Goal: Task Accomplishment & Management: Complete application form

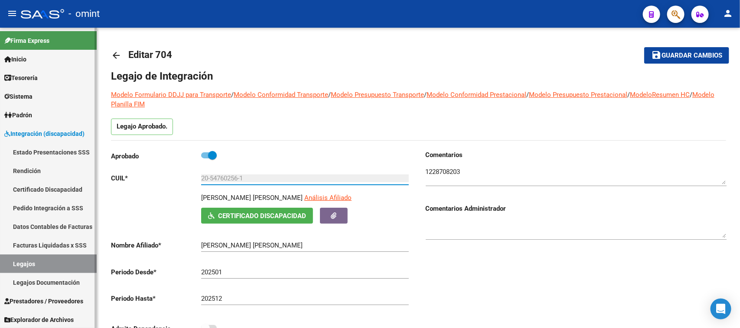
scroll to position [31, 0]
click at [20, 267] on link "Legajos" at bounding box center [48, 264] width 97 height 19
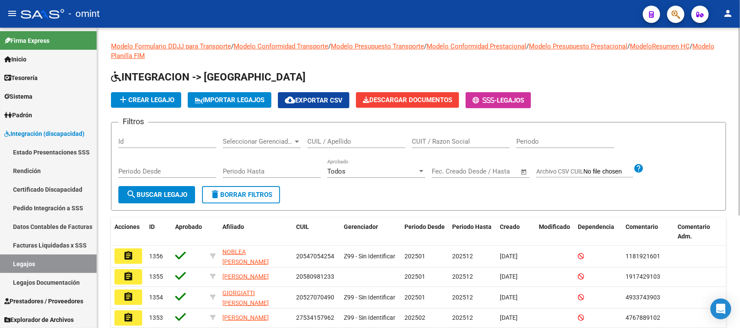
click at [367, 140] on input "CUIL / Apellido" at bounding box center [356, 142] width 98 height 8
type input "[PERSON_NAME]"
click at [163, 192] on span "search Buscar Legajo" at bounding box center [156, 195] width 61 height 8
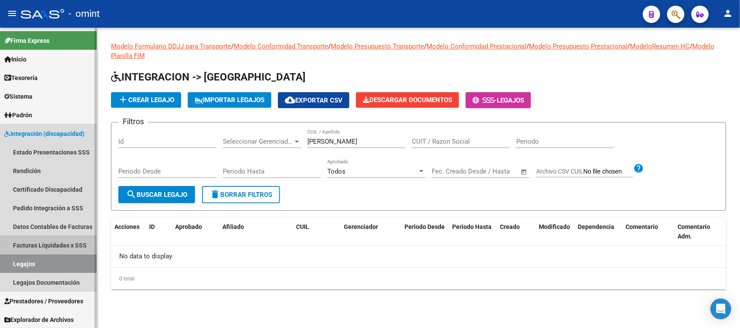
click at [59, 245] on link "Facturas Liquidadas x SSS" at bounding box center [48, 245] width 97 height 19
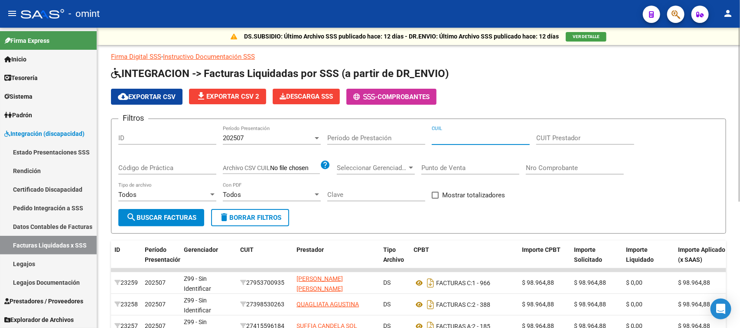
click at [504, 139] on input "CUIL" at bounding box center [481, 138] width 98 height 8
paste input "23-53377310-9"
type input "23-53377310-9"
click at [220, 139] on div "Filtros ID 202507 Período Presentación Período de Prestación 23-53377310-9 CUIL…" at bounding box center [418, 167] width 600 height 83
click at [224, 137] on span "202507" at bounding box center [233, 138] width 21 height 8
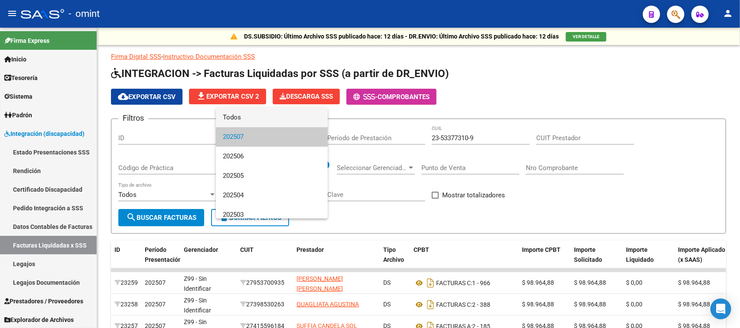
click at [230, 120] on span "Todos" at bounding box center [272, 117] width 98 height 19
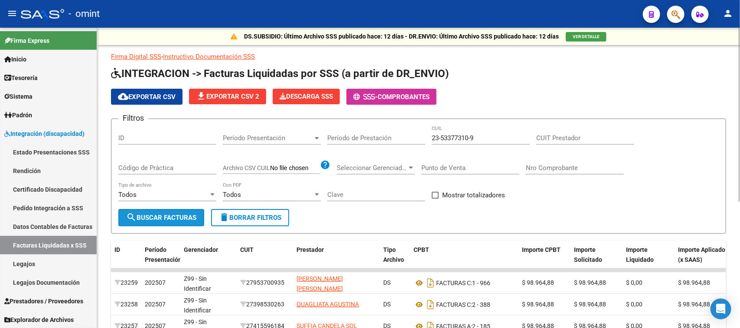
click at [173, 218] on span "search Buscar Facturas" at bounding box center [161, 218] width 70 height 8
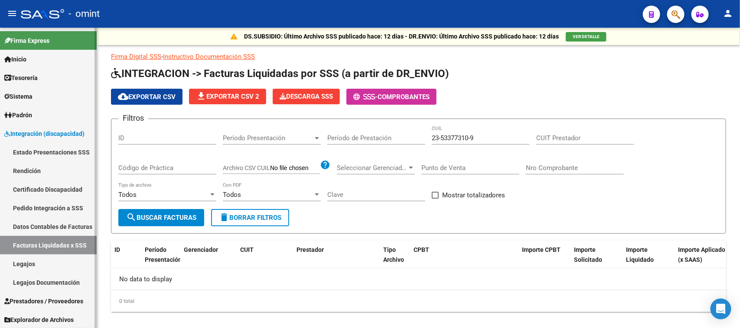
click at [37, 250] on link "Facturas Liquidadas x SSS" at bounding box center [48, 245] width 97 height 19
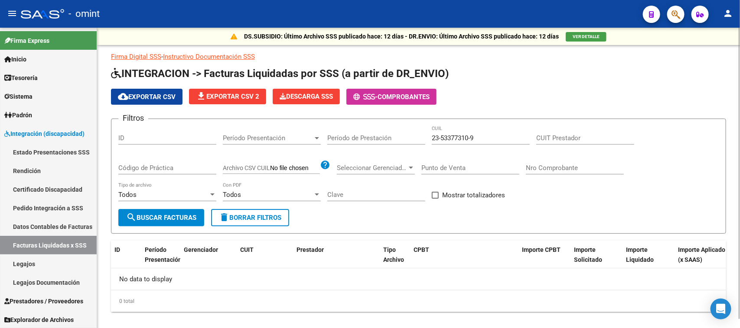
click at [233, 215] on span "delete Borrar Filtros" at bounding box center [250, 218] width 62 height 8
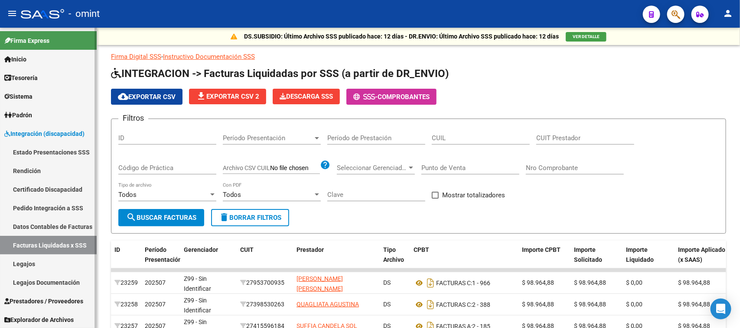
click at [40, 304] on span "Prestadores / Proveedores" at bounding box center [43, 302] width 79 height 10
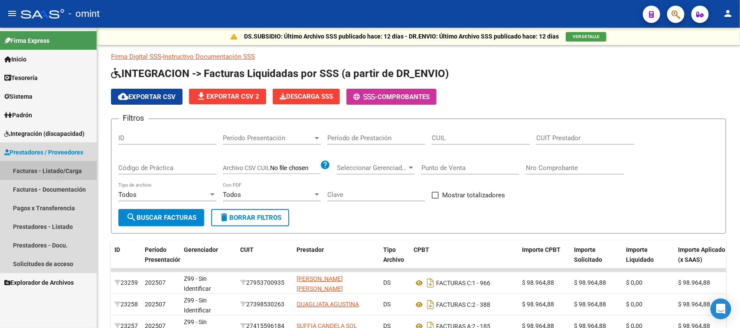
click at [51, 172] on link "Facturas - Listado/Carga" at bounding box center [48, 171] width 97 height 19
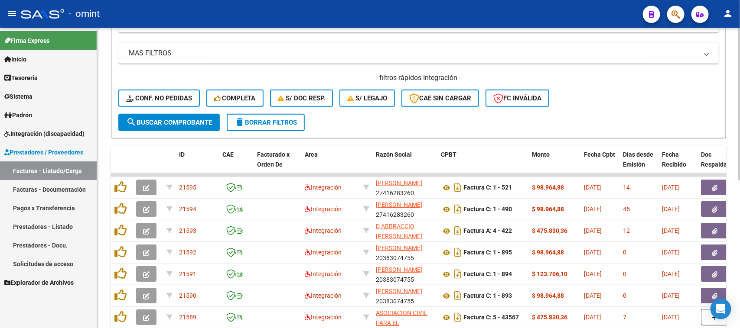
scroll to position [170, 0]
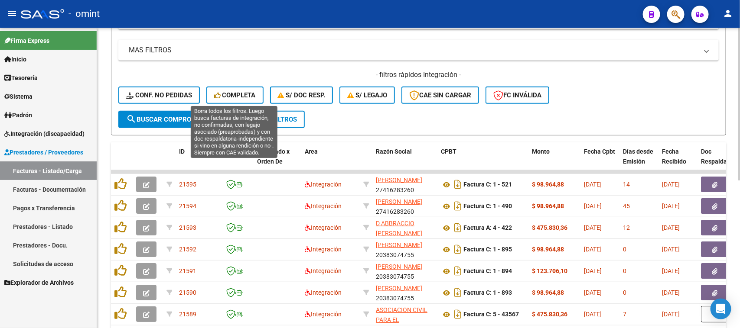
click at [237, 93] on span "Completa" at bounding box center [235, 95] width 42 height 8
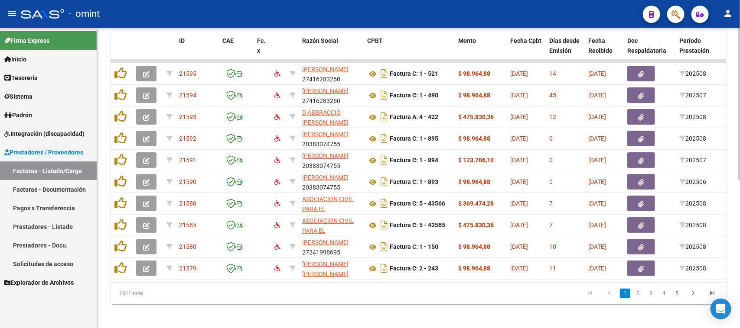
scroll to position [291, 0]
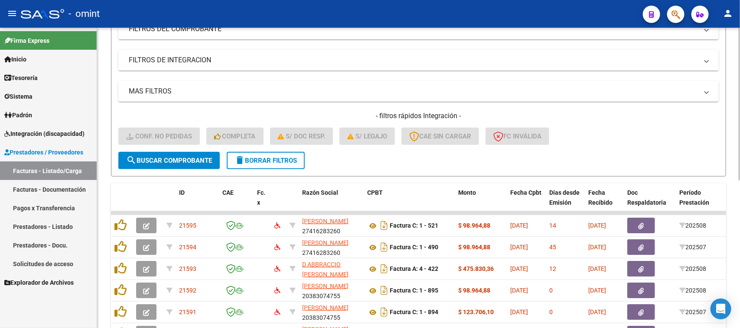
click at [293, 157] on span "delete Borrar Filtros" at bounding box center [265, 161] width 62 height 8
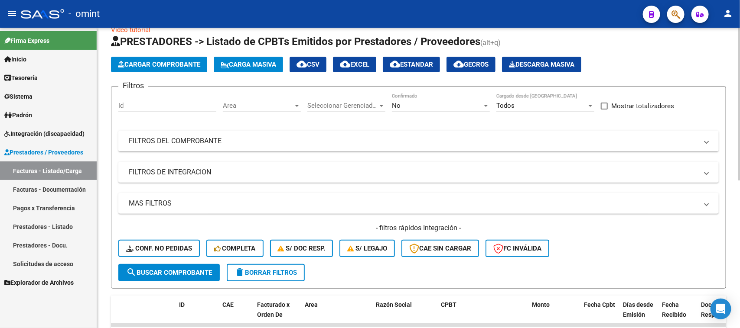
scroll to position [0, 0]
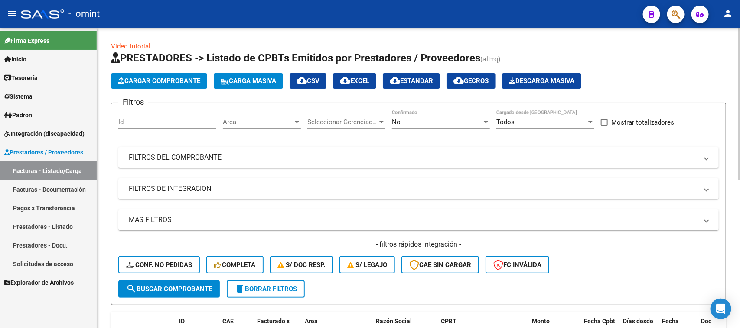
click at [263, 118] on span "Area" at bounding box center [258, 122] width 70 height 8
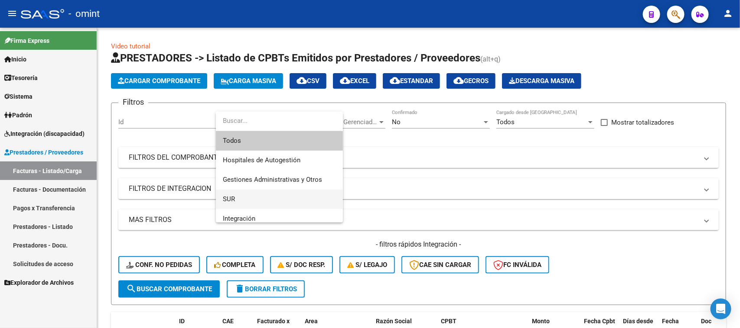
click at [267, 203] on span "SUR" at bounding box center [279, 199] width 113 height 19
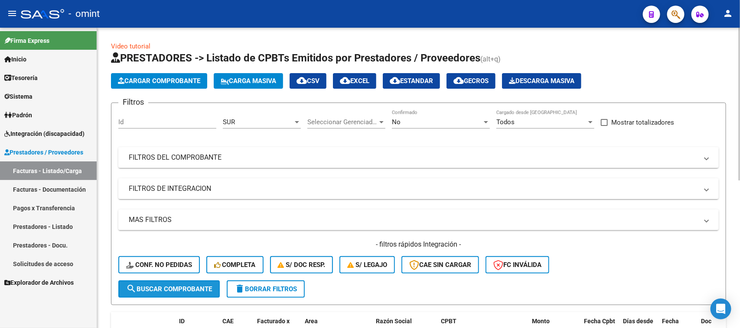
click at [189, 284] on button "search Buscar Comprobante" at bounding box center [168, 289] width 101 height 17
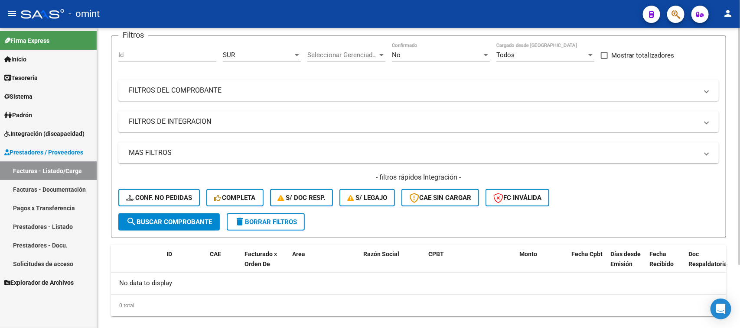
scroll to position [27, 0]
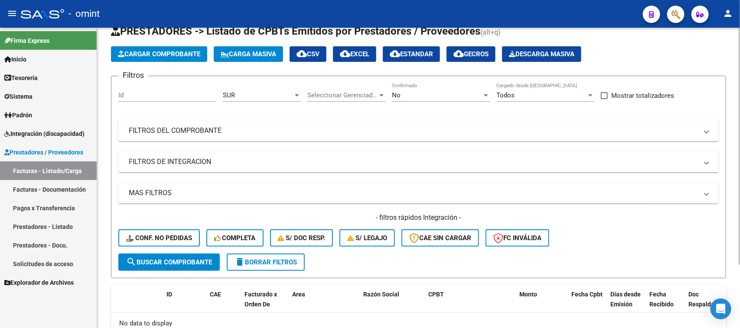
click at [286, 266] on button "delete Borrar Filtros" at bounding box center [266, 262] width 78 height 17
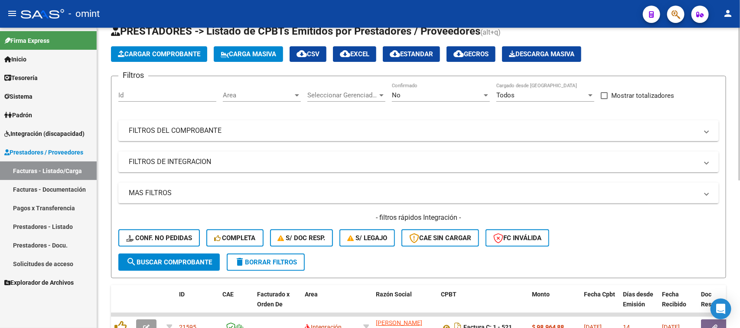
click at [280, 98] on div "Area Area" at bounding box center [262, 92] width 78 height 19
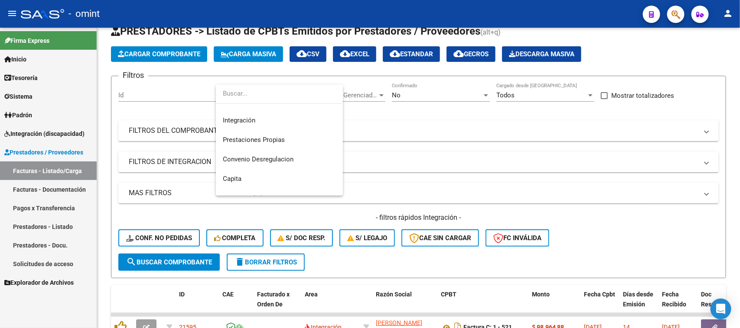
scroll to position [103, 0]
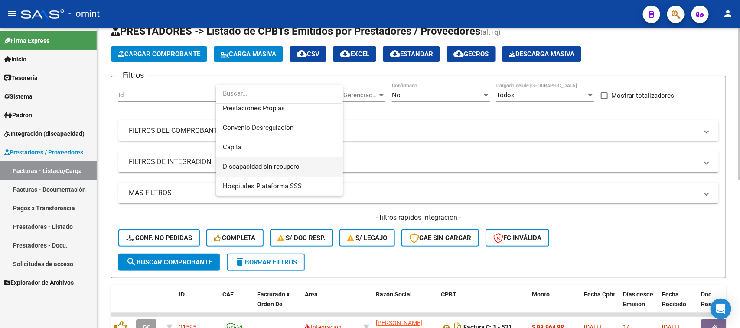
click at [286, 164] on span "Discapacidad sin recupero" at bounding box center [261, 167] width 77 height 8
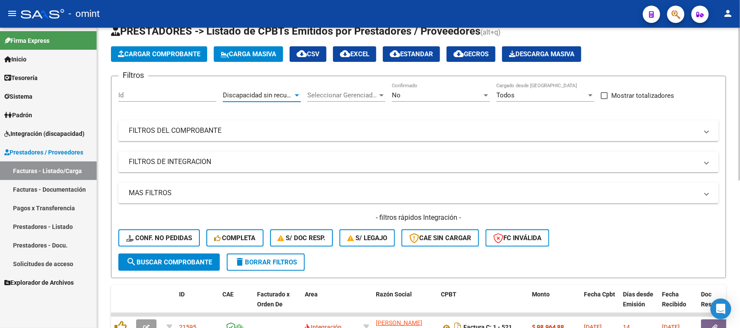
click at [149, 267] on button "search Buscar Comprobante" at bounding box center [168, 262] width 101 height 17
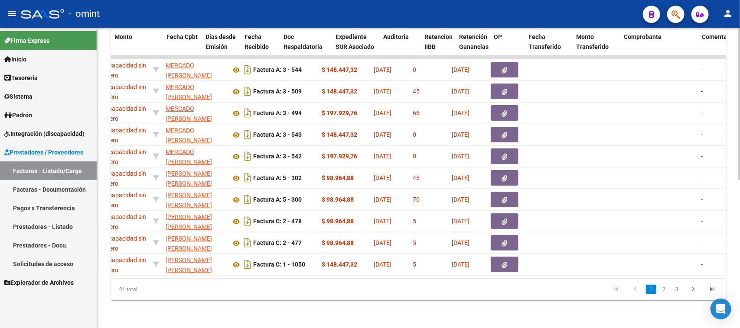
scroll to position [0, 0]
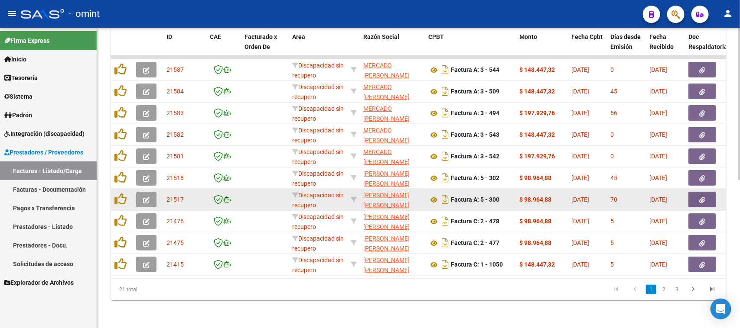
click at [144, 192] on button "button" at bounding box center [146, 200] width 20 height 16
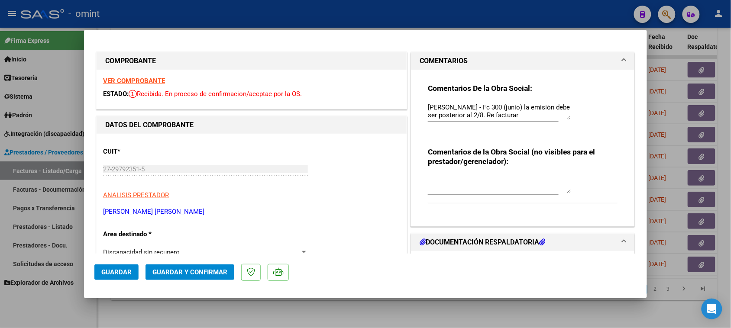
click at [146, 78] on strong "VER COMPROBANTE" at bounding box center [134, 81] width 62 height 8
click at [200, 265] on button "Guardar y Confirmar" at bounding box center [190, 273] width 89 height 16
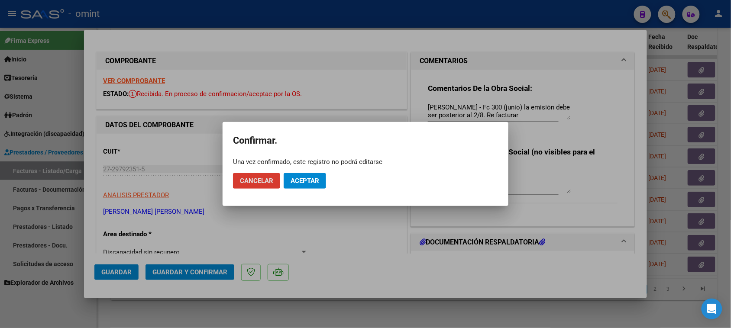
click at [300, 176] on button "Aceptar" at bounding box center [305, 181] width 42 height 16
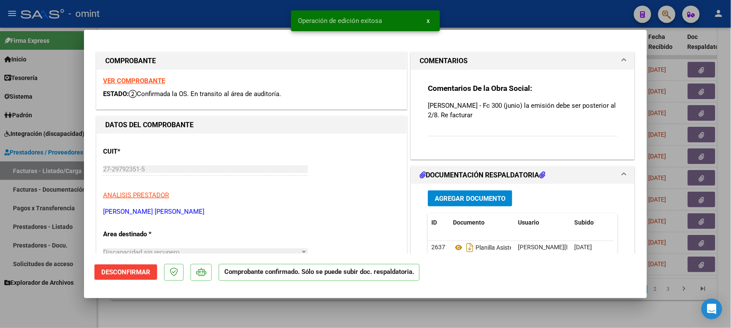
type input "$ 0,00"
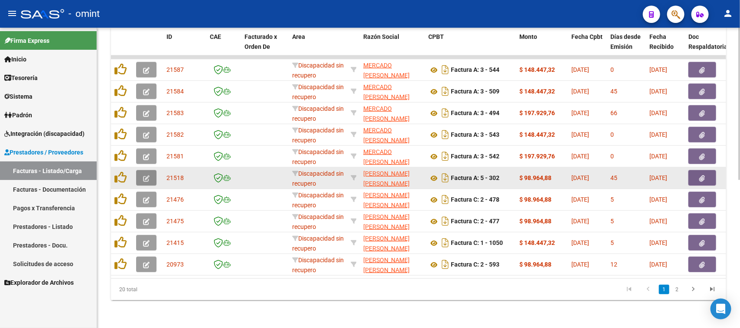
click at [152, 170] on button "button" at bounding box center [146, 178] width 20 height 16
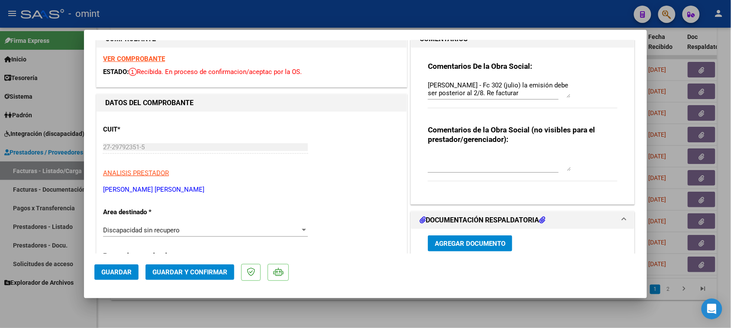
scroll to position [54, 0]
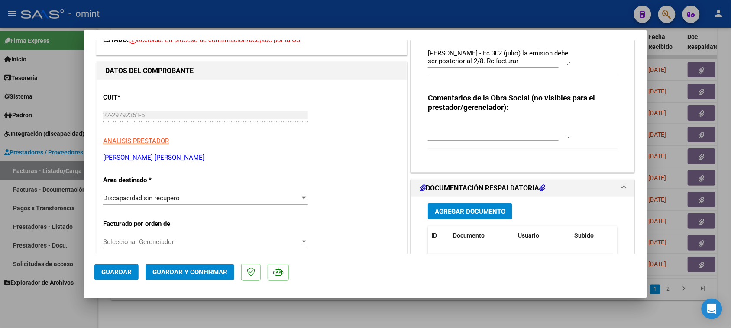
click at [219, 205] on div "Discapacidad sin recupero Seleccionar Area" at bounding box center [205, 198] width 205 height 13
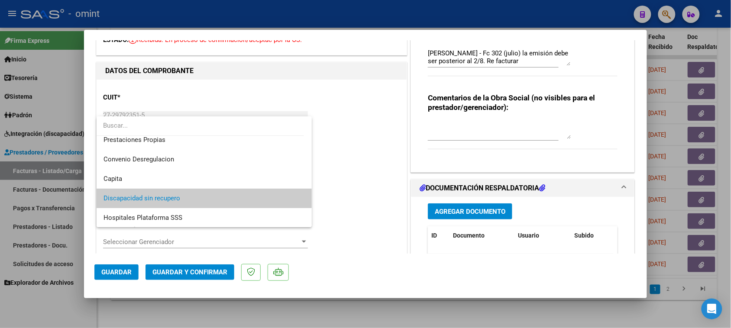
scroll to position [29, 0]
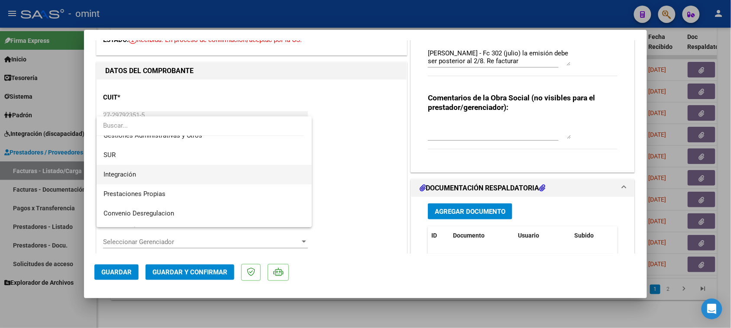
click at [215, 175] on span "Integración" at bounding box center [205, 174] width 202 height 19
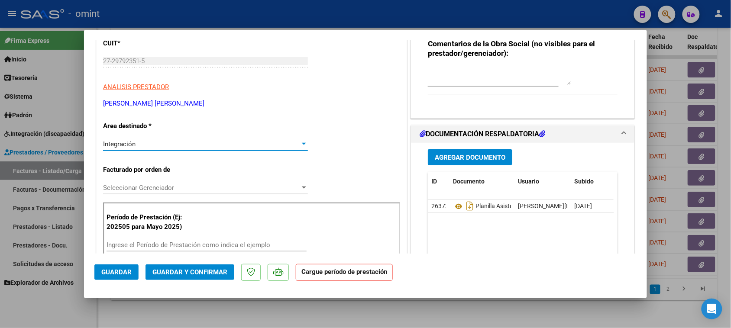
scroll to position [162, 0]
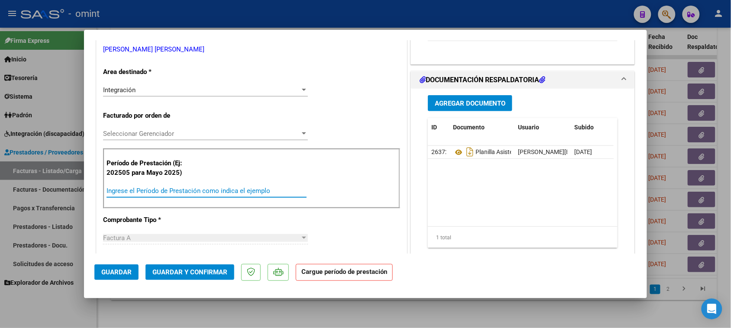
click at [212, 191] on input "Ingrese el Período de Prestación como indica el ejemplo" at bounding box center [207, 191] width 200 height 8
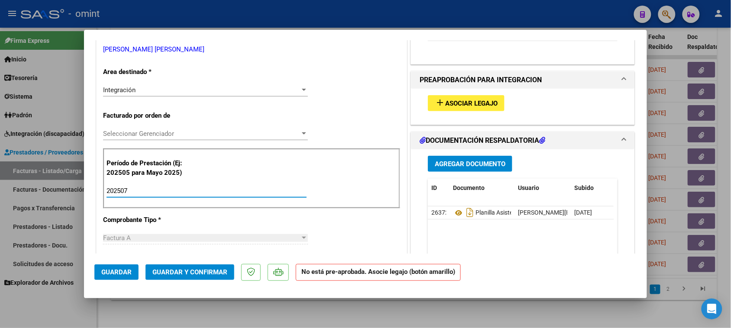
type input "202507"
click at [448, 102] on span "Asociar Legajo" at bounding box center [471, 104] width 52 height 8
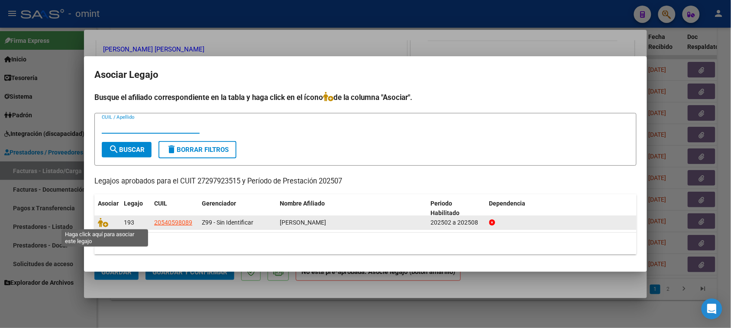
click at [109, 219] on span at bounding box center [104, 222] width 13 height 7
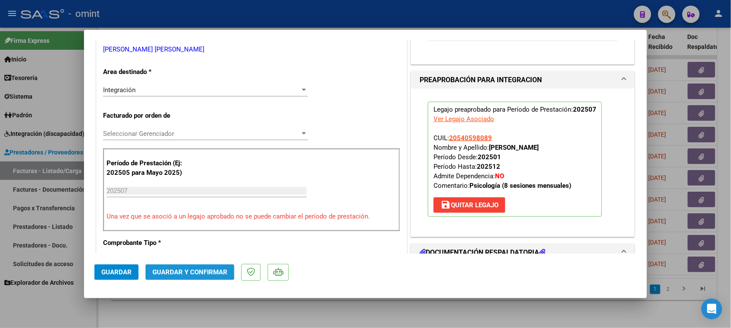
click at [169, 269] on span "Guardar y Confirmar" at bounding box center [190, 273] width 75 height 8
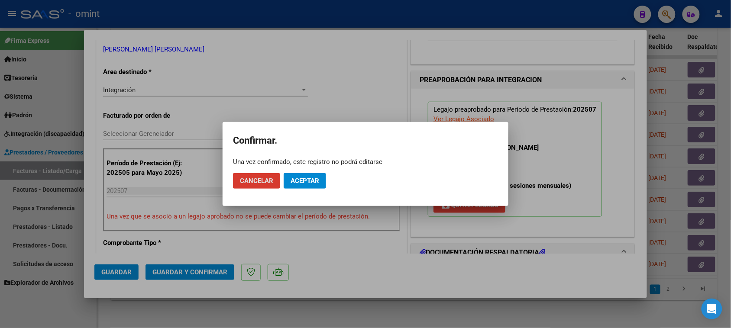
click at [314, 181] on span "Aceptar" at bounding box center [305, 181] width 29 height 8
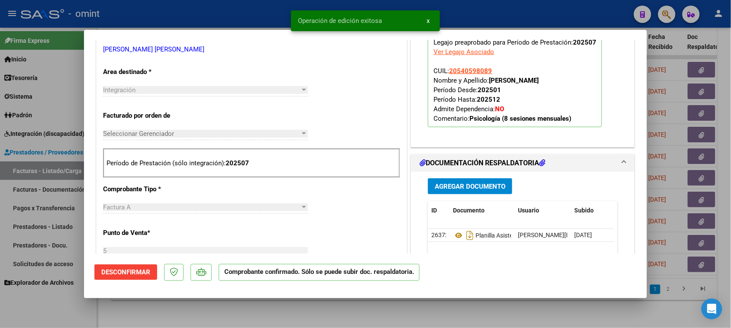
type input "$ 0,00"
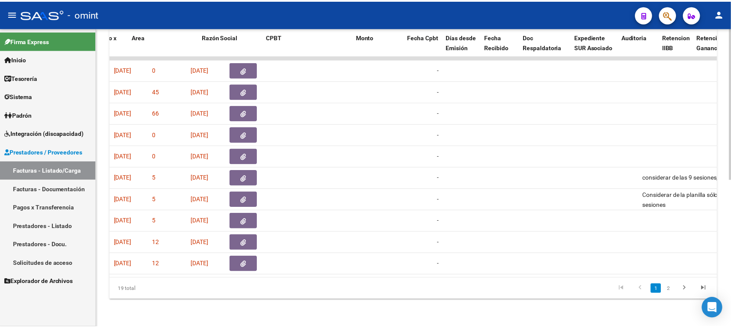
scroll to position [0, 0]
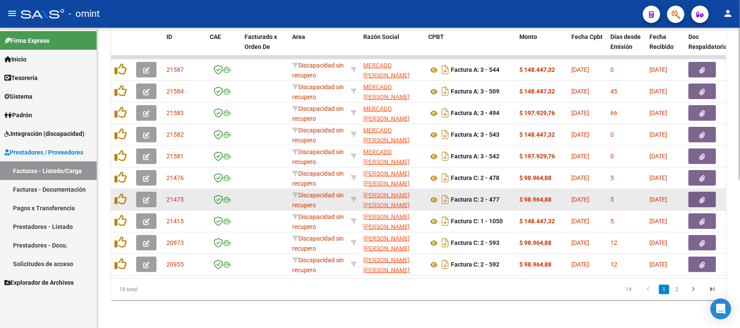
click at [145, 197] on icon "button" at bounding box center [146, 200] width 6 height 6
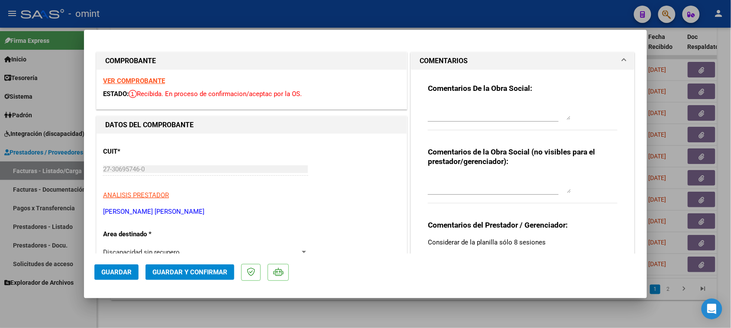
click at [148, 81] on strong "VER COMPROBANTE" at bounding box center [134, 81] width 62 height 8
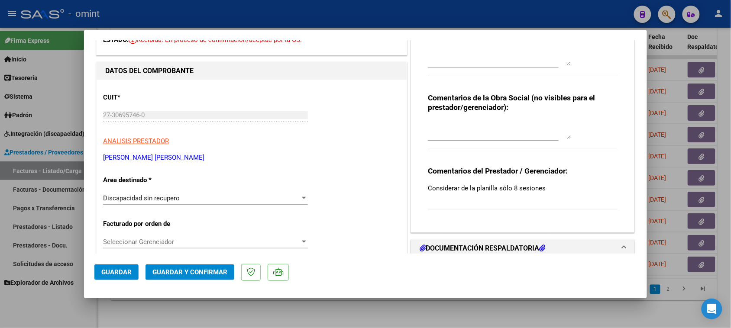
scroll to position [108, 0]
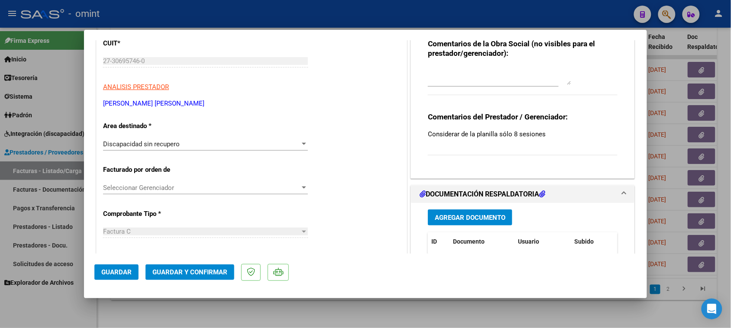
click at [232, 147] on div "Discapacidad sin recupero" at bounding box center [201, 144] width 197 height 8
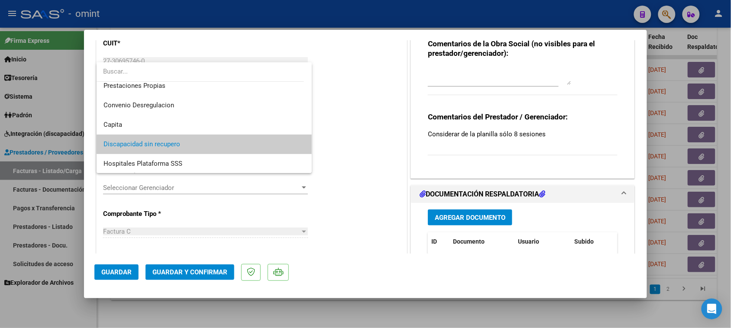
scroll to position [29, 0]
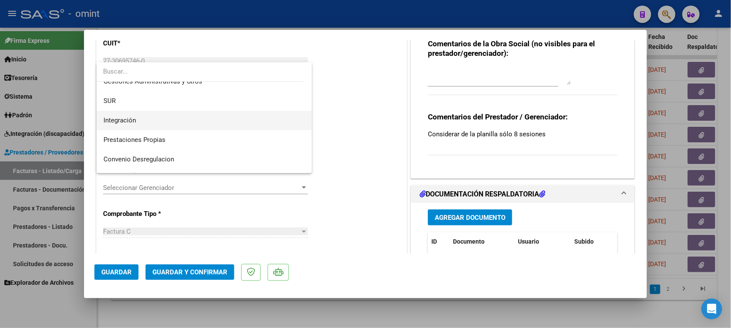
click at [229, 122] on span "Integración" at bounding box center [205, 120] width 202 height 19
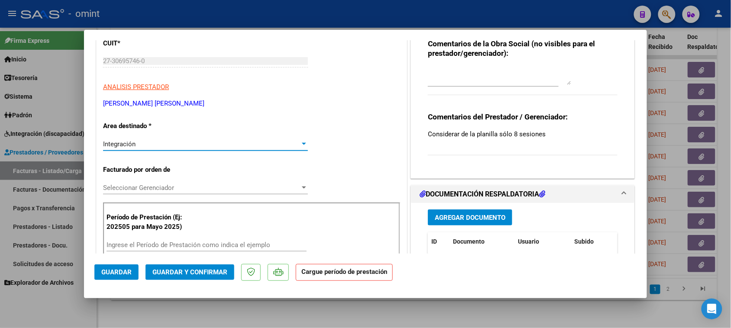
drag, startPoint x: 140, startPoint y: 239, endPoint x: 141, endPoint y: 244, distance: 5.3
click at [140, 239] on div "Ingrese el Período de Prestación como indica el ejemplo" at bounding box center [207, 245] width 200 height 13
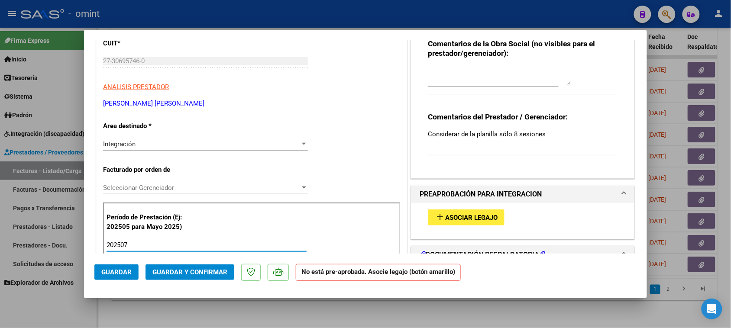
type input "202507"
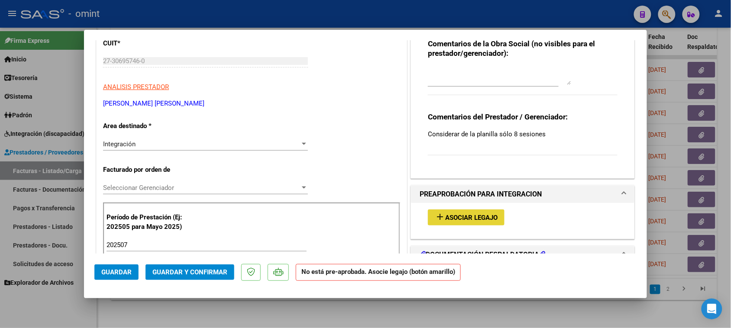
click at [470, 219] on span "Asociar Legajo" at bounding box center [471, 218] width 52 height 8
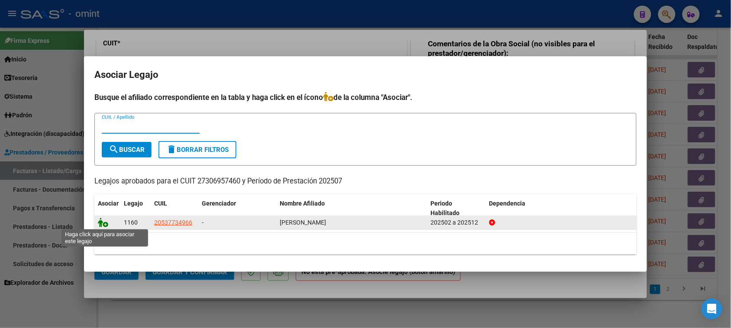
click at [103, 222] on icon at bounding box center [103, 223] width 10 height 10
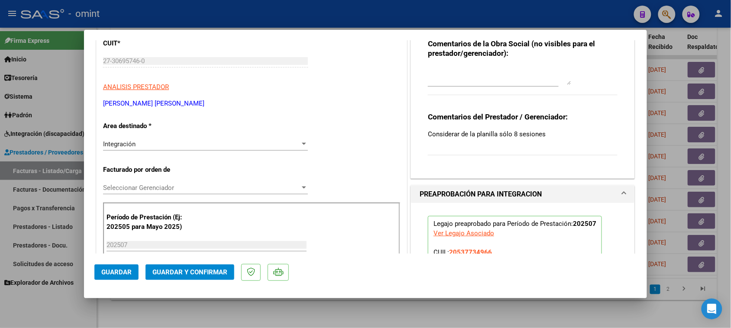
click at [182, 271] on span "Guardar y Confirmar" at bounding box center [190, 273] width 75 height 8
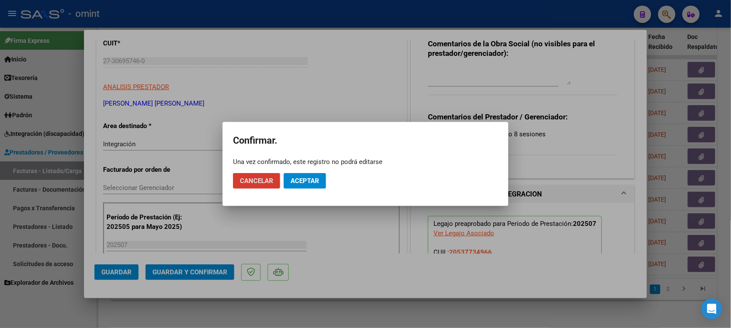
click at [305, 176] on button "Aceptar" at bounding box center [305, 181] width 42 height 16
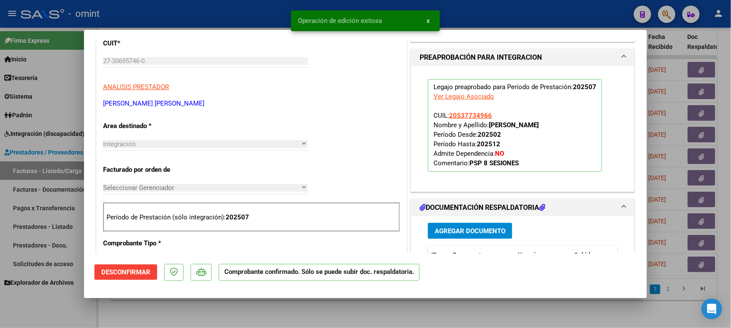
type input "$ 0,00"
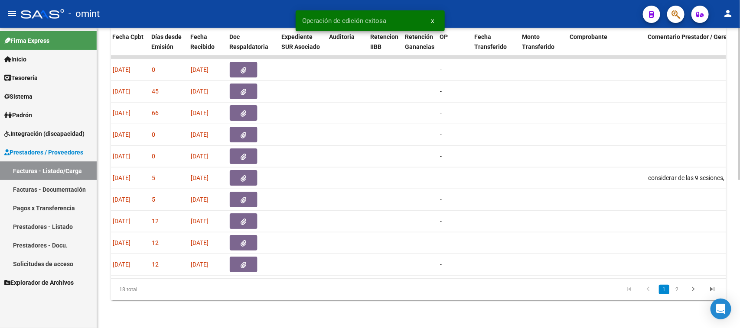
scroll to position [0, 1044]
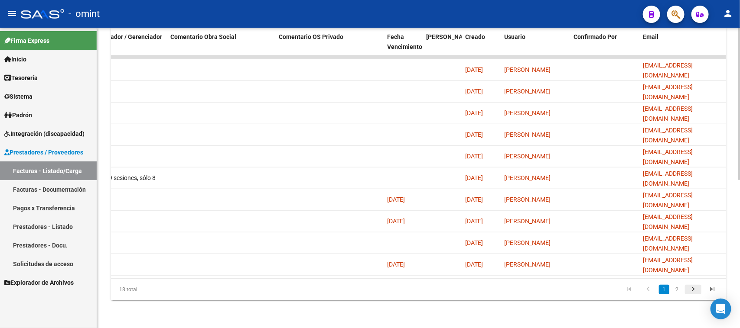
click at [696, 291] on icon "go to next page" at bounding box center [692, 291] width 11 height 10
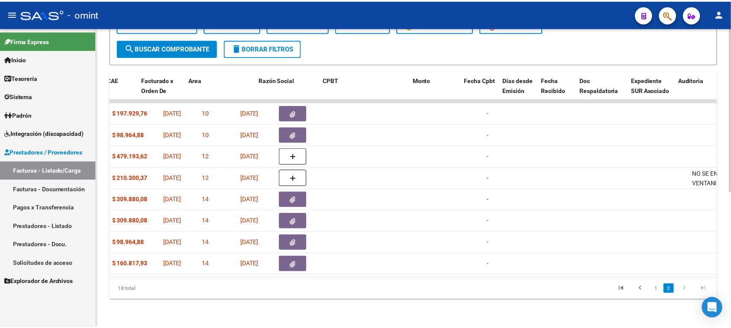
scroll to position [0, 0]
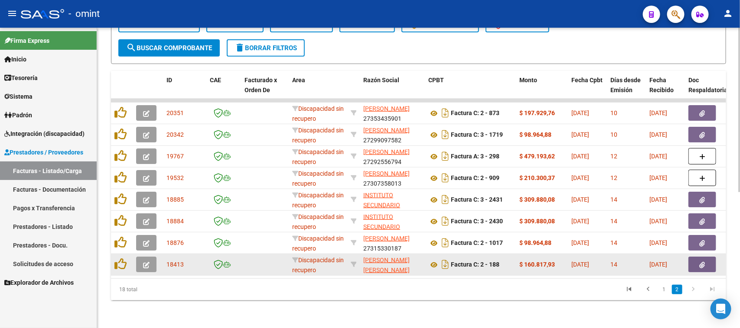
click at [148, 262] on icon "button" at bounding box center [146, 265] width 6 height 6
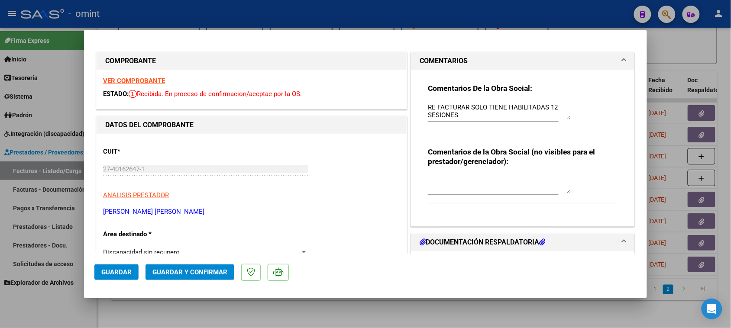
click at [141, 83] on strong "VER COMPROBANTE" at bounding box center [134, 81] width 62 height 8
click at [214, 273] on span "Guardar y Confirmar" at bounding box center [190, 273] width 75 height 8
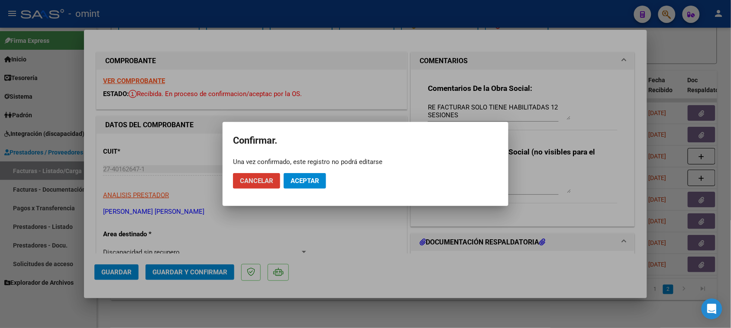
click at [304, 195] on mat-dialog-actions "Cancelar Aceptar" at bounding box center [365, 180] width 265 height 29
click at [310, 179] on span "Aceptar" at bounding box center [305, 181] width 29 height 8
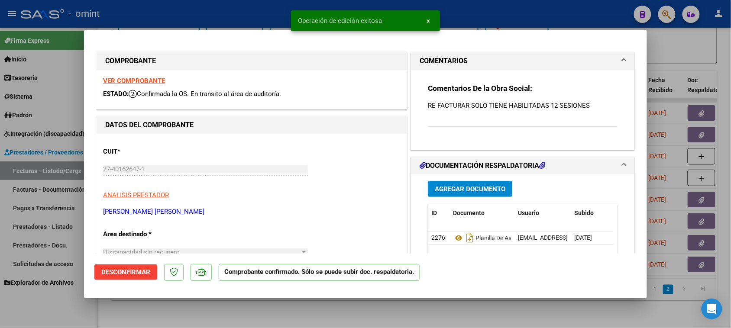
type input "$ 0,00"
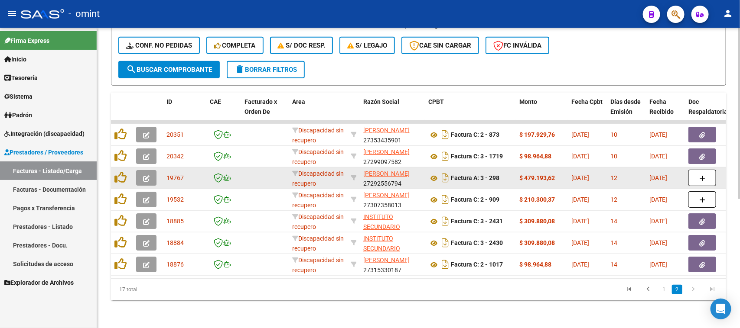
click at [149, 170] on button "button" at bounding box center [146, 178] width 20 height 16
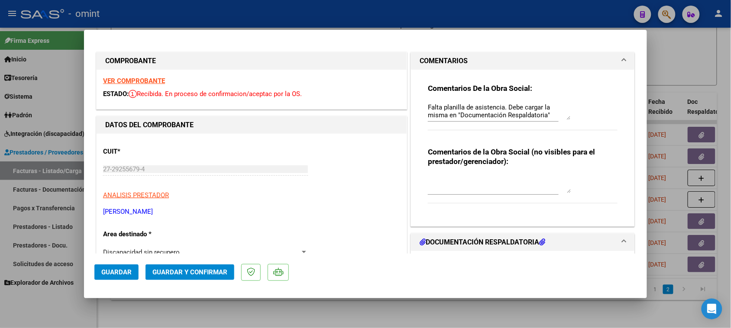
click at [153, 78] on strong "VER COMPROBANTE" at bounding box center [134, 81] width 62 height 8
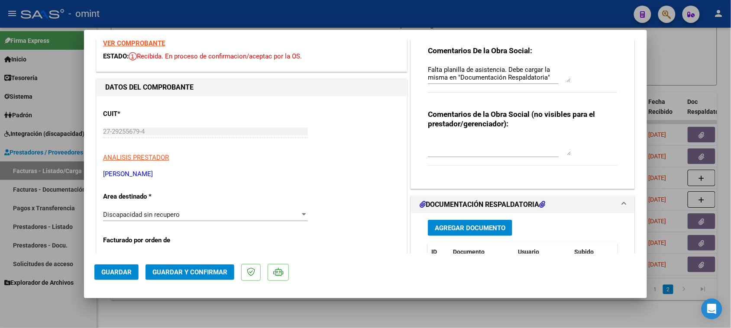
scroll to position [54, 0]
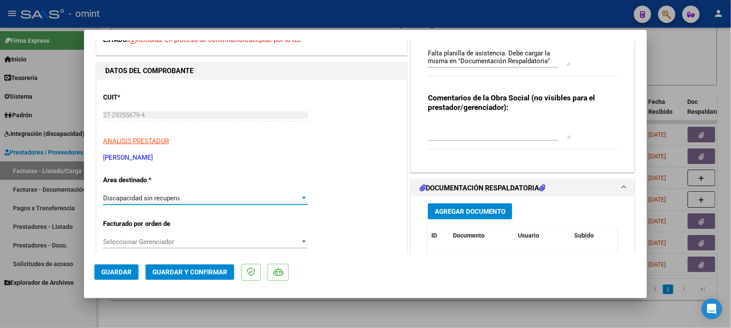
click at [185, 200] on div "Discapacidad sin recupero" at bounding box center [201, 199] width 197 height 8
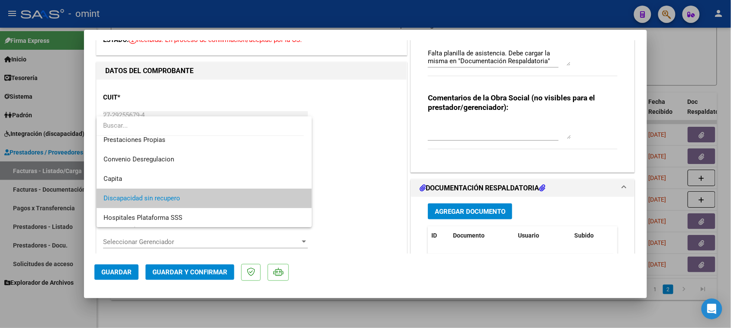
scroll to position [29, 0]
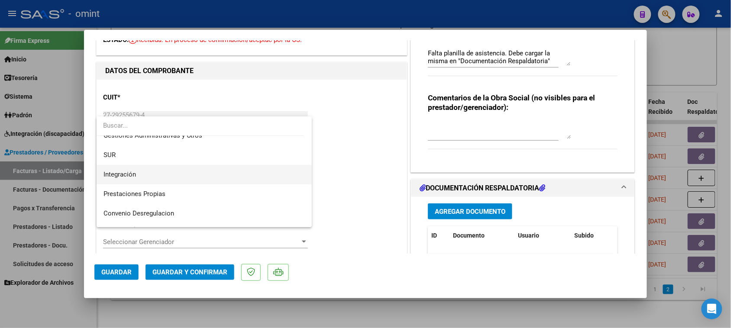
click at [186, 174] on span "Integración" at bounding box center [205, 174] width 202 height 19
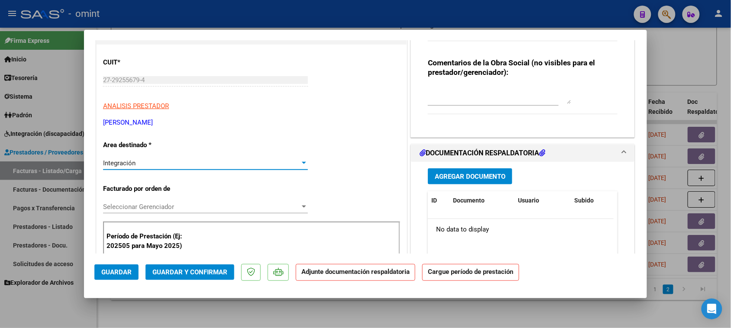
scroll to position [108, 0]
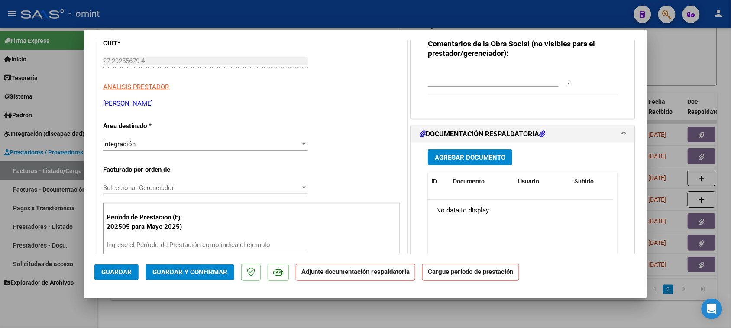
click at [175, 240] on div "Ingrese el Período de Prestación como indica el ejemplo" at bounding box center [207, 245] width 200 height 13
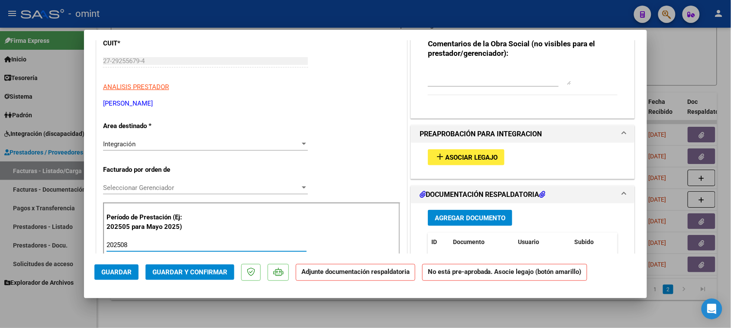
type input "202508"
click at [439, 153] on mat-icon "add" at bounding box center [440, 157] width 10 height 10
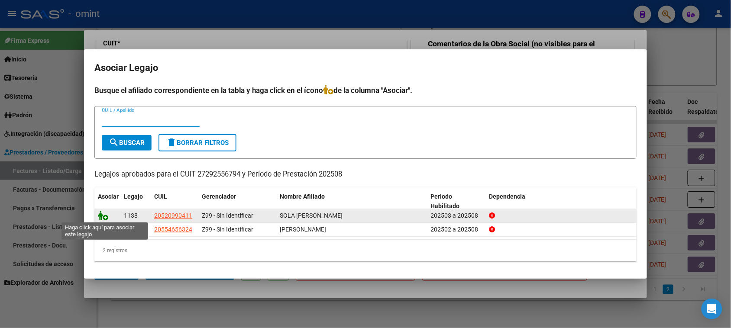
click at [102, 215] on icon at bounding box center [103, 216] width 10 height 10
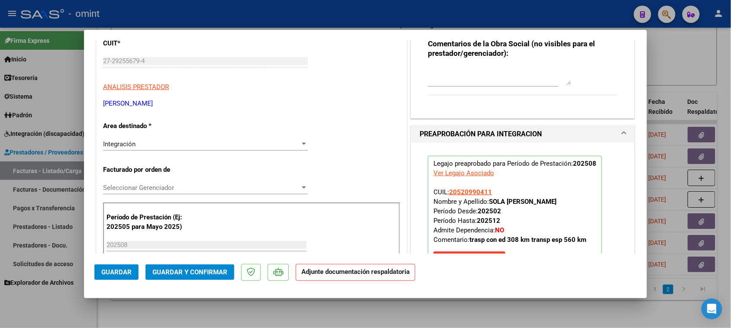
click at [116, 277] on button "Guardar" at bounding box center [116, 273] width 44 height 16
type input "$ 0,00"
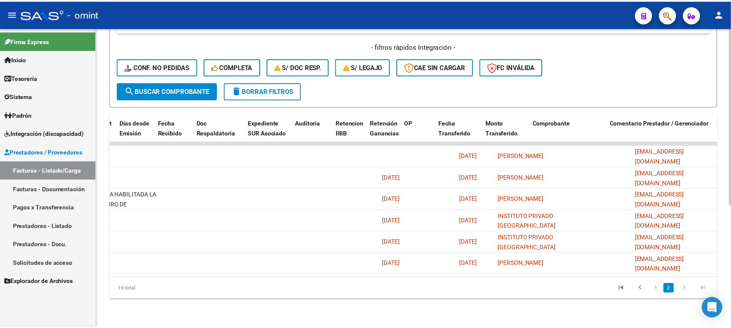
scroll to position [0, 0]
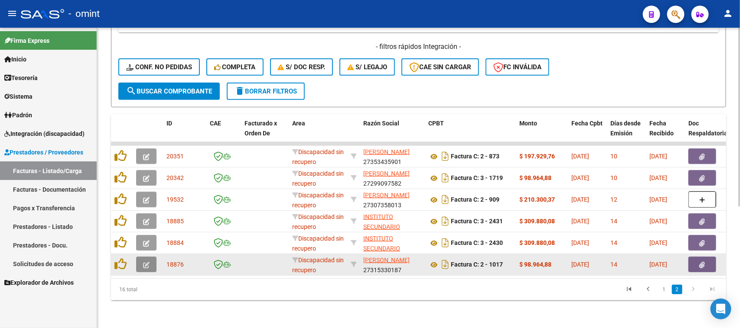
click at [152, 260] on button "button" at bounding box center [146, 265] width 20 height 16
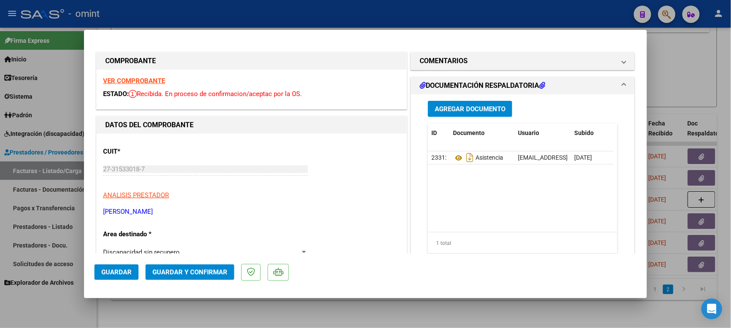
click at [146, 72] on div "VER COMPROBANTE ESTADO: Recibida. En proceso de confirmacion/aceptac por la OS." at bounding box center [252, 89] width 310 height 39
click at [144, 79] on strong "VER COMPROBANTE" at bounding box center [134, 81] width 62 height 8
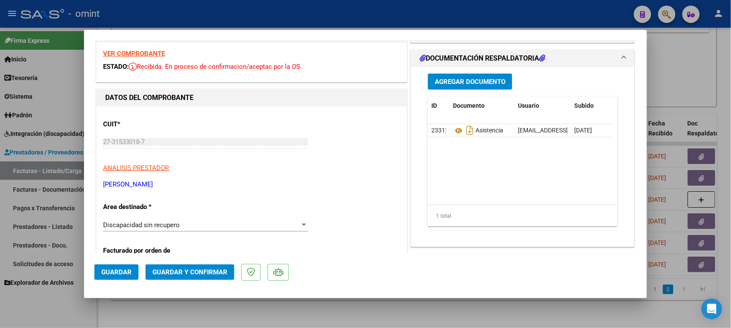
scroll to position [54, 0]
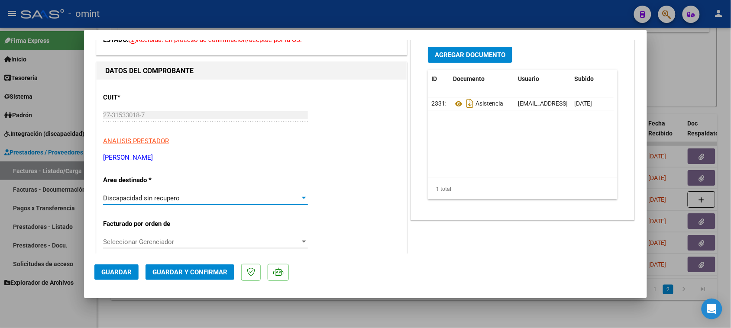
click at [172, 202] on span "Discapacidad sin recupero" at bounding box center [141, 199] width 77 height 8
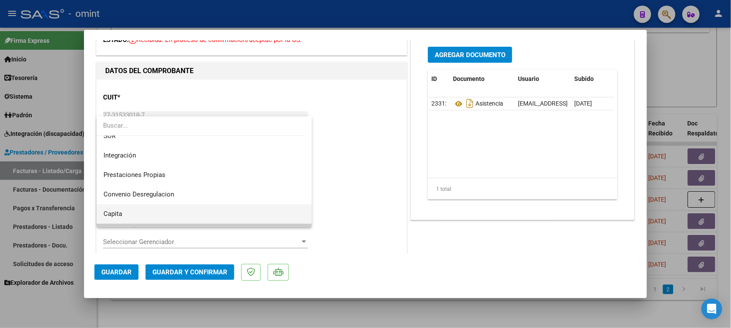
scroll to position [29, 0]
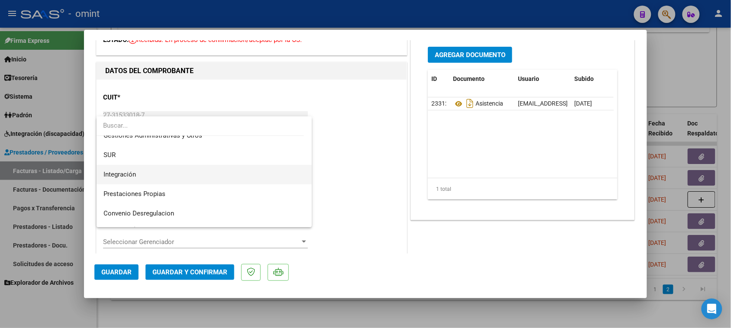
click at [172, 176] on span "Integración" at bounding box center [205, 174] width 202 height 19
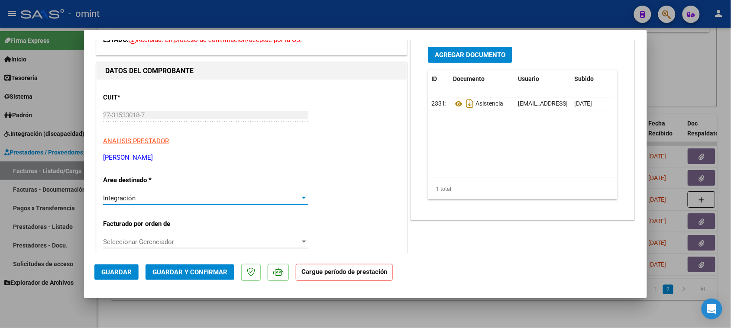
scroll to position [108, 0]
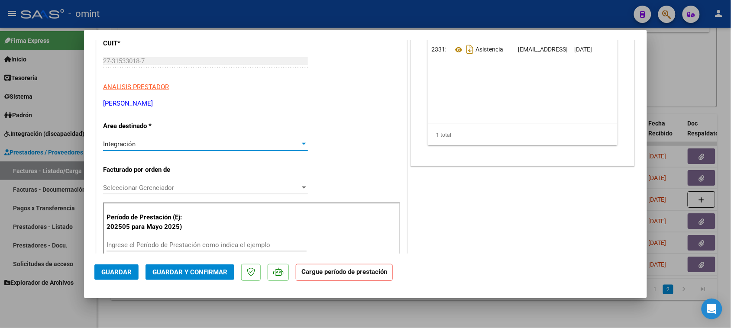
click at [157, 246] on input "Ingrese el Período de Prestación como indica el ejemplo" at bounding box center [207, 245] width 200 height 8
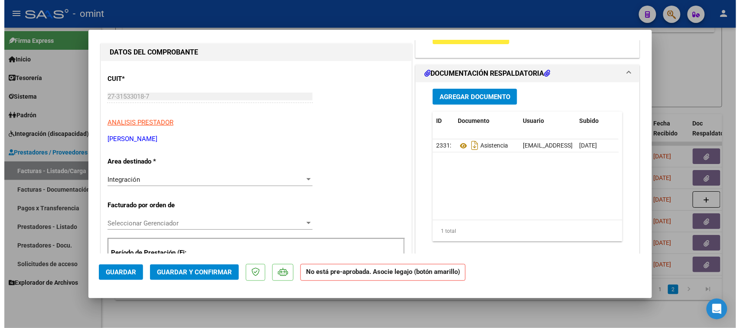
scroll to position [0, 0]
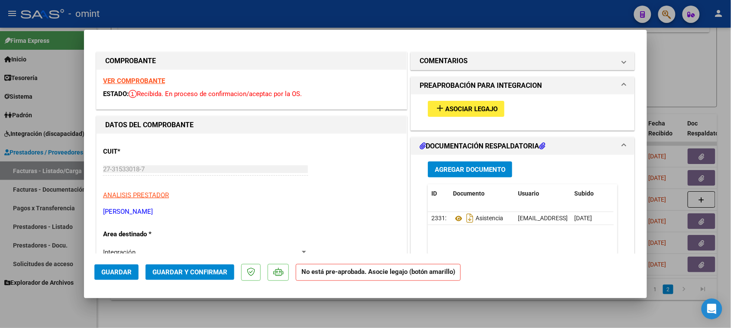
type input "202508"
click at [437, 110] on mat-icon "add" at bounding box center [440, 108] width 10 height 10
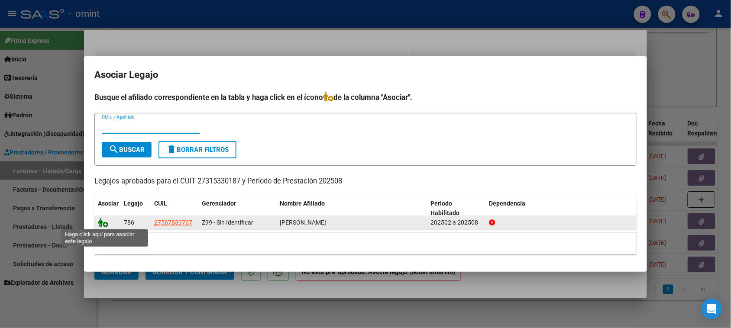
click at [105, 222] on icon at bounding box center [103, 223] width 10 height 10
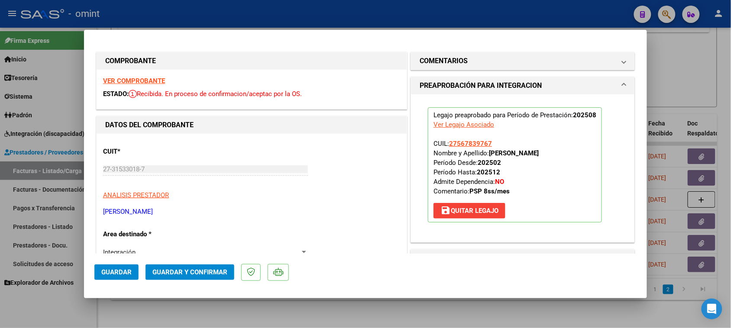
click at [199, 272] on span "Guardar y Confirmar" at bounding box center [190, 273] width 75 height 8
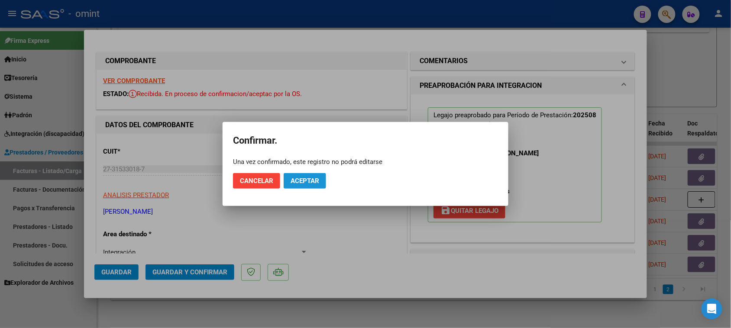
click at [308, 177] on span "Aceptar" at bounding box center [305, 181] width 29 height 8
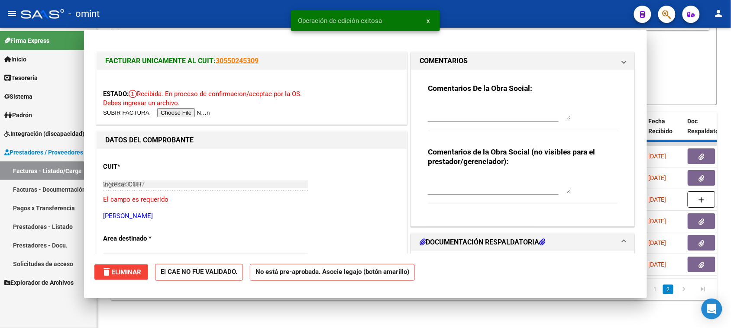
type input "$ 0,00"
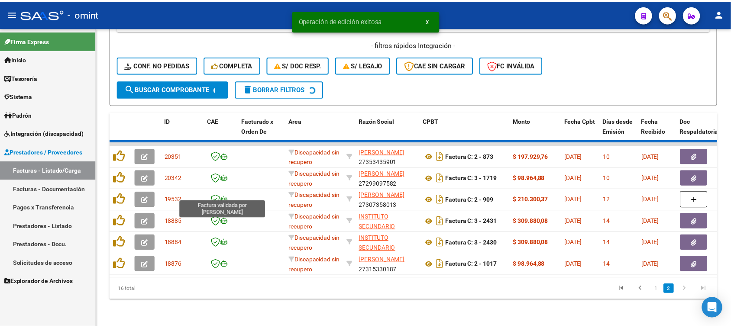
scroll to position [183, 0]
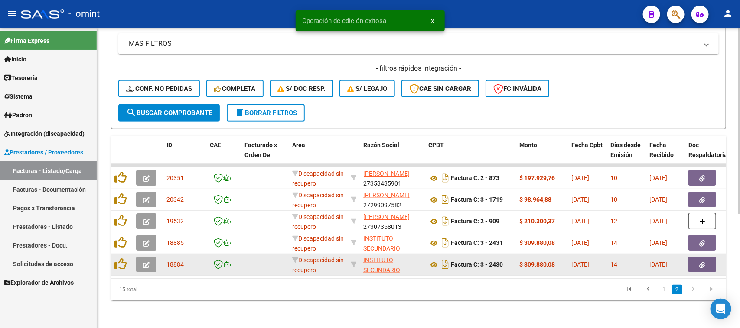
click at [144, 262] on icon "button" at bounding box center [146, 265] width 6 height 6
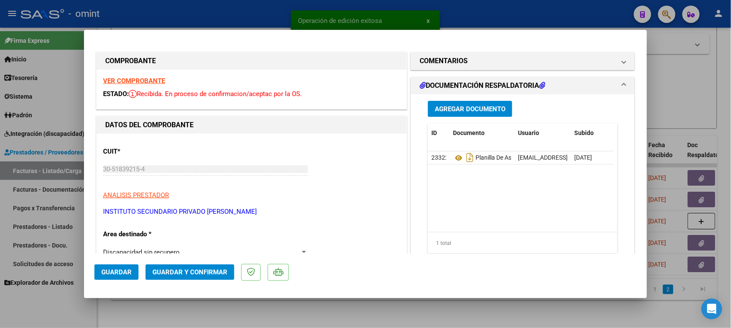
click at [156, 83] on strong "VER COMPROBANTE" at bounding box center [134, 81] width 62 height 8
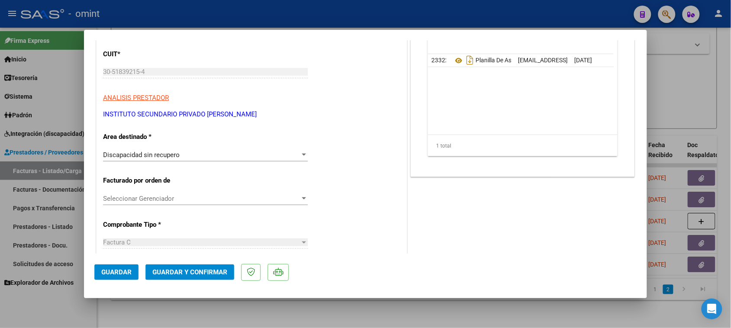
scroll to position [108, 0]
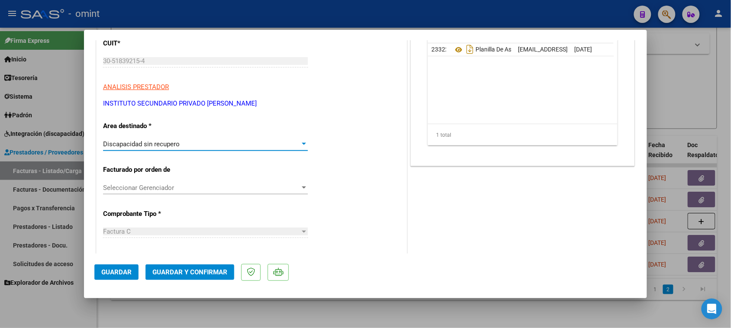
click at [189, 146] on div "Discapacidad sin recupero" at bounding box center [201, 144] width 197 height 8
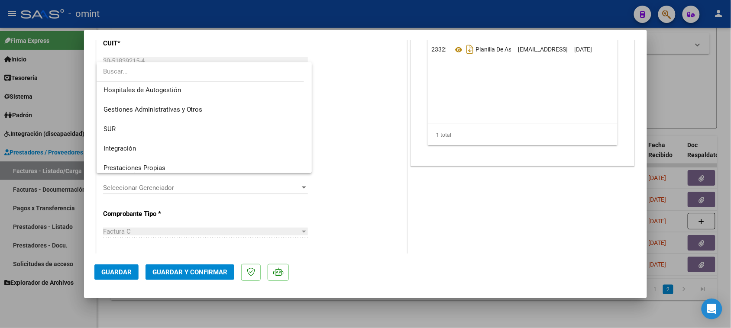
scroll to position [0, 0]
click at [187, 145] on span "Integración" at bounding box center [205, 149] width 202 height 19
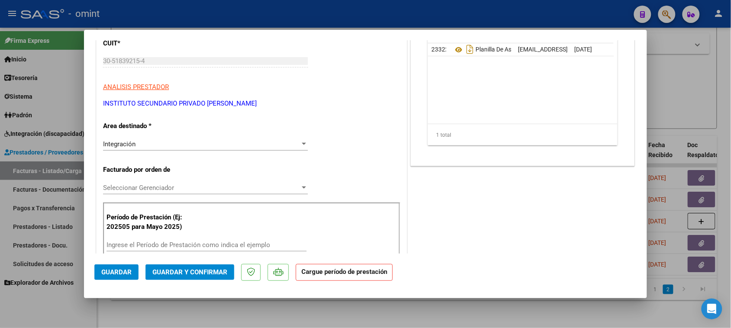
click at [252, 242] on div "Ingrese el Período de Prestación como indica el ejemplo" at bounding box center [207, 245] width 200 height 13
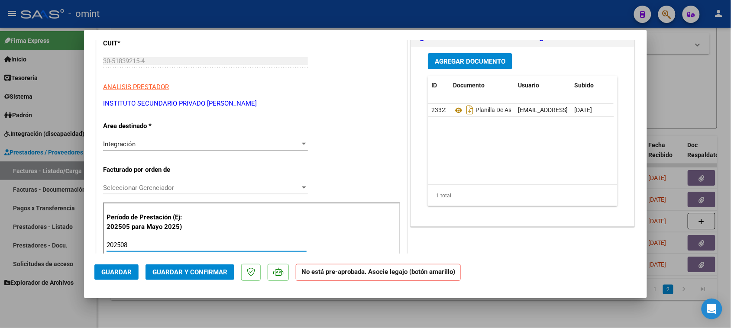
type input "202508"
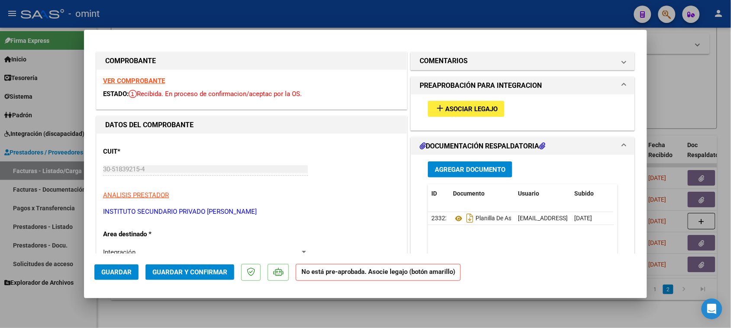
click at [455, 106] on span "Asociar Legajo" at bounding box center [471, 109] width 52 height 8
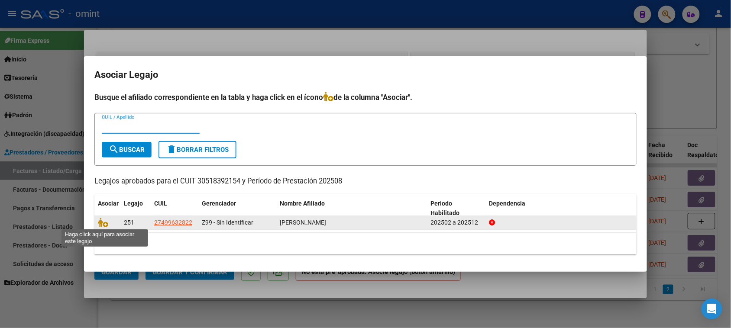
click at [106, 217] on datatable-body-cell at bounding box center [107, 222] width 26 height 13
click at [102, 222] on icon at bounding box center [103, 223] width 10 height 10
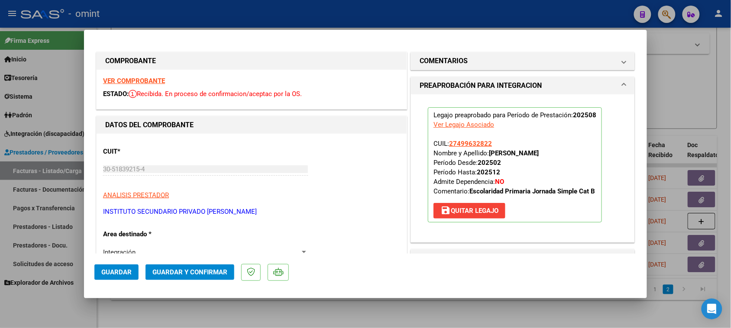
drag, startPoint x: 126, startPoint y: 279, endPoint x: 122, endPoint y: 271, distance: 9.3
click at [126, 279] on button "Guardar" at bounding box center [116, 273] width 44 height 16
click at [211, 272] on span "Guardar y Confirmar" at bounding box center [190, 273] width 75 height 8
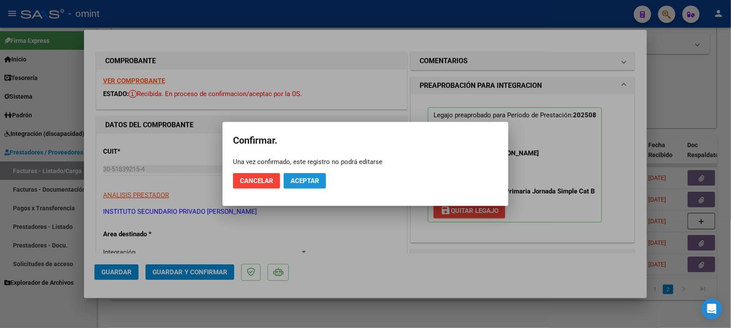
click at [303, 179] on span "Aceptar" at bounding box center [305, 181] width 29 height 8
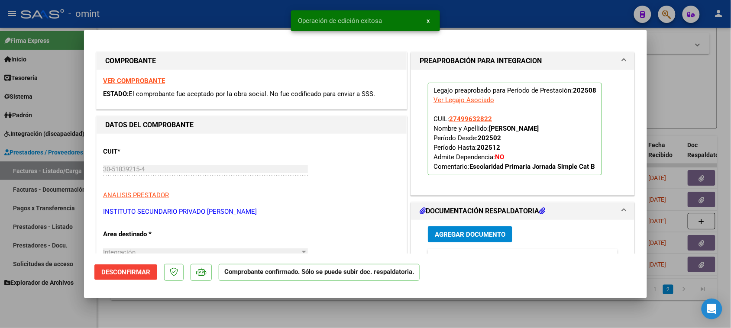
type input "$ 0,00"
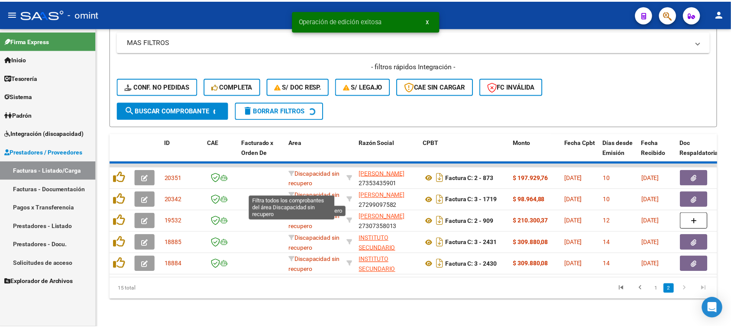
scroll to position [161, 0]
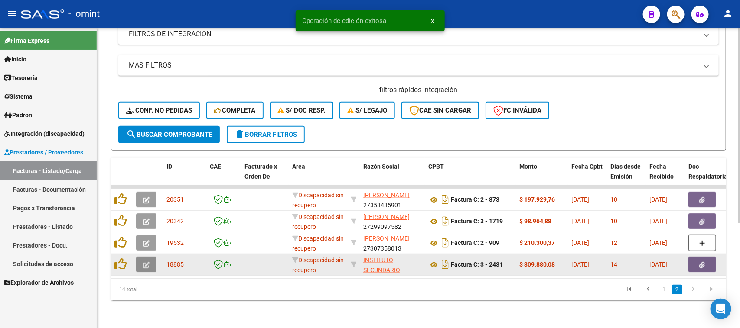
click at [143, 262] on icon "button" at bounding box center [146, 265] width 6 height 6
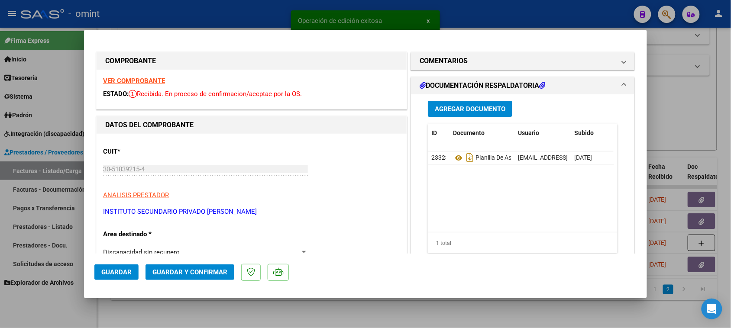
click at [157, 78] on strong "VER COMPROBANTE" at bounding box center [134, 81] width 62 height 8
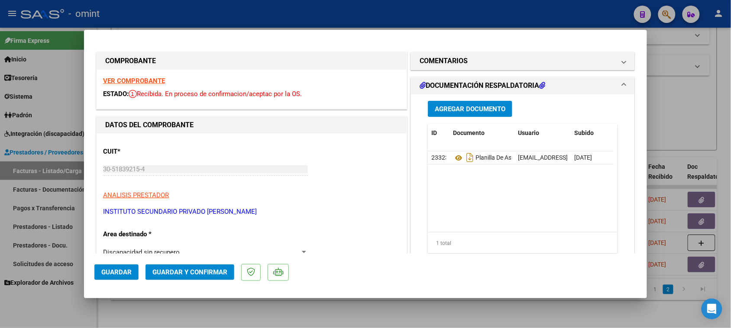
click at [218, 247] on div "Discapacidad sin recupero Seleccionar Area" at bounding box center [205, 252] width 205 height 13
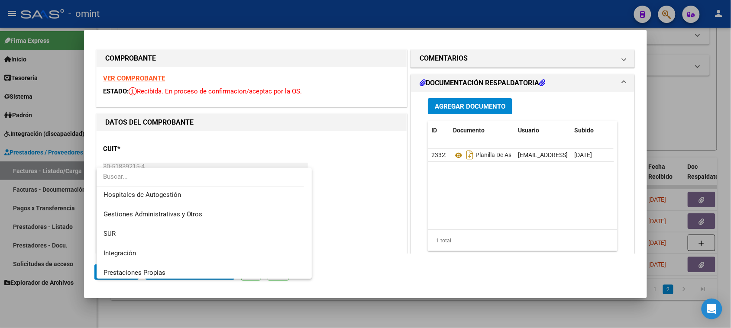
scroll to position [0, 0]
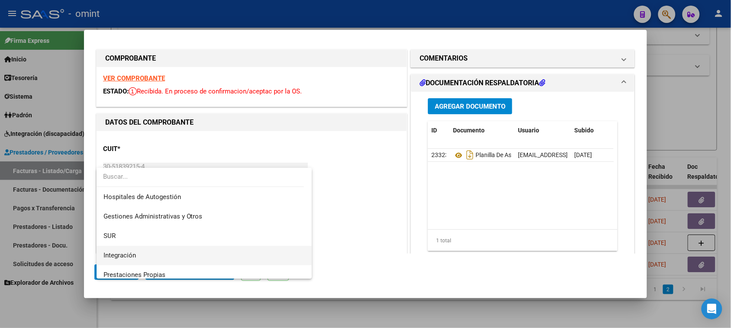
click at [214, 254] on span "Integración" at bounding box center [205, 255] width 202 height 19
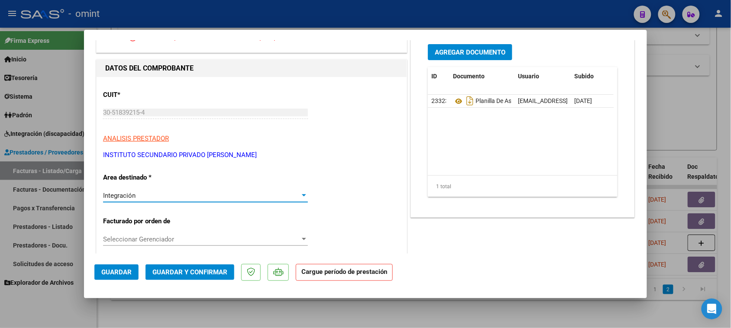
scroll to position [111, 0]
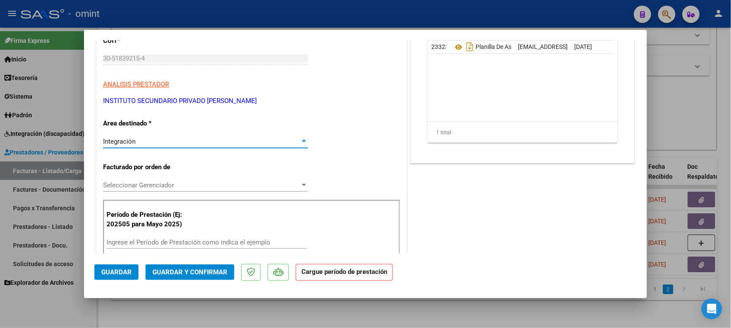
click at [218, 241] on input "Ingrese el Período de Prestación como indica el ejemplo" at bounding box center [207, 243] width 200 height 8
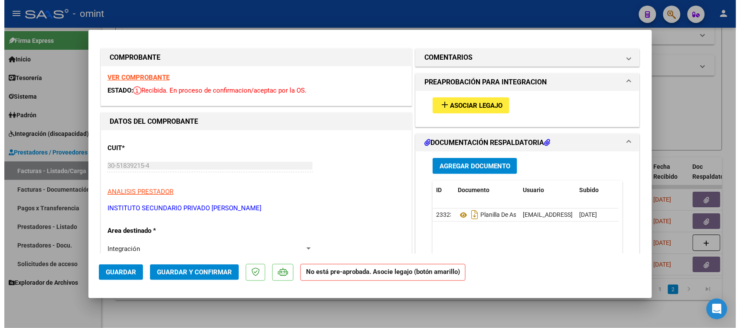
scroll to position [0, 0]
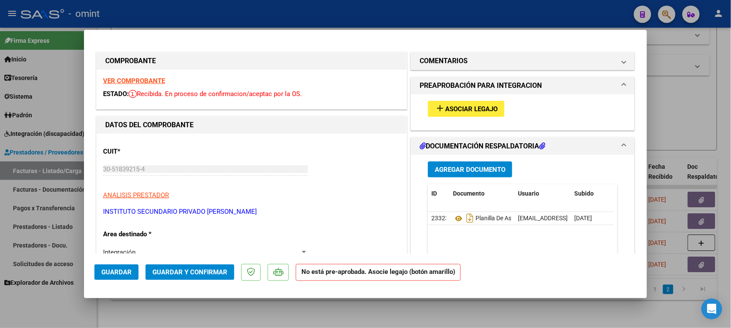
type input "202508"
click at [445, 108] on span "Asociar Legajo" at bounding box center [471, 109] width 52 height 8
click at [115, 272] on span "Guardar" at bounding box center [116, 273] width 30 height 8
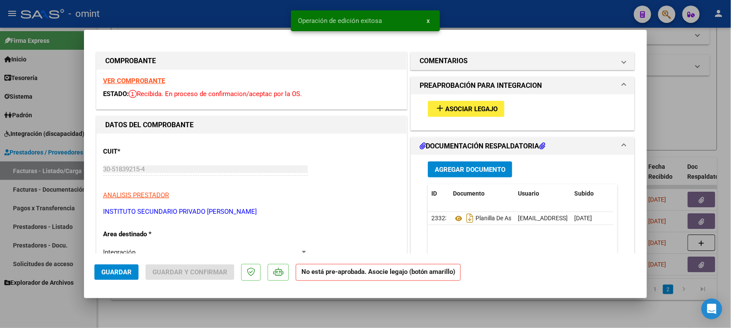
type input "$ 0,00"
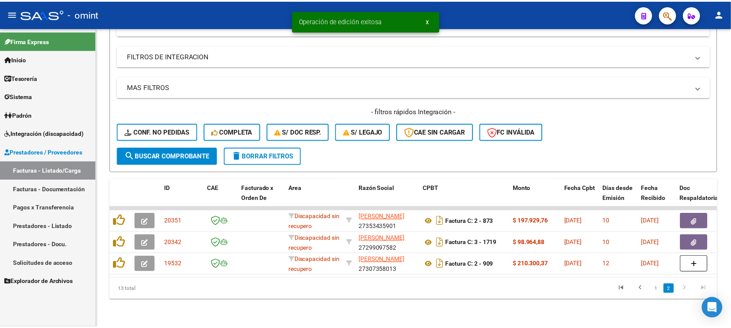
scroll to position [140, 0]
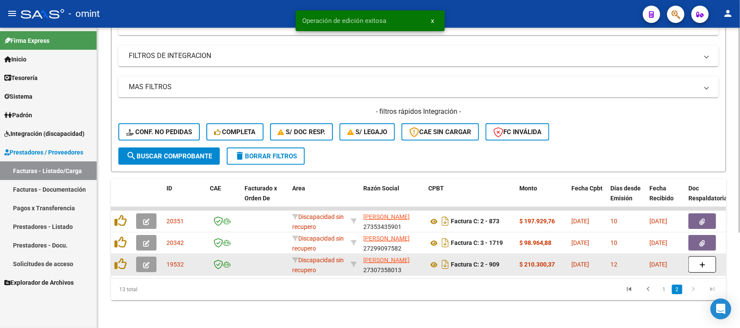
click at [143, 262] on icon "button" at bounding box center [146, 265] width 6 height 6
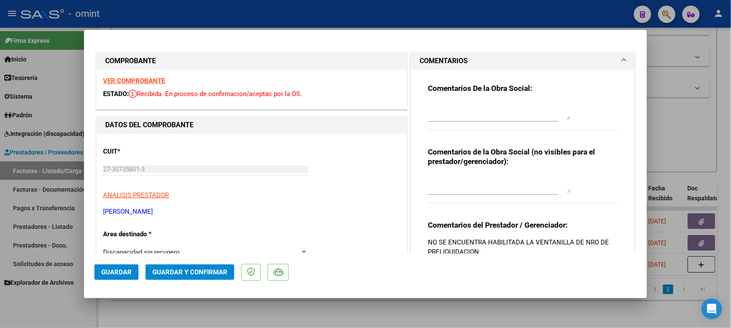
click at [154, 81] on strong "VER COMPROBANTE" at bounding box center [134, 81] width 62 height 8
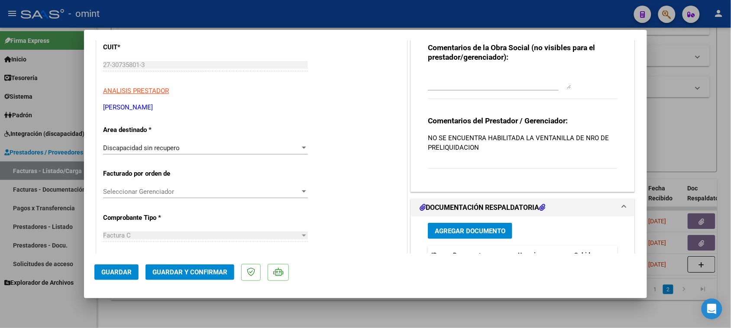
scroll to position [108, 0]
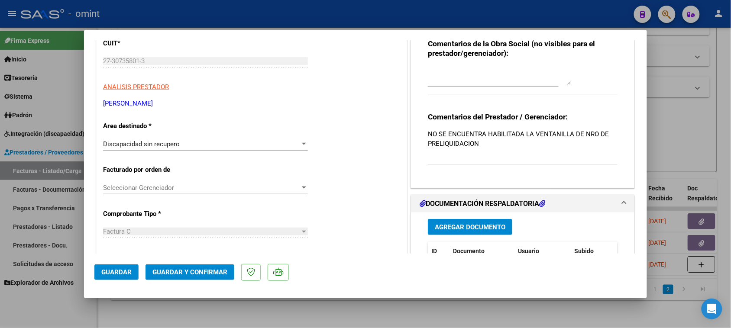
click at [155, 143] on span "Discapacidad sin recupero" at bounding box center [141, 144] width 77 height 8
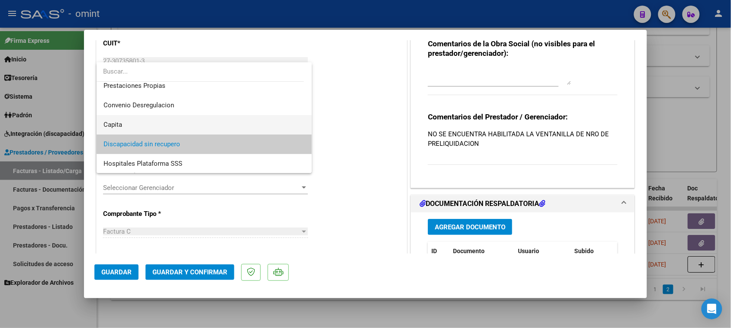
scroll to position [29, 0]
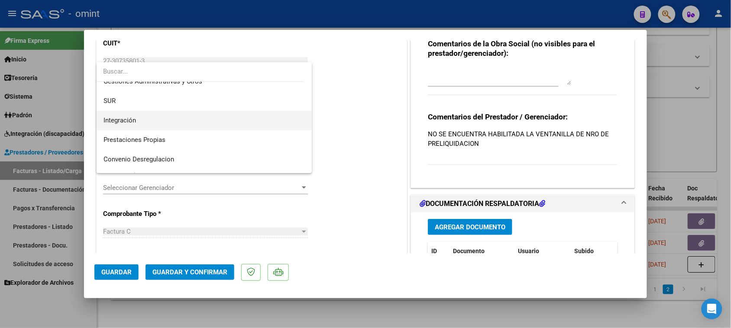
drag, startPoint x: 158, startPoint y: 120, endPoint x: 168, endPoint y: 51, distance: 69.1
click at [158, 119] on span "Integración" at bounding box center [205, 120] width 202 height 19
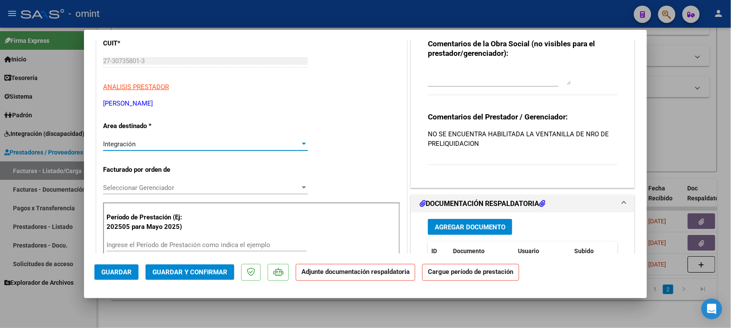
click at [141, 246] on input "Ingrese el Período de Prestación como indica el ejemplo" at bounding box center [207, 245] width 200 height 8
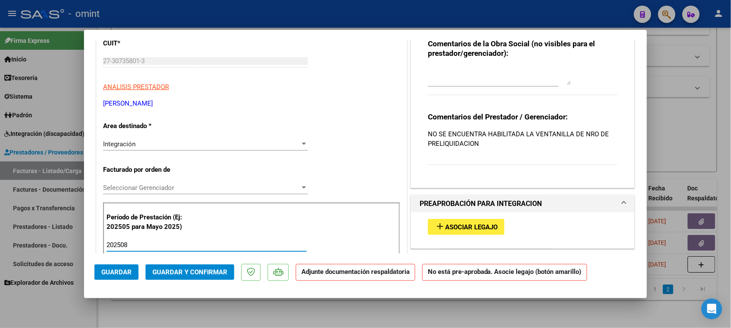
type input "202508"
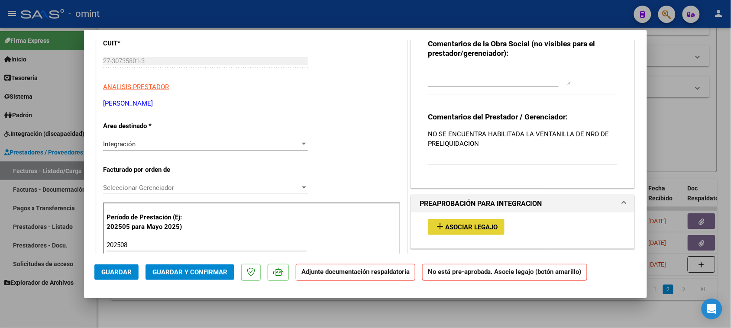
click at [429, 224] on button "add Asociar Legajo" at bounding box center [466, 227] width 77 height 16
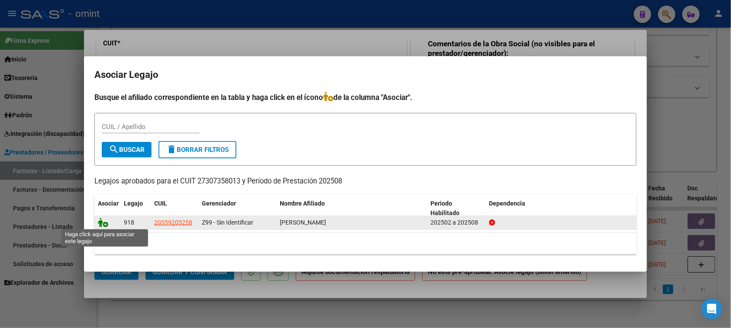
click at [103, 222] on icon at bounding box center [103, 223] width 10 height 10
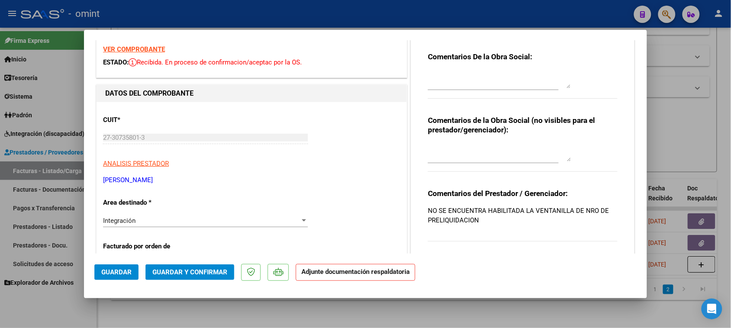
scroll to position [0, 0]
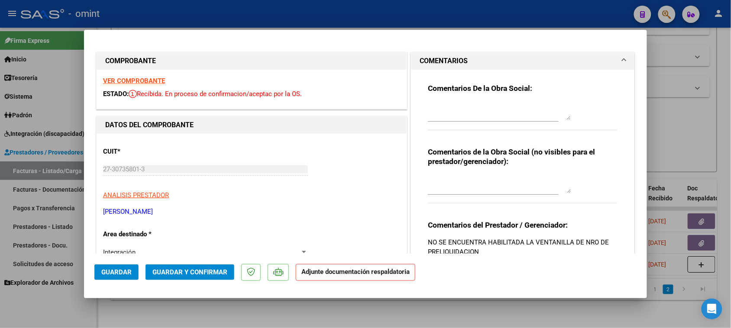
click at [474, 91] on strong "Comentarios De la Obra Social:" at bounding box center [480, 88] width 104 height 9
click at [465, 112] on textarea at bounding box center [499, 111] width 143 height 17
paste textarea "La autorización del tratamiento es por 8 (ocho) sesiones totales mensuales. Deb…"
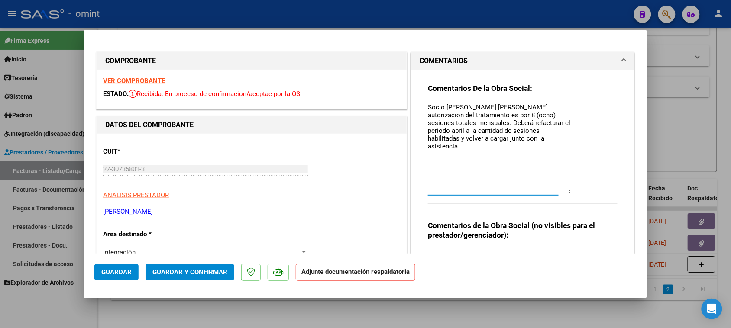
drag, startPoint x: 562, startPoint y: 118, endPoint x: 541, endPoint y: 194, distance: 78.7
click at [542, 194] on textarea "Socio [PERSON_NAME] [PERSON_NAME] autorización del tratamiento es por 8 (ocho) …" at bounding box center [499, 148] width 143 height 91
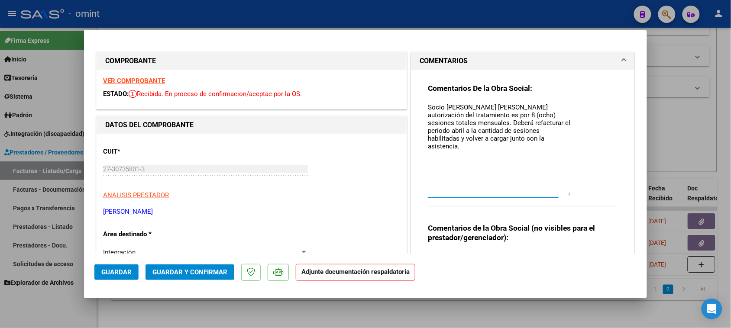
click at [487, 107] on textarea "Socio [PERSON_NAME] [PERSON_NAME] autorización del tratamiento es por 8 (ocho) …" at bounding box center [499, 150] width 143 height 94
click at [481, 116] on textarea "Socio [PERSON_NAME]. La autorización del tratamiento es por 8 (ocho) sesiones t…" at bounding box center [499, 150] width 143 height 94
click at [495, 116] on textarea "Socio [PERSON_NAME]. La autorización del tratamiento es por 16 (ocho) sesiones …" at bounding box center [499, 150] width 143 height 94
click at [546, 122] on textarea "Socio [PERSON_NAME]. La autorización del tratamiento es por 16 (dieciseis) sesi…" at bounding box center [499, 150] width 143 height 94
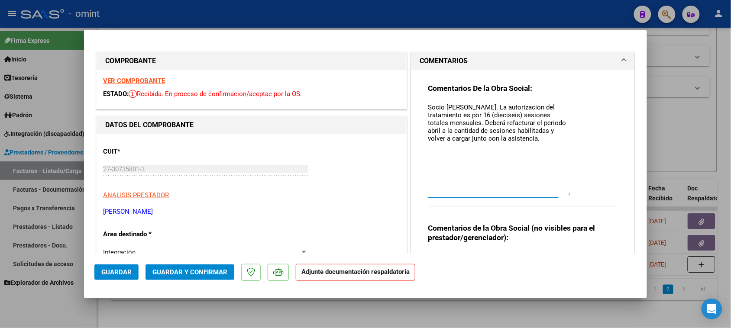
click at [546, 122] on textarea "Socio [PERSON_NAME]. La autorización del tratamiento es por 16 (dieciseis) sesi…" at bounding box center [499, 150] width 143 height 94
type textarea "Socio [PERSON_NAME]. La autorización del tratamiento es por 16 (dieciseis) sesi…"
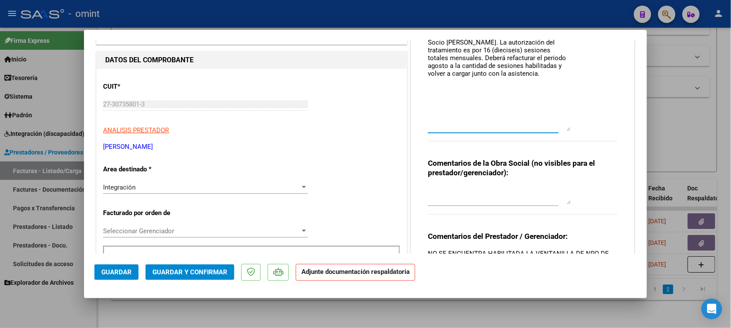
scroll to position [54, 0]
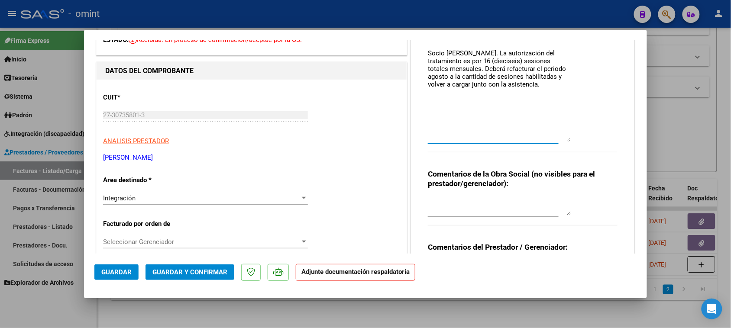
click at [167, 202] on div "Integración Seleccionar Area" at bounding box center [205, 198] width 205 height 13
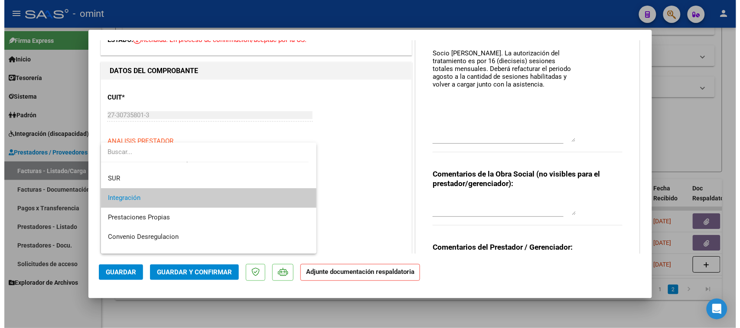
scroll to position [84, 0]
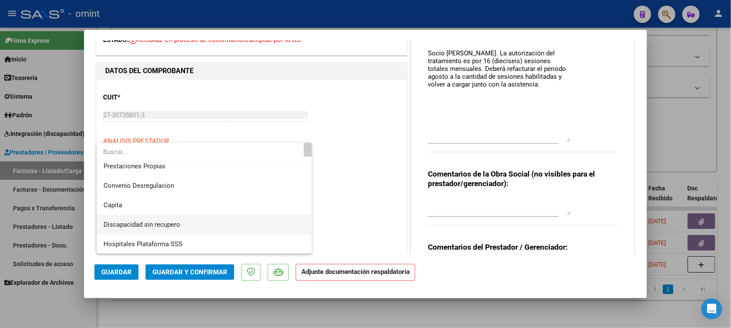
click at [170, 221] on span "Discapacidad sin recupero" at bounding box center [142, 225] width 77 height 8
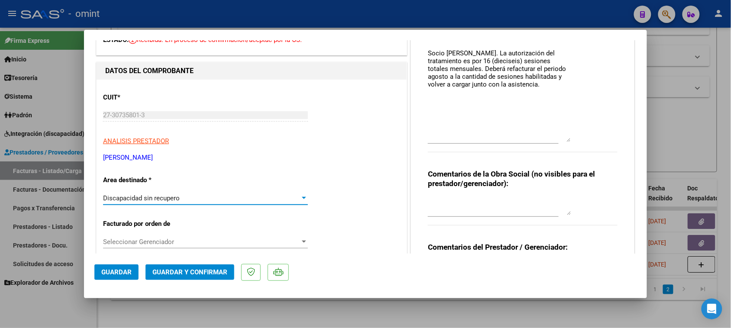
click at [172, 272] on span "Guardar y Confirmar" at bounding box center [190, 273] width 75 height 8
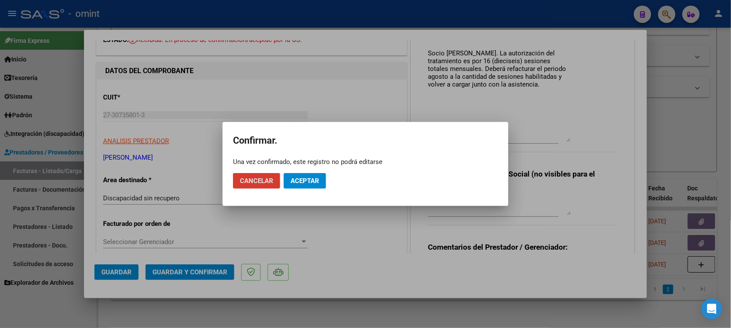
click at [304, 181] on button "Aceptar" at bounding box center [305, 181] width 42 height 16
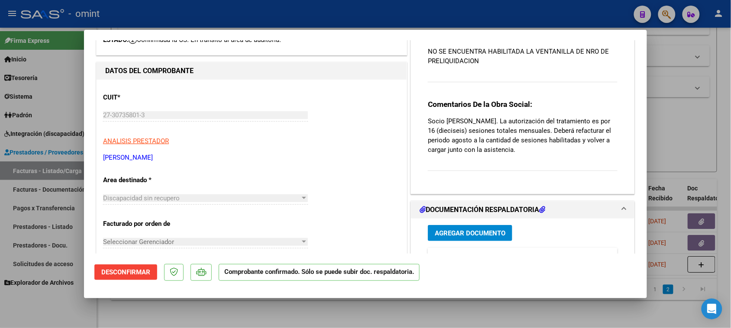
type input "$ 0,00"
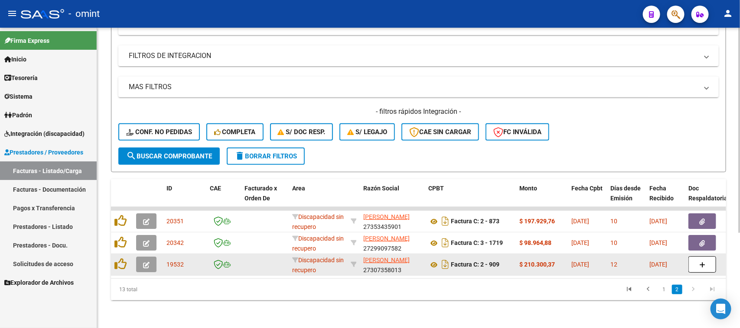
click at [139, 257] on button "button" at bounding box center [146, 265] width 20 height 16
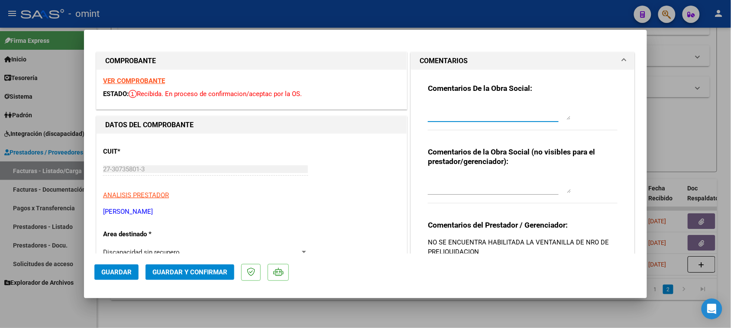
click at [432, 105] on textarea at bounding box center [499, 111] width 143 height 17
type input "$ 0,00"
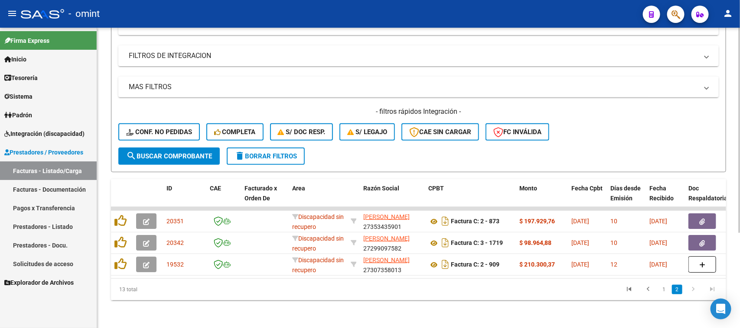
click at [267, 153] on span "delete Borrar Filtros" at bounding box center [265, 157] width 62 height 8
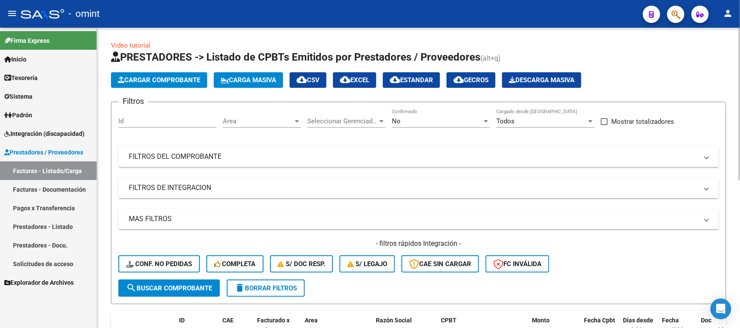
scroll to position [0, 0]
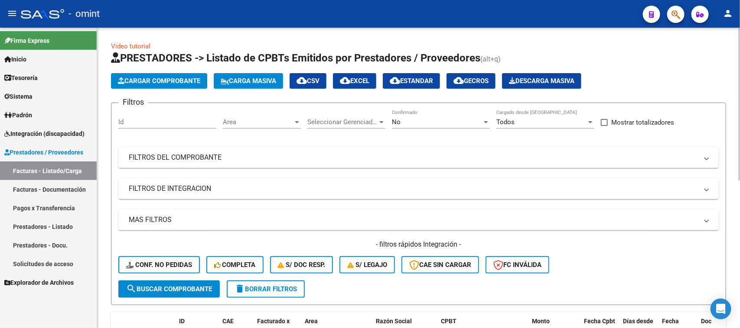
click at [260, 120] on span "Area" at bounding box center [258, 122] width 70 height 8
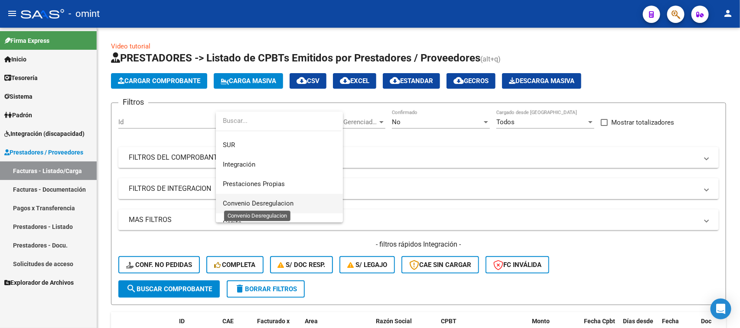
scroll to position [103, 0]
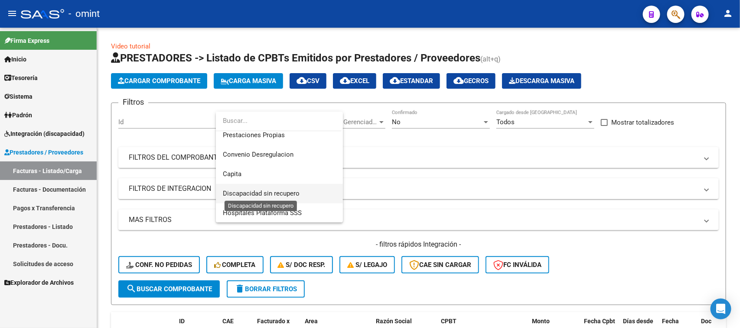
click at [256, 191] on span "Discapacidad sin recupero" at bounding box center [261, 194] width 77 height 8
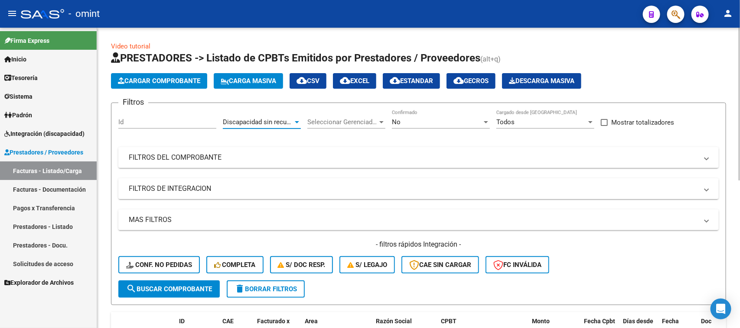
scroll to position [108, 0]
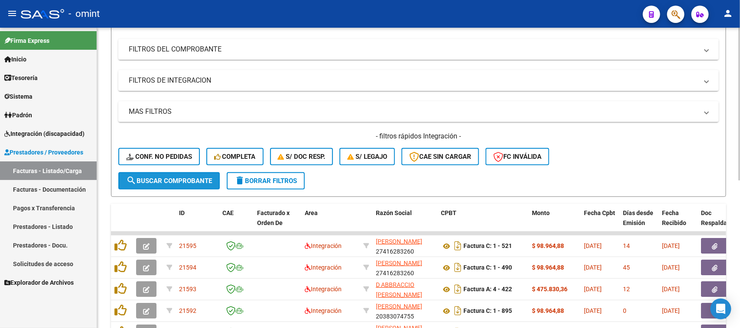
click at [176, 180] on span "search Buscar Comprobante" at bounding box center [169, 181] width 86 height 8
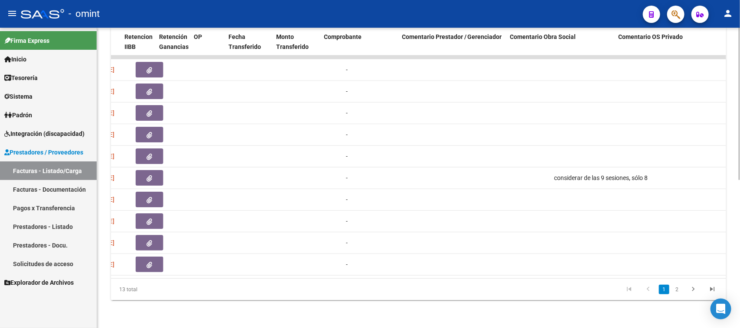
scroll to position [0, 0]
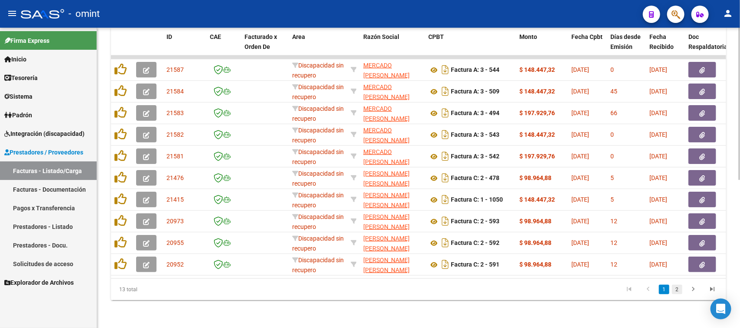
click at [678, 291] on link "2" at bounding box center [677, 290] width 10 height 10
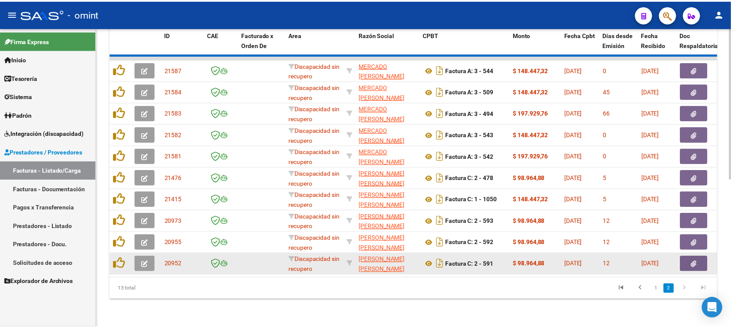
scroll to position [140, 0]
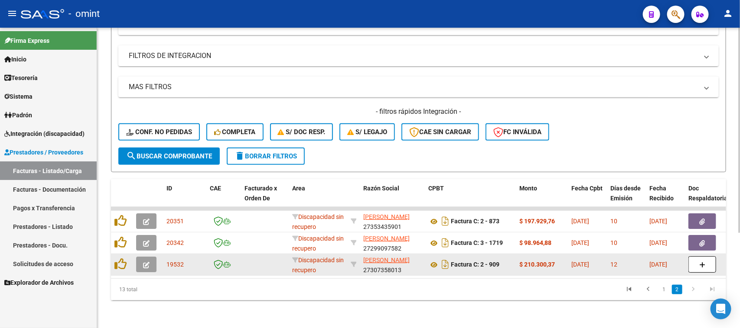
click at [146, 262] on icon "button" at bounding box center [146, 265] width 6 height 6
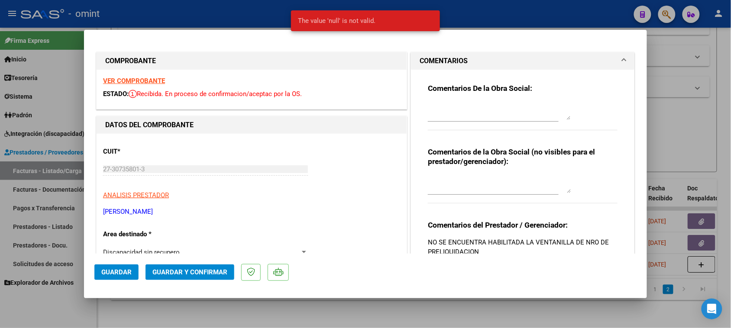
click at [486, 105] on textarea at bounding box center [499, 111] width 143 height 17
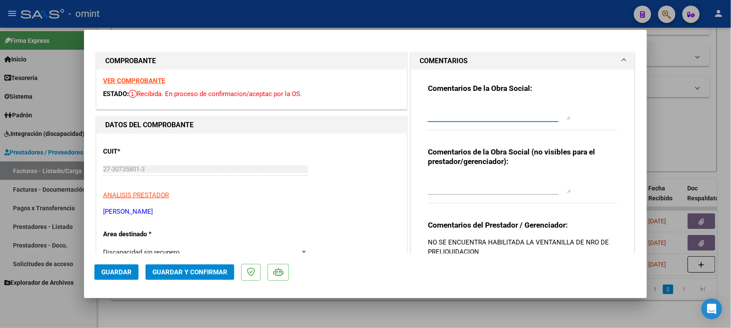
paste textarea "La autorización del tratamiento es por 8 (ocho) sesiones totales mensuales. Deb…"
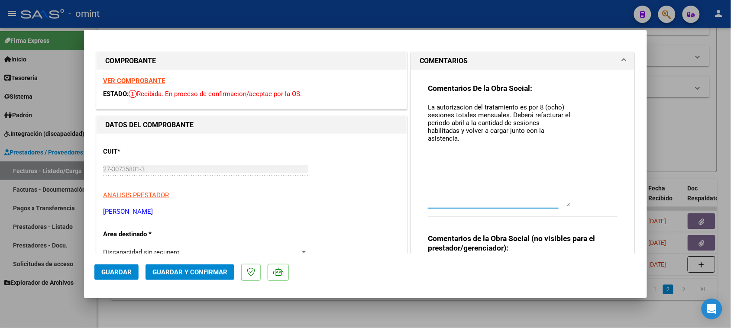
drag, startPoint x: 561, startPoint y: 116, endPoint x: 555, endPoint y: 204, distance: 87.7
click at [555, 204] on textarea "La autorización del tratamiento es por 8 (ocho) sesiones totales mensuales. Deb…" at bounding box center [499, 155] width 143 height 104
click at [428, 109] on textarea "La autorización del tratamiento es por 8 (ocho) sesiones totales mensuales. Deb…" at bounding box center [499, 155] width 143 height 104
click at [481, 114] on textarea "Socio [PERSON_NAME]. La autorización del tratamiento es por 8 (ocho) sesiones t…" at bounding box center [499, 155] width 143 height 104
click at [491, 115] on textarea "Socio [PERSON_NAME]. La autorización del tratamiento es por 16 (ocho) sesiones …" at bounding box center [499, 155] width 143 height 104
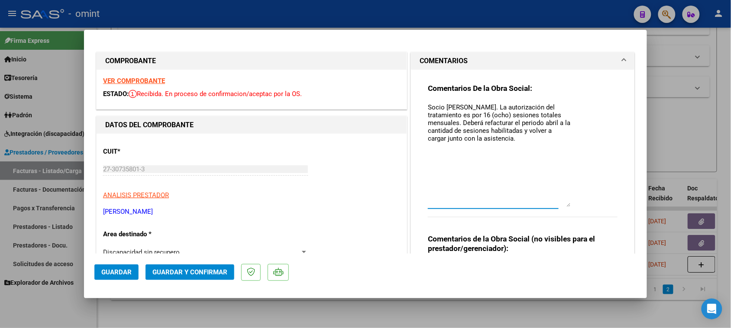
click at [495, 114] on textarea "Socio [PERSON_NAME]. La autorización del tratamiento es por 16 (ocho) sesiones …" at bounding box center [499, 155] width 143 height 104
click at [529, 122] on textarea "Socio [PERSON_NAME]. La autorización del tratamiento es por 16 (dieciseis) sesi…" at bounding box center [499, 155] width 143 height 104
click at [548, 122] on textarea "Socio [PERSON_NAME]. La autorización del tratamiento es por 16 (dieciseis) sesi…" at bounding box center [499, 155] width 143 height 104
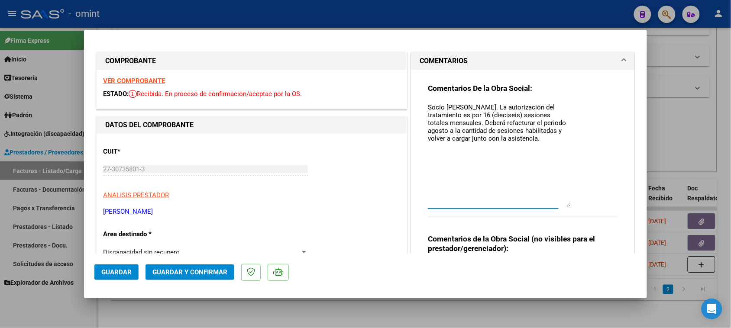
click at [570, 130] on div "Comentarios De la Obra Social: Socio [PERSON_NAME]. La autorización del tratami…" at bounding box center [523, 155] width 190 height 143
click at [565, 139] on textarea "Socio [PERSON_NAME]. La autorización del tratamiento es por 16 (dieciseis) sesi…" at bounding box center [499, 155] width 143 height 104
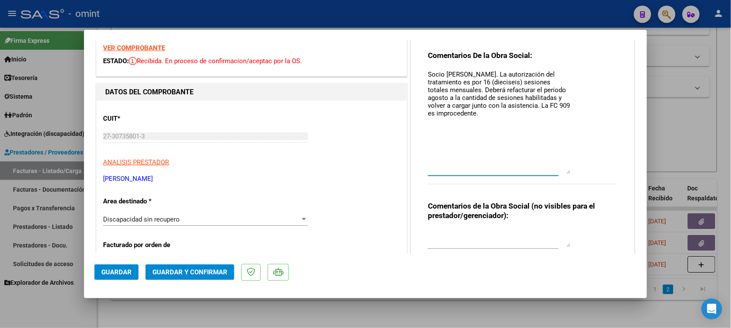
scroll to position [10, 0]
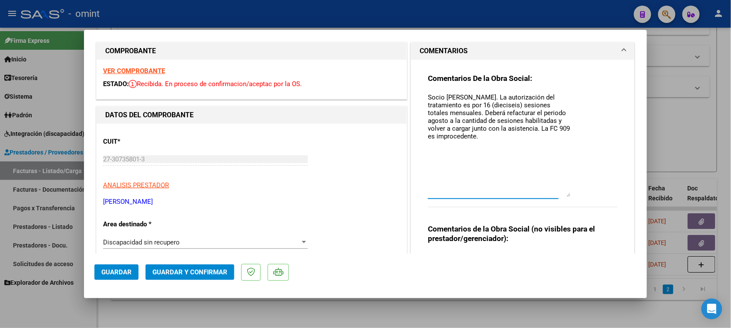
drag, startPoint x: 492, startPoint y: 91, endPoint x: 375, endPoint y: 48, distance: 124.2
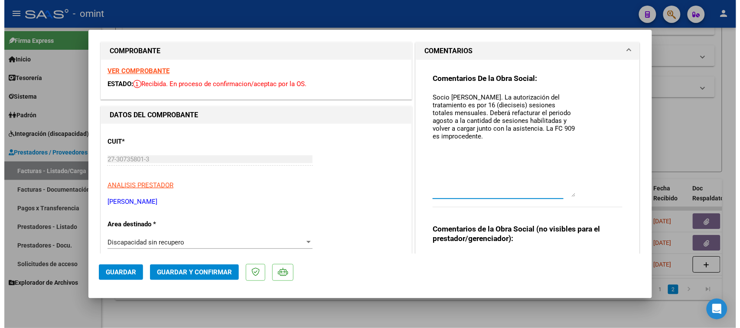
scroll to position [0, 0]
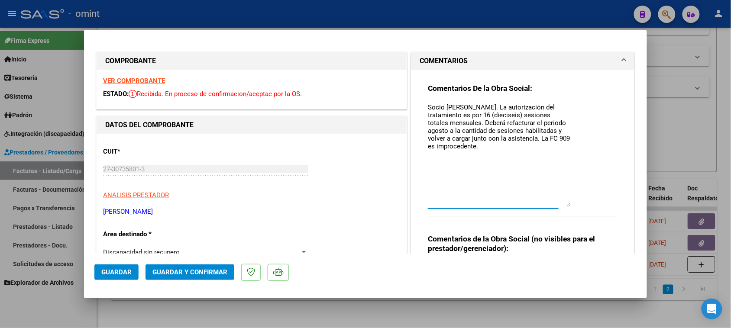
type textarea "Socio [PERSON_NAME]. La autorización del tratamiento es por 16 (dieciseis) sesi…"
click at [172, 271] on span "Guardar y Confirmar" at bounding box center [190, 273] width 75 height 8
click at [202, 275] on span "Guardar y Confirmar" at bounding box center [190, 273] width 75 height 8
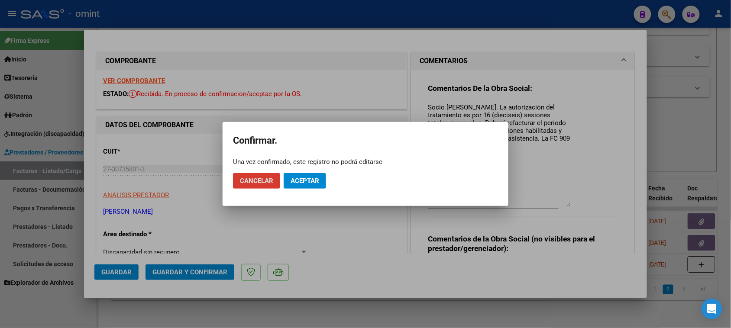
click at [304, 189] on mat-dialog-actions "Cancelar Aceptar" at bounding box center [365, 180] width 265 height 29
click at [306, 188] on button "Aceptar" at bounding box center [305, 181] width 42 height 16
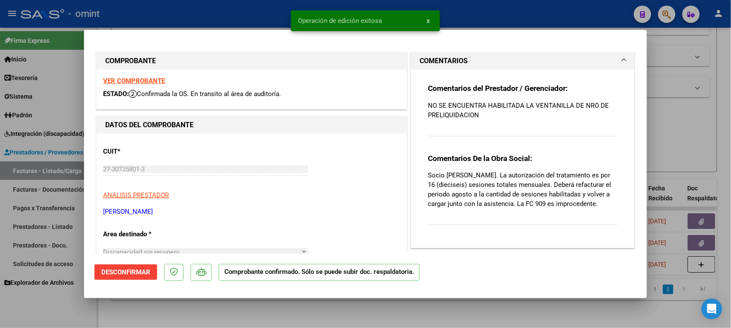
type input "$ 0,00"
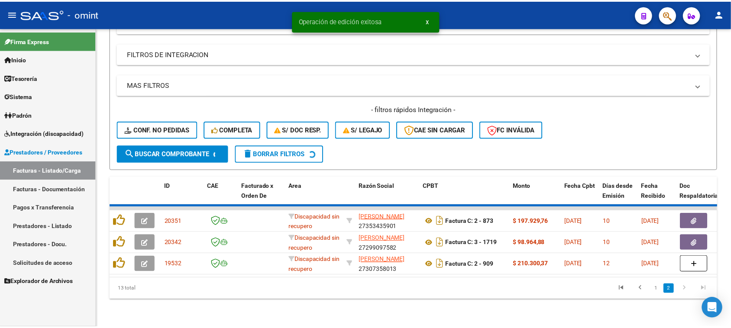
scroll to position [118, 0]
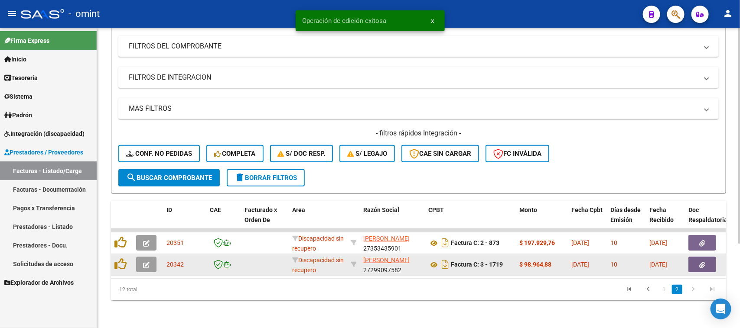
click at [152, 257] on button "button" at bounding box center [146, 265] width 20 height 16
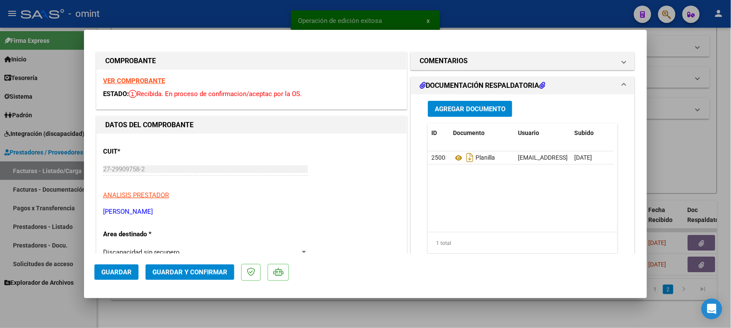
click at [153, 81] on strong "VER COMPROBANTE" at bounding box center [134, 81] width 62 height 8
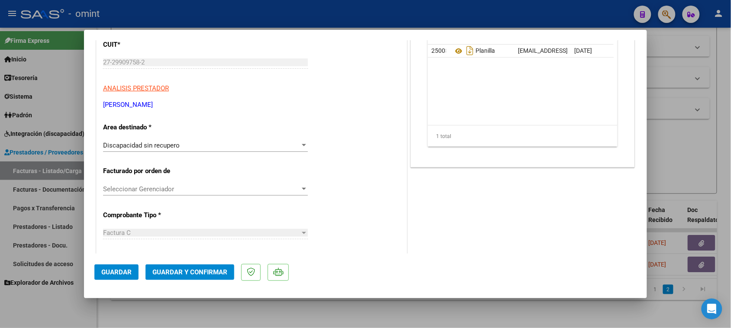
scroll to position [108, 0]
click at [200, 141] on div "Discapacidad sin recupero" at bounding box center [201, 144] width 197 height 8
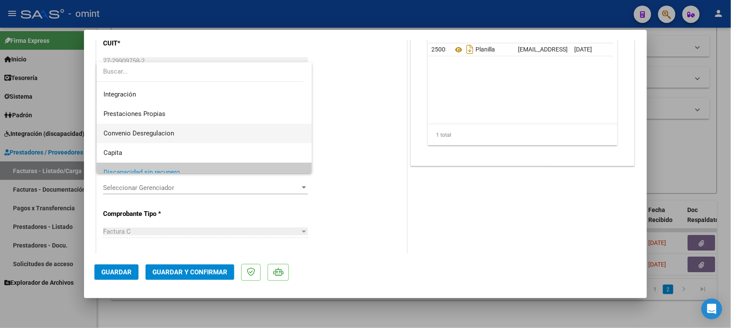
scroll to position [0, 0]
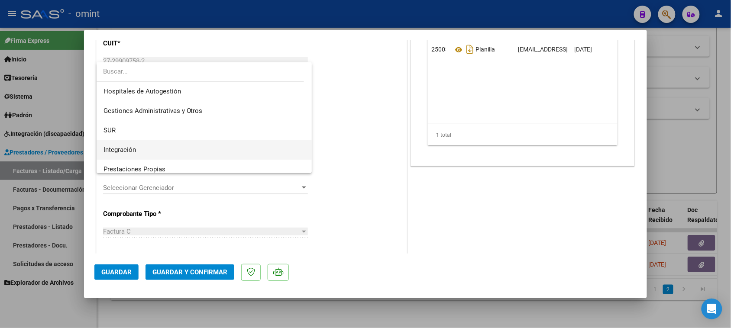
click at [198, 146] on span "Integración" at bounding box center [205, 149] width 202 height 19
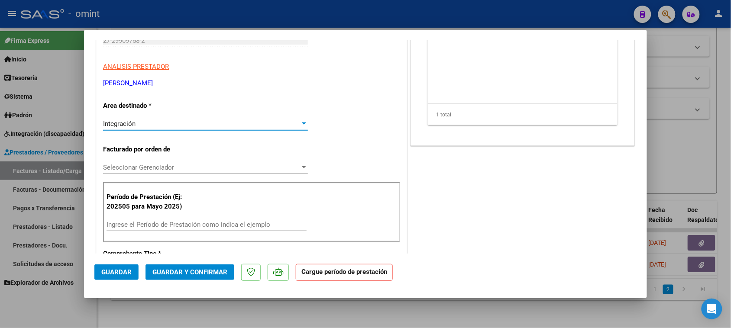
scroll to position [162, 0]
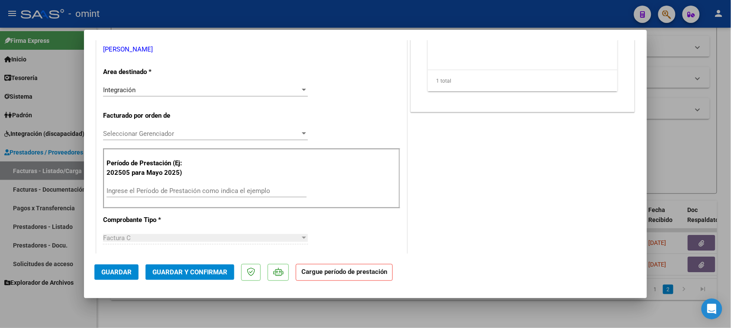
click at [188, 185] on div "Ingrese el Período de Prestación como indica el ejemplo" at bounding box center [207, 191] width 200 height 13
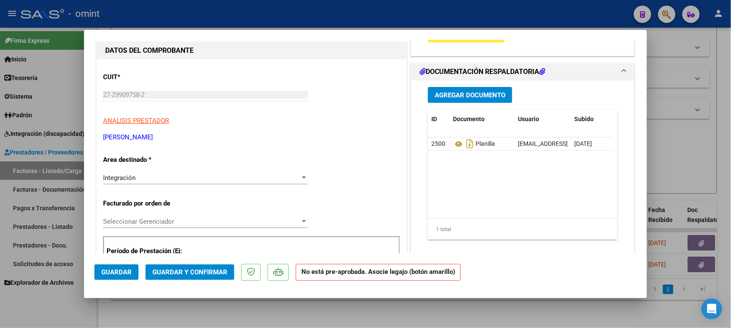
scroll to position [54, 0]
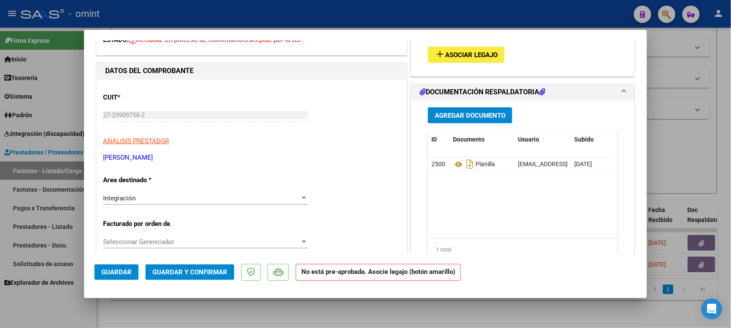
type input "202508"
click at [454, 53] on span "Asociar Legajo" at bounding box center [471, 55] width 52 height 8
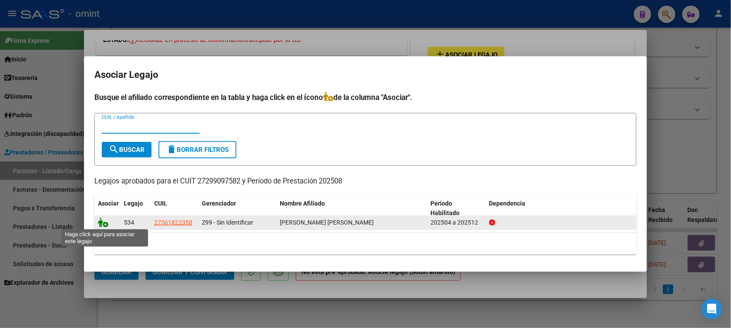
click at [102, 225] on icon at bounding box center [103, 223] width 10 height 10
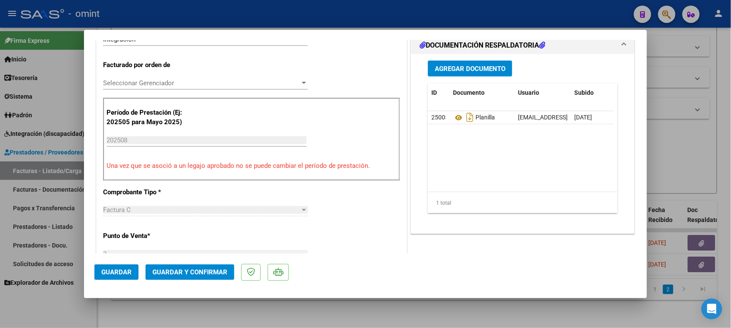
scroll to position [217, 0]
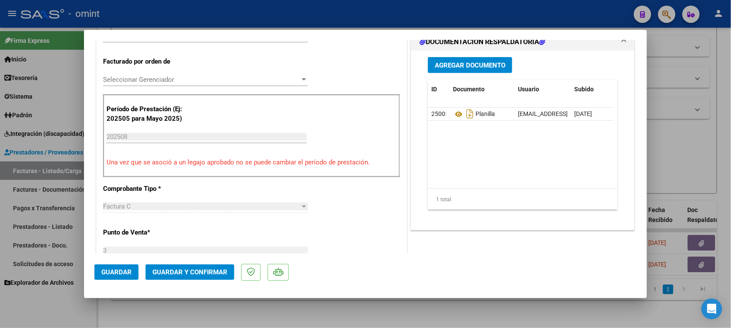
click at [171, 279] on button "Guardar y Confirmar" at bounding box center [190, 273] width 89 height 16
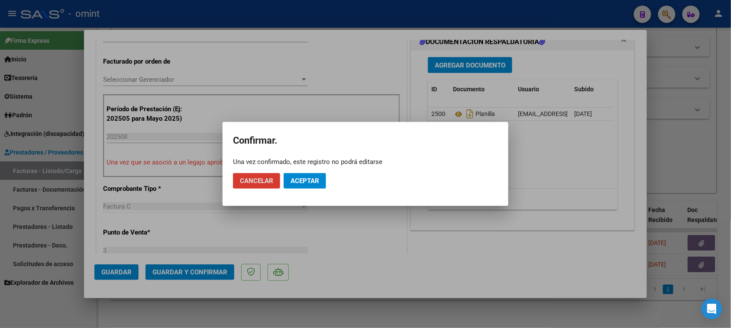
click at [304, 185] on button "Aceptar" at bounding box center [305, 181] width 42 height 16
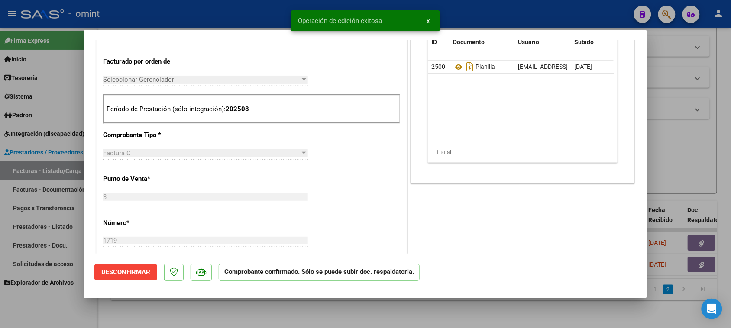
type input "$ 0,00"
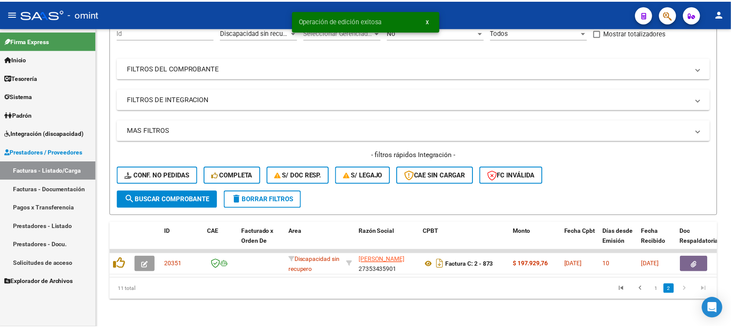
scroll to position [96, 0]
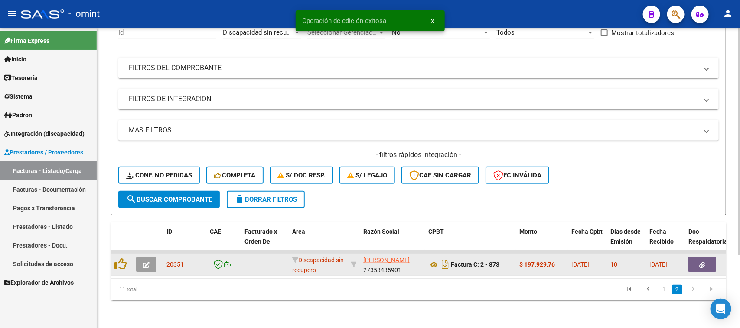
click at [143, 262] on icon "button" at bounding box center [146, 265] width 6 height 6
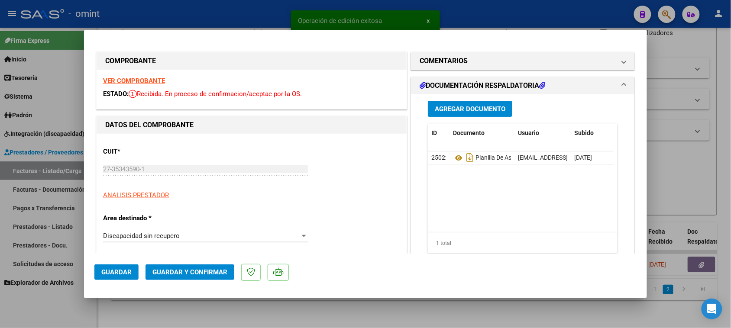
click at [154, 79] on strong "VER COMPROBANTE" at bounding box center [134, 81] width 62 height 8
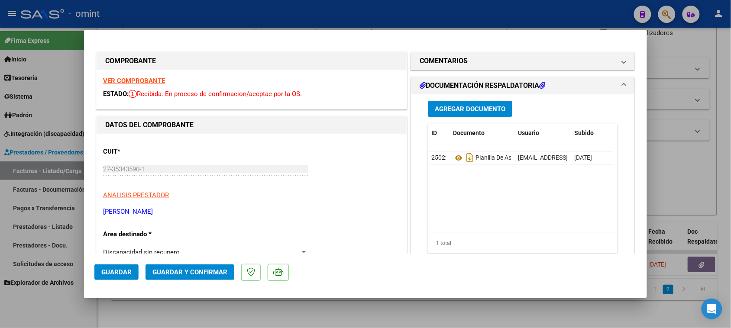
scroll to position [54, 0]
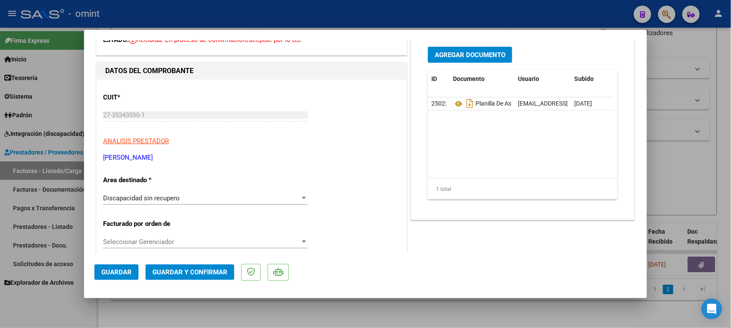
click at [187, 195] on div "Discapacidad sin recupero" at bounding box center [201, 199] width 197 height 8
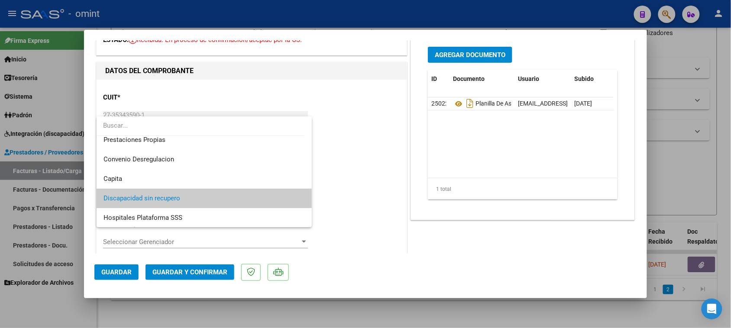
scroll to position [29, 0]
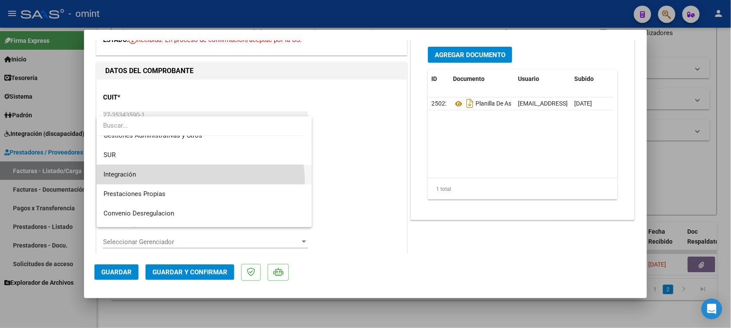
click at [185, 181] on span "Integración" at bounding box center [205, 174] width 202 height 19
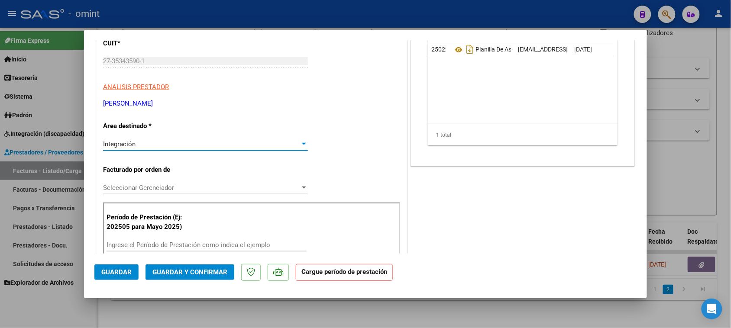
scroll to position [162, 0]
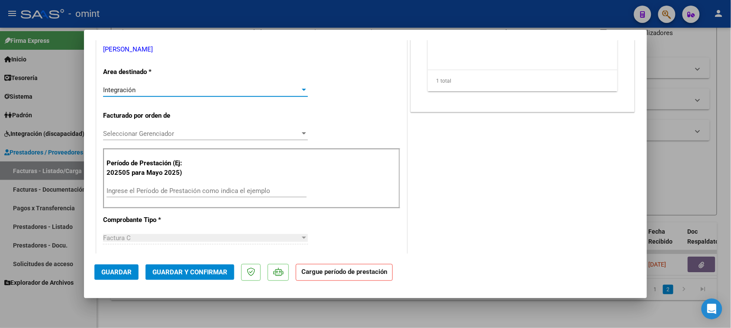
click at [182, 189] on input "Ingrese el Período de Prestación como indica el ejemplo" at bounding box center [207, 191] width 200 height 8
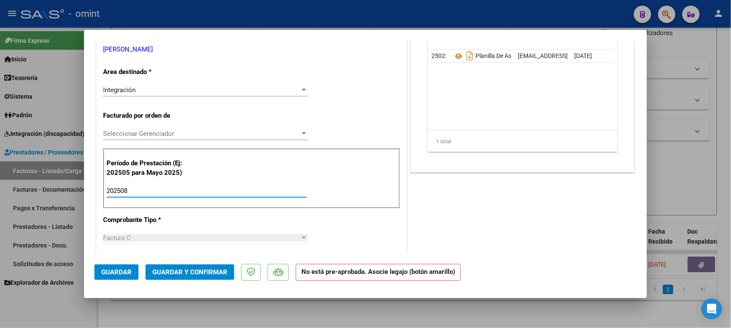
type input "202508"
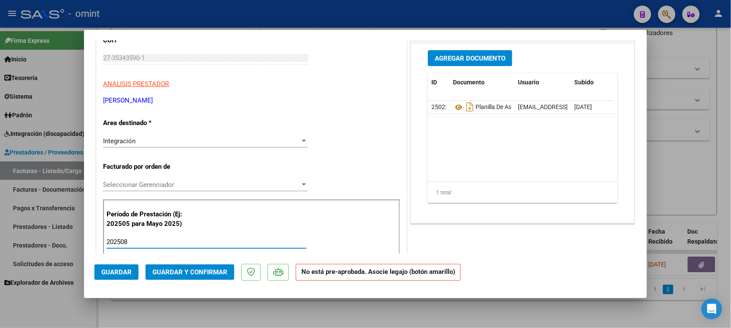
scroll to position [54, 0]
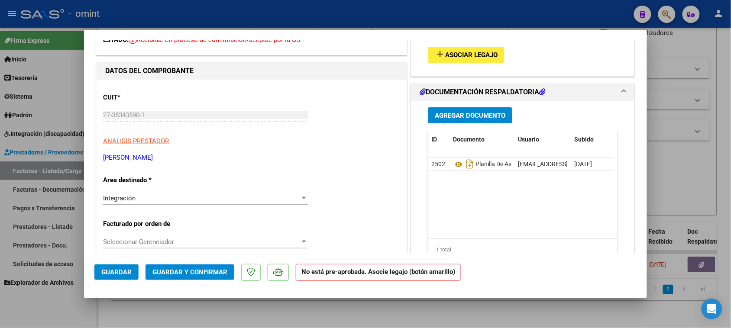
click at [435, 55] on mat-icon "add" at bounding box center [440, 54] width 10 height 10
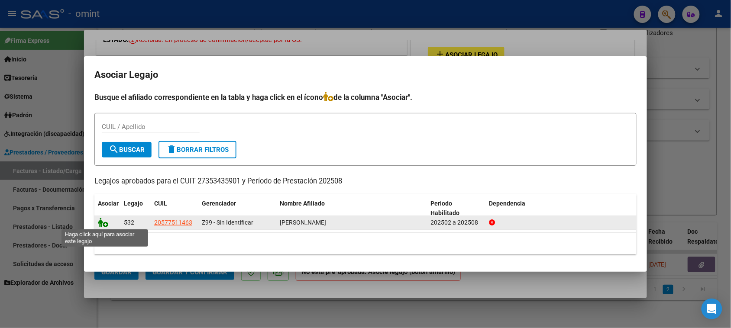
click at [104, 224] on icon at bounding box center [103, 223] width 10 height 10
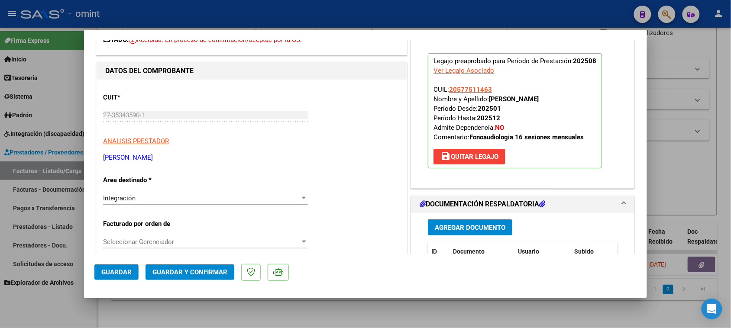
click at [185, 281] on mat-dialog-actions "Guardar Guardar y Confirmar" at bounding box center [365, 271] width 542 height 34
click at [188, 275] on span "Guardar y Confirmar" at bounding box center [190, 273] width 75 height 8
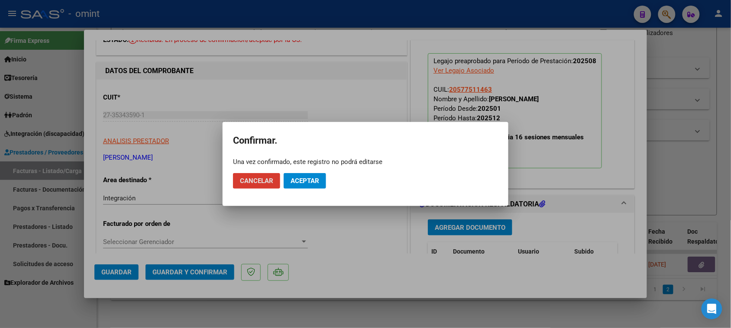
click at [305, 175] on button "Aceptar" at bounding box center [305, 181] width 42 height 16
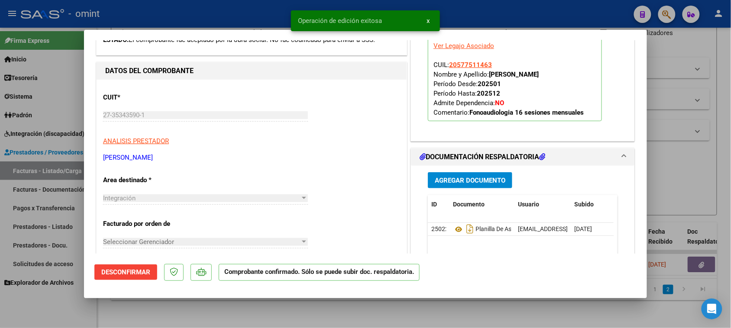
type input "$ 0,00"
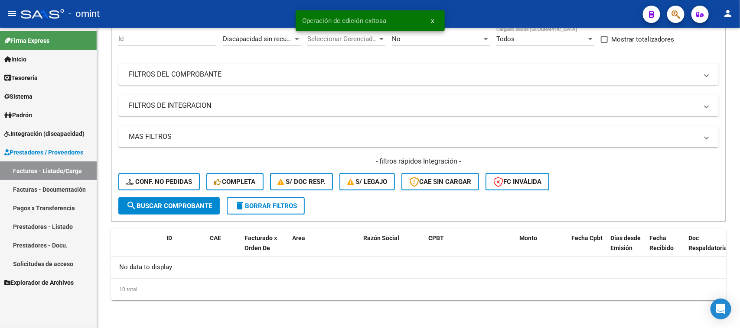
scroll to position [81, 0]
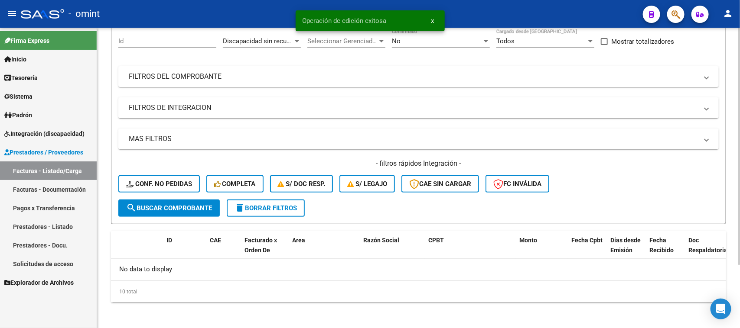
click at [265, 214] on button "delete Borrar Filtros" at bounding box center [266, 208] width 78 height 17
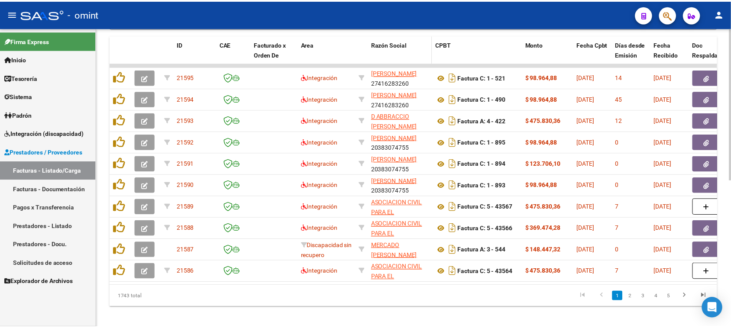
scroll to position [291, 0]
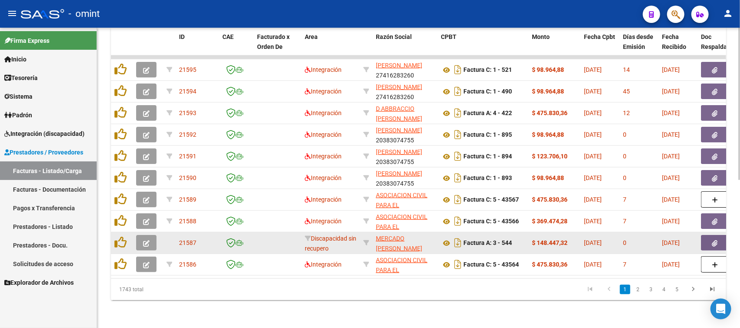
click at [150, 237] on button "button" at bounding box center [146, 243] width 20 height 16
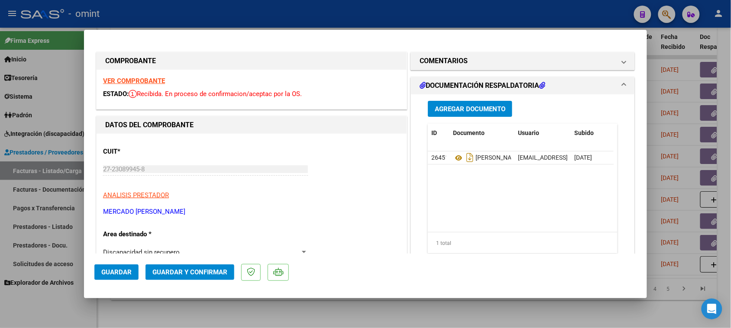
click at [160, 78] on strong "VER COMPROBANTE" at bounding box center [134, 81] width 62 height 8
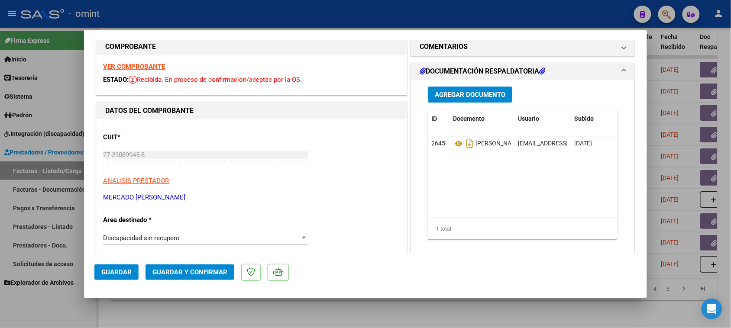
scroll to position [54, 0]
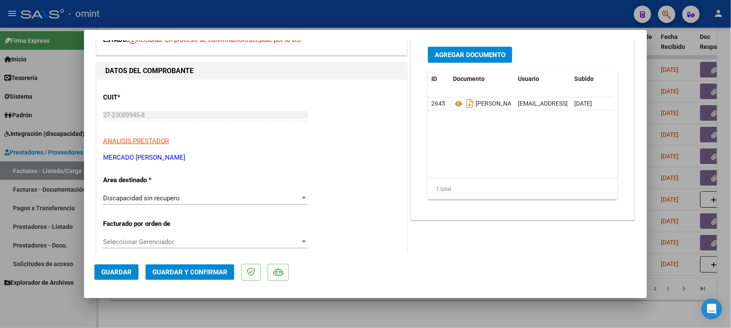
click at [161, 205] on div "Discapacidad sin recupero Seleccionar Area" at bounding box center [205, 198] width 205 height 13
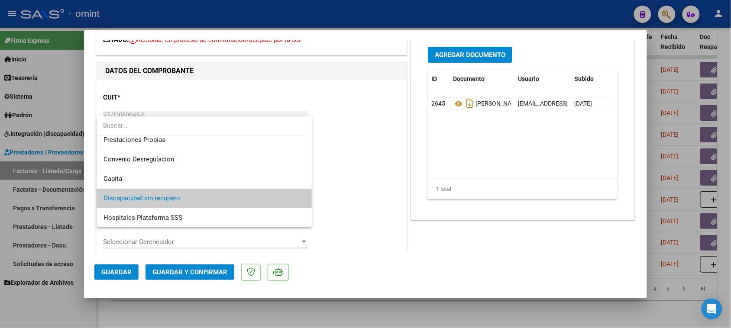
scroll to position [29, 0]
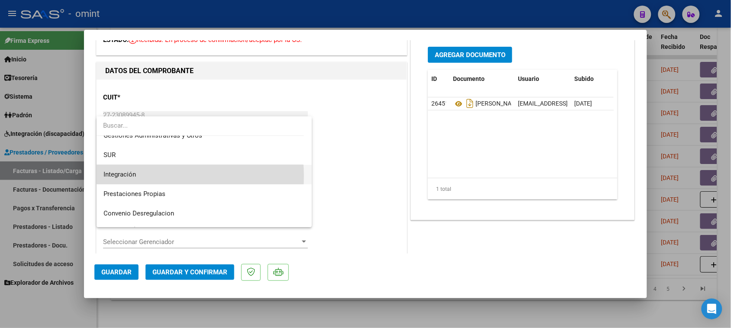
click at [165, 176] on span "Integración" at bounding box center [205, 174] width 202 height 19
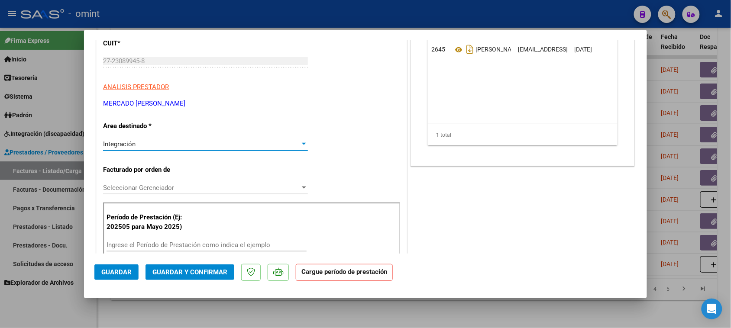
scroll to position [162, 0]
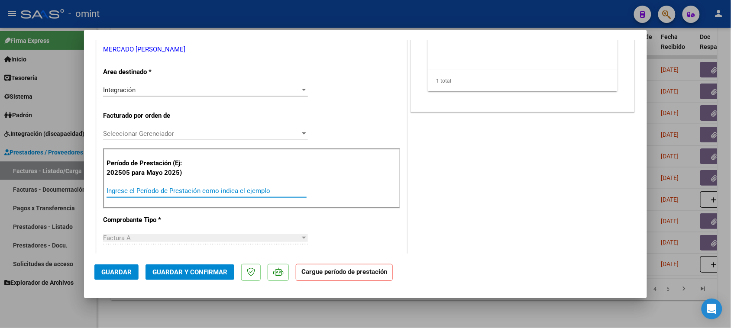
click at [168, 188] on input "Ingrese el Período de Prestación como indica el ejemplo" at bounding box center [207, 191] width 200 height 8
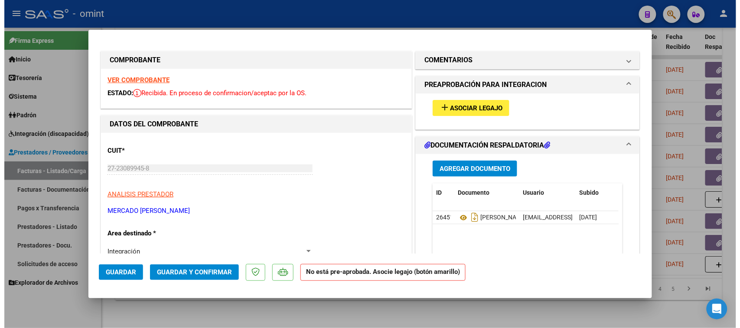
scroll to position [0, 0]
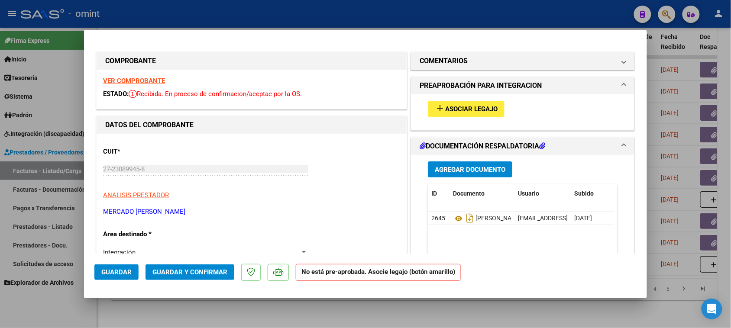
type input "202508"
click at [444, 101] on button "add Asociar Legajo" at bounding box center [466, 109] width 77 height 16
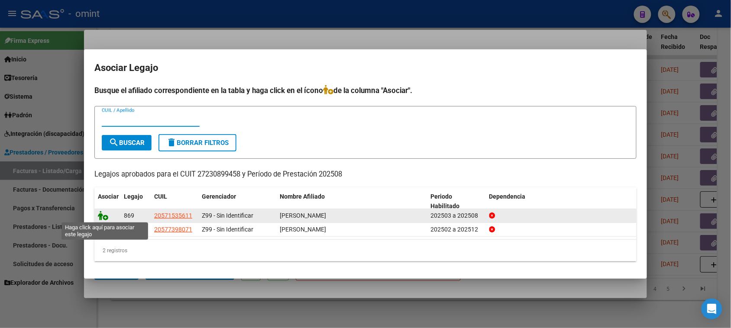
click at [103, 214] on icon at bounding box center [103, 216] width 10 height 10
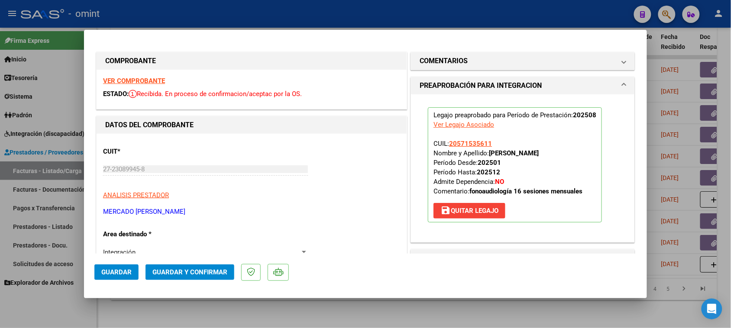
click at [126, 264] on mat-dialog-actions "Guardar Guardar y Confirmar" at bounding box center [365, 271] width 542 height 34
click at [123, 269] on span "Guardar" at bounding box center [116, 273] width 30 height 8
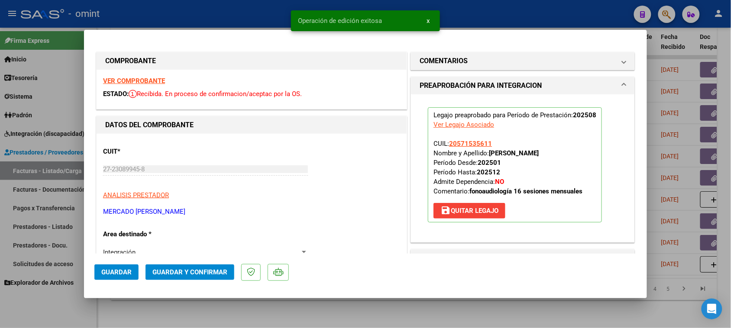
type input "$ 0,00"
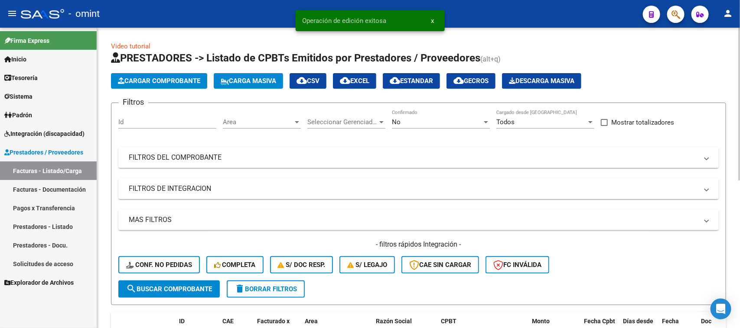
click at [265, 128] on div "Area Area" at bounding box center [262, 119] width 78 height 19
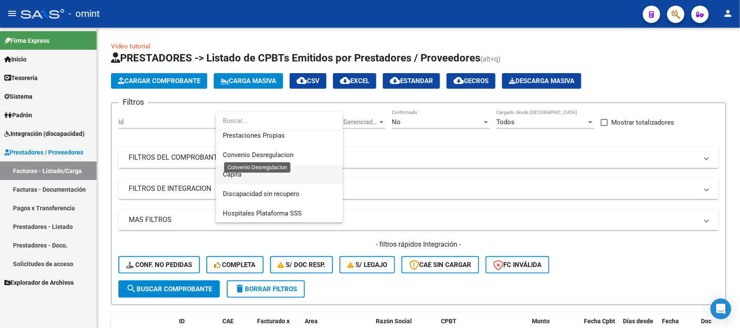
scroll to position [103, 0]
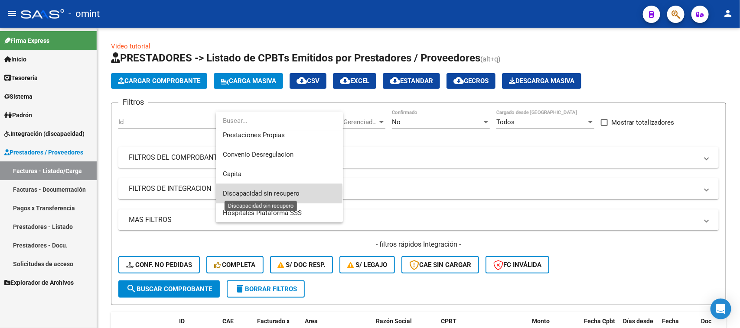
drag, startPoint x: 252, startPoint y: 192, endPoint x: 263, endPoint y: 189, distance: 11.6
click at [252, 192] on span "Discapacidad sin recupero" at bounding box center [261, 194] width 77 height 8
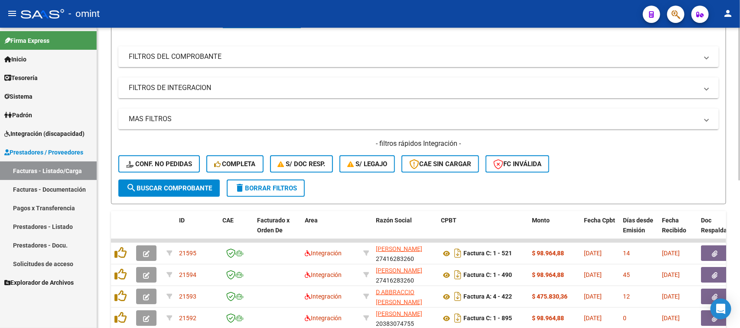
scroll to position [108, 0]
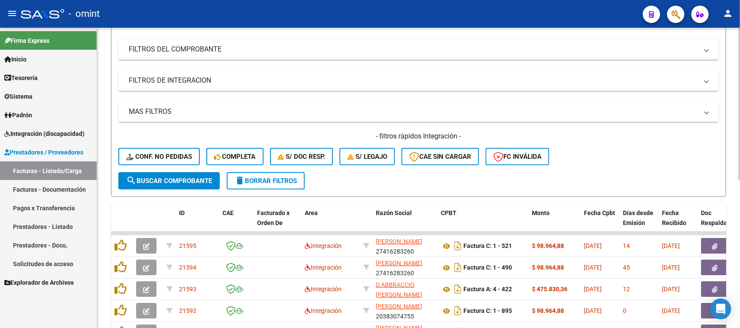
click at [214, 183] on button "search Buscar Comprobante" at bounding box center [168, 180] width 101 height 17
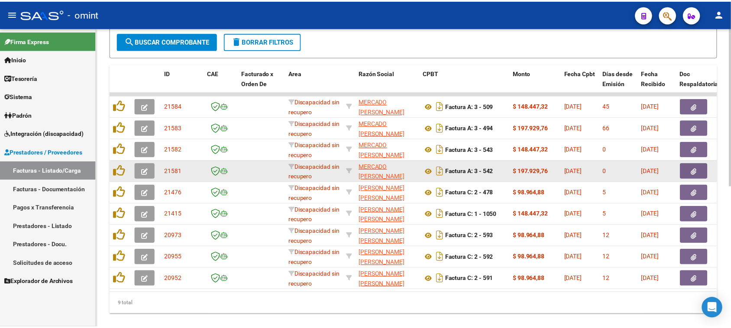
scroll to position [269, 0]
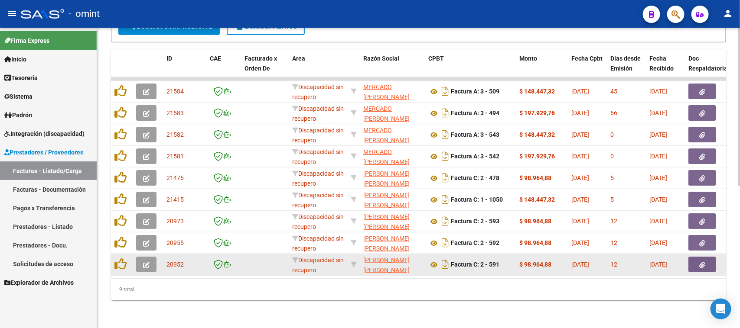
click at [144, 257] on button "button" at bounding box center [146, 265] width 20 height 16
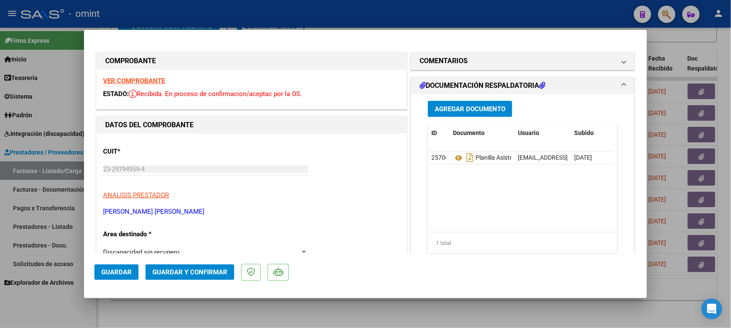
click at [155, 77] on strong "VER COMPROBANTE" at bounding box center [134, 81] width 62 height 8
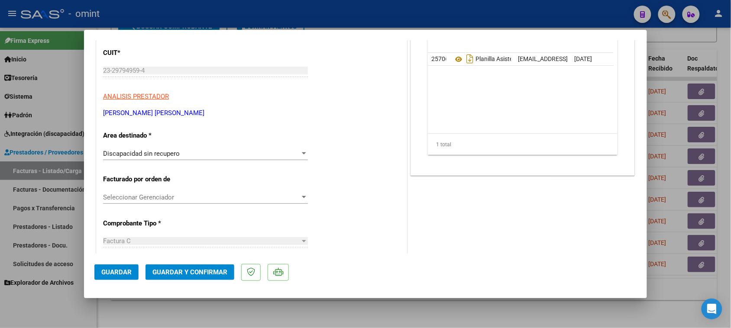
scroll to position [54, 0]
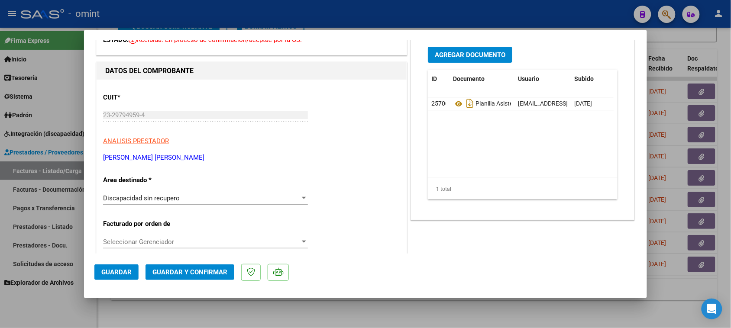
click at [208, 206] on div "Discapacidad sin recupero Seleccionar Area" at bounding box center [205, 202] width 205 height 21
click at [209, 200] on div "Discapacidad sin recupero" at bounding box center [201, 199] width 197 height 8
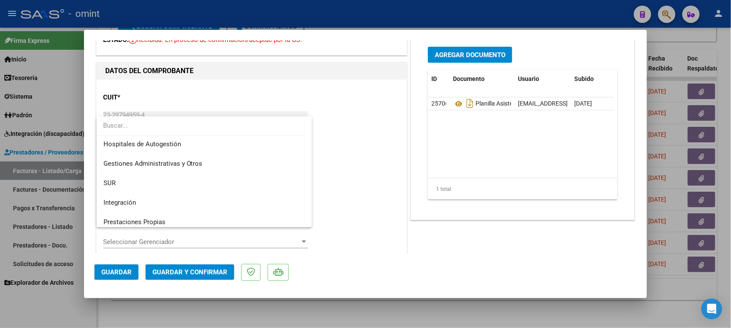
scroll to position [0, 0]
click at [209, 200] on span "Integración" at bounding box center [205, 204] width 202 height 19
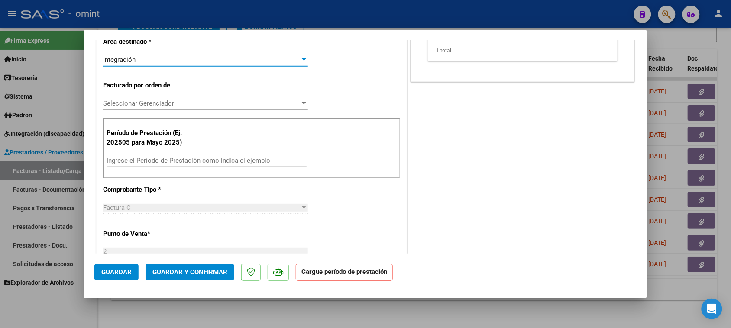
scroll to position [217, 0]
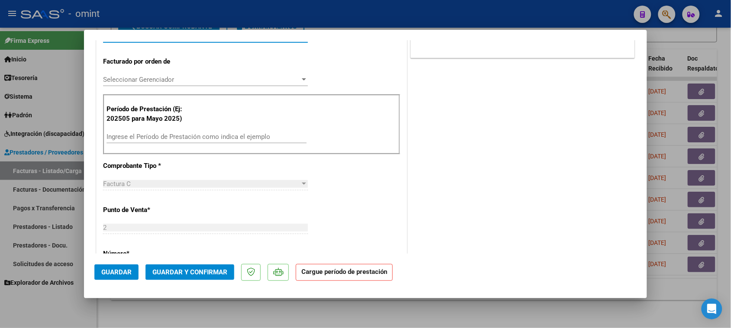
click at [230, 126] on div "Período de Prestación (Ej: 202505 para [DATE]) Ingrese el Período de Prestación…" at bounding box center [251, 124] width 297 height 61
click at [228, 130] on div "Ingrese el Período de Prestación como indica el ejemplo" at bounding box center [207, 136] width 200 height 13
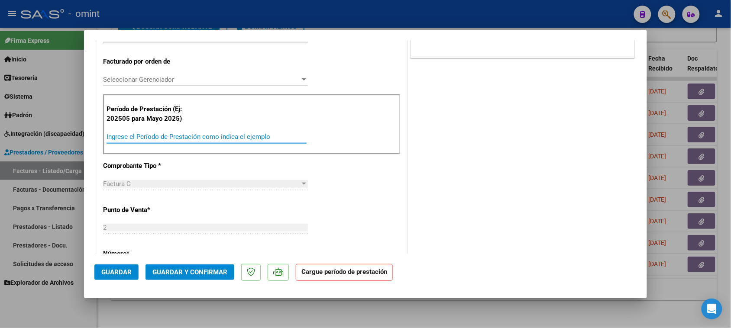
click at [227, 141] on div "Ingrese el Período de Prestación como indica el ejemplo" at bounding box center [207, 136] width 200 height 13
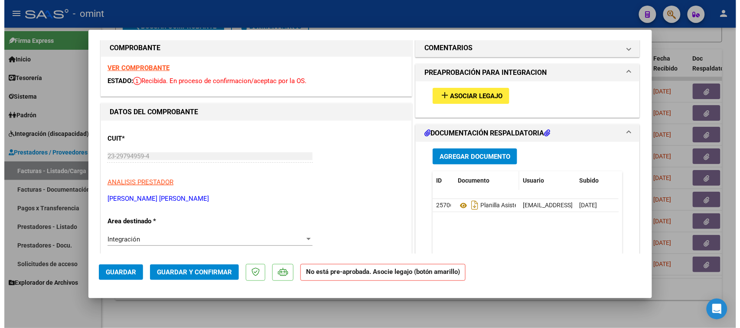
scroll to position [0, 0]
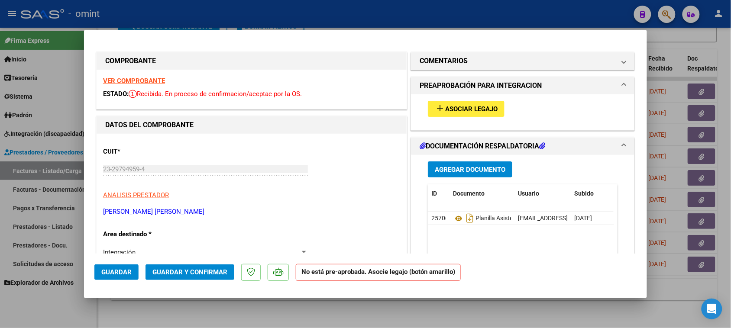
type input "202506"
click at [467, 110] on span "Asociar Legajo" at bounding box center [471, 109] width 52 height 8
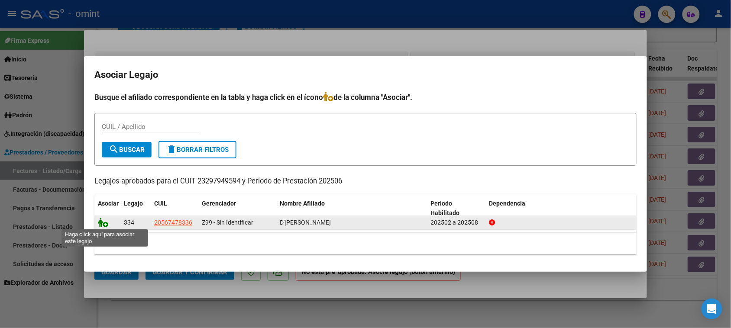
click at [103, 222] on icon at bounding box center [103, 223] width 10 height 10
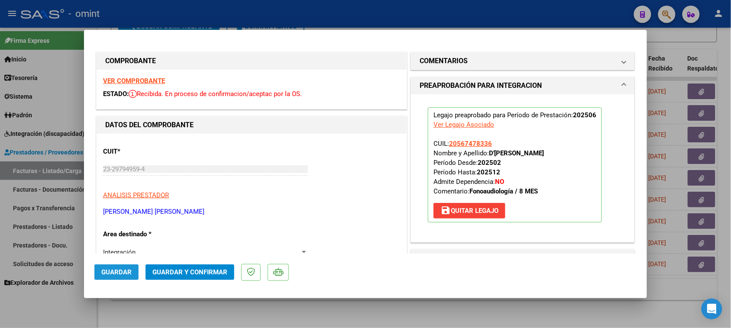
click at [104, 273] on span "Guardar" at bounding box center [116, 273] width 30 height 8
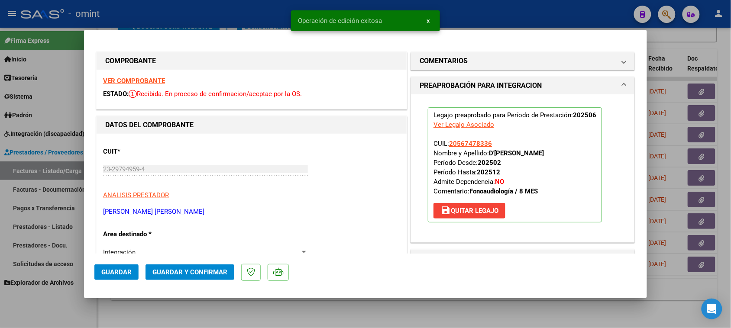
type input "$ 0,00"
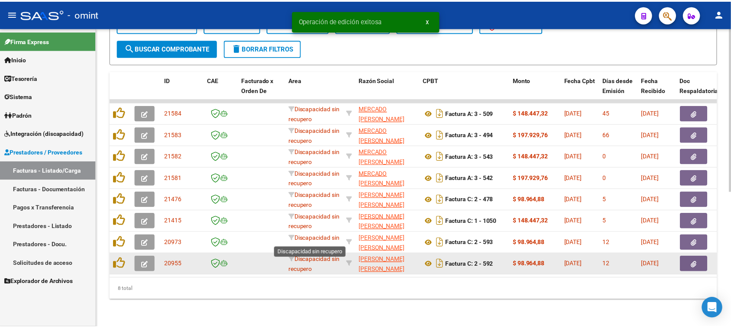
scroll to position [248, 0]
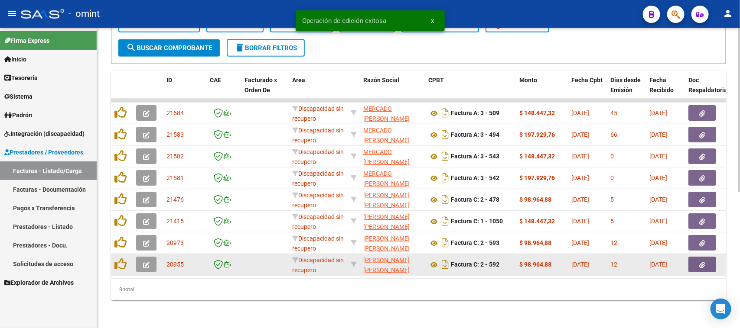
click at [152, 260] on button "button" at bounding box center [146, 265] width 20 height 16
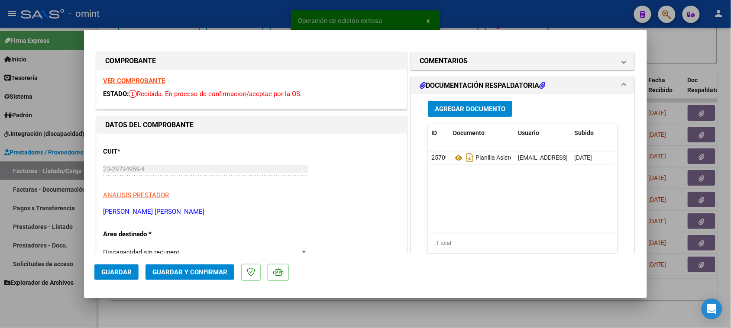
click at [150, 81] on strong "VER COMPROBANTE" at bounding box center [134, 81] width 62 height 8
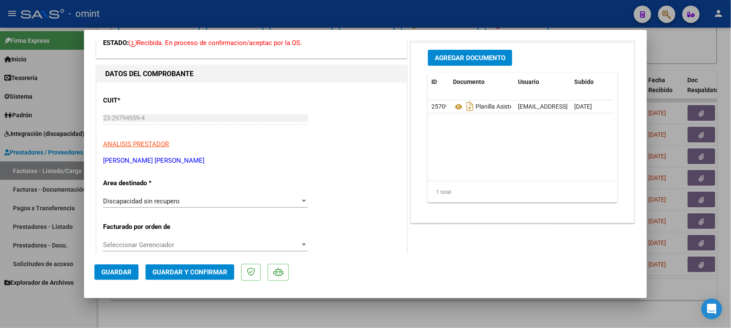
scroll to position [108, 0]
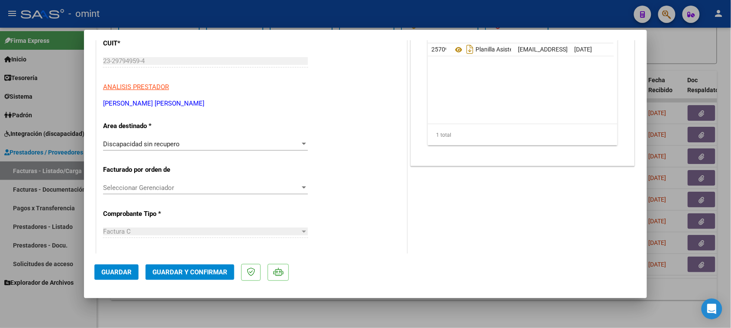
click at [133, 142] on span "Discapacidad sin recupero" at bounding box center [141, 144] width 77 height 8
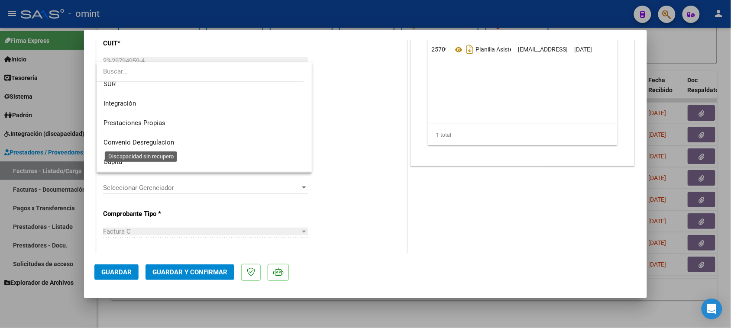
scroll to position [29, 0]
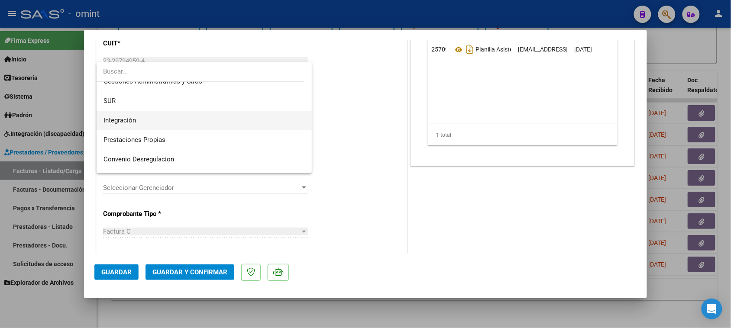
click at [140, 118] on span "Integración" at bounding box center [205, 120] width 202 height 19
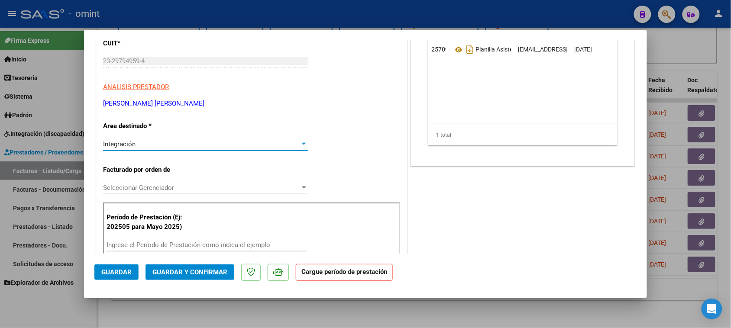
scroll to position [162, 0]
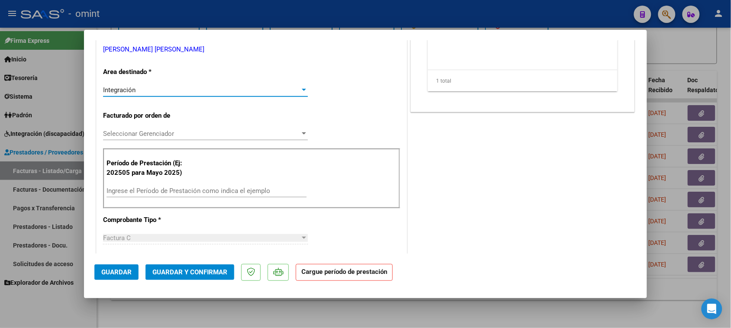
click at [148, 196] on div "Ingrese el Período de Prestación como indica el ejemplo" at bounding box center [207, 191] width 200 height 13
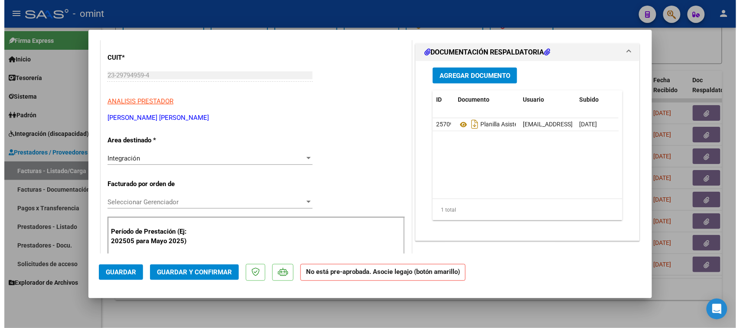
scroll to position [0, 0]
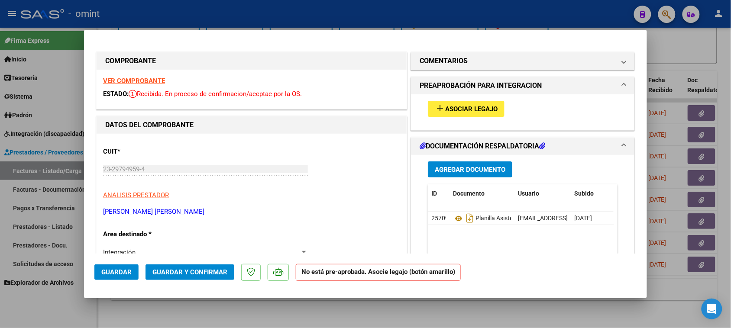
type input "202507"
click at [461, 109] on span "Asociar Legajo" at bounding box center [471, 109] width 52 height 8
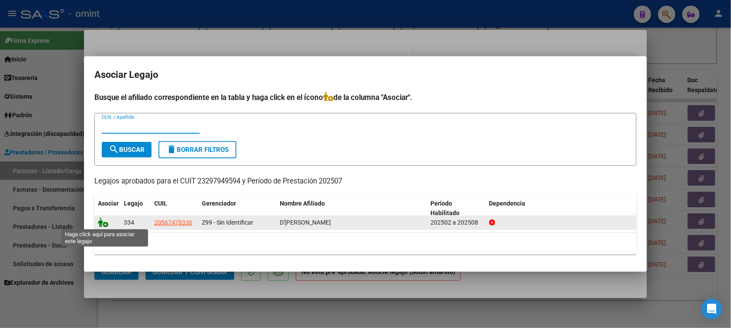
click at [105, 222] on icon at bounding box center [103, 223] width 10 height 10
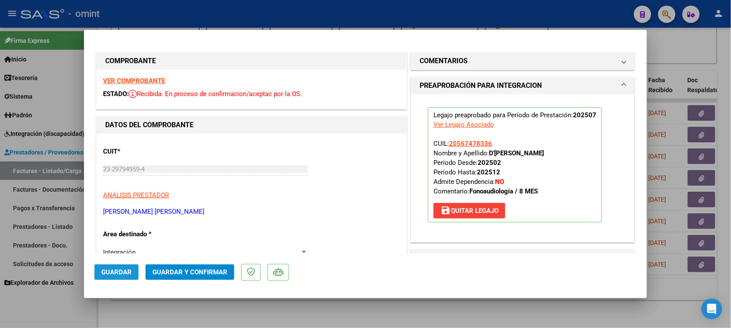
click at [117, 273] on span "Guardar" at bounding box center [116, 273] width 30 height 8
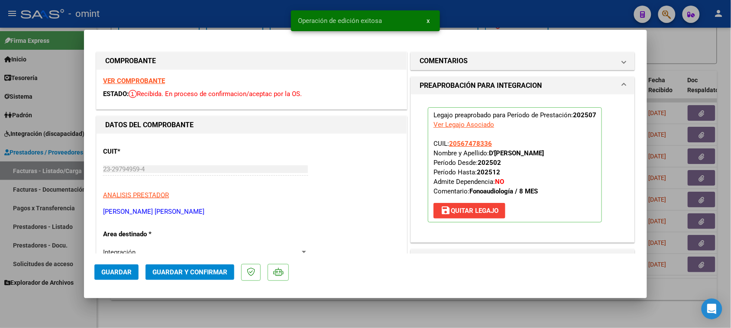
type input "$ 0,00"
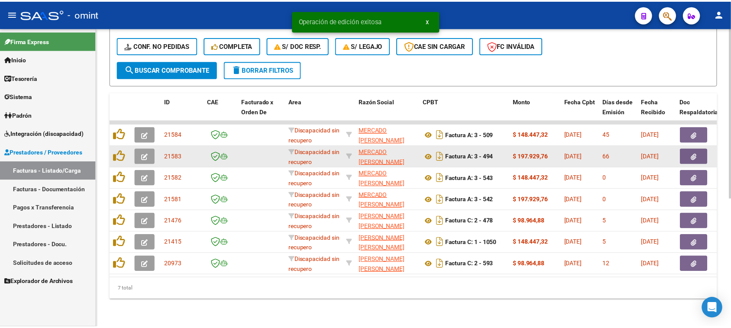
scroll to position [226, 0]
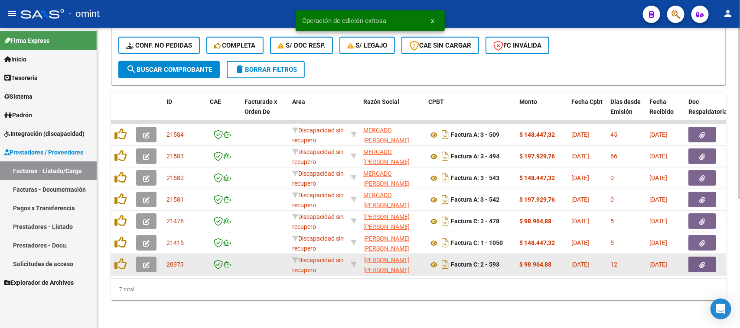
click at [144, 262] on icon "button" at bounding box center [146, 265] width 6 height 6
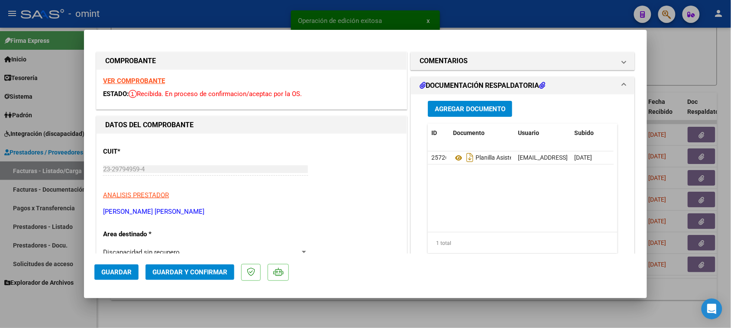
click at [142, 77] on strong "VER COMPROBANTE" at bounding box center [134, 81] width 62 height 8
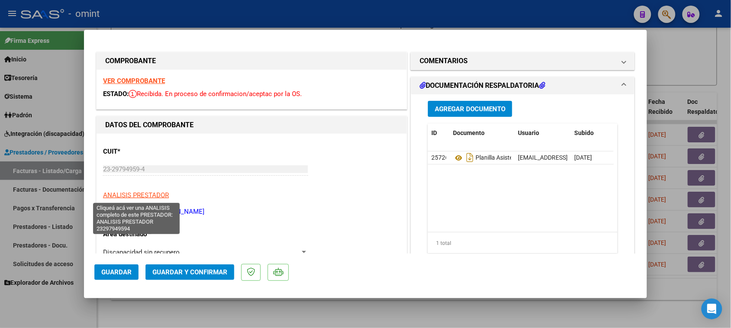
scroll to position [54, 0]
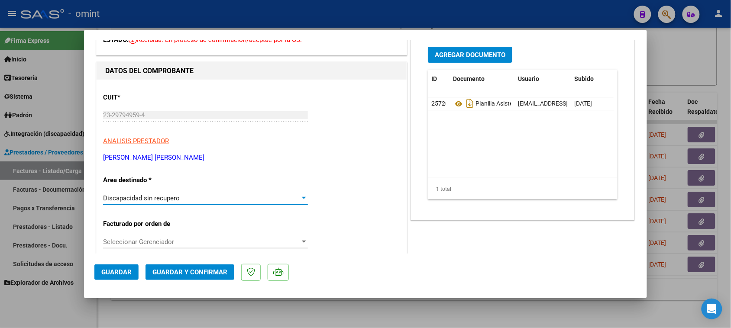
click at [161, 195] on span "Discapacidad sin recupero" at bounding box center [141, 199] width 77 height 8
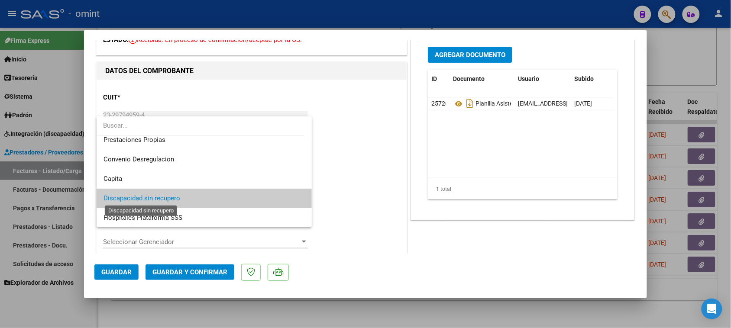
scroll to position [29, 0]
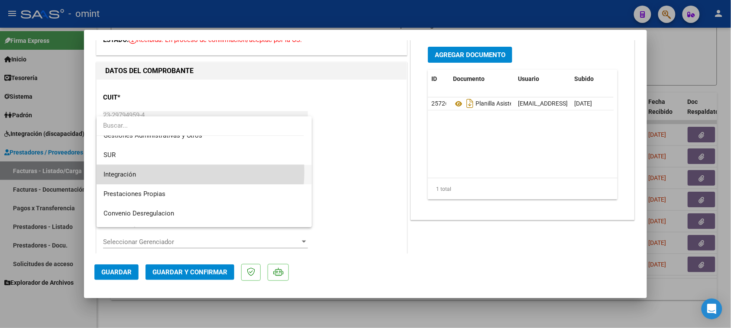
click at [167, 172] on span "Integración" at bounding box center [205, 174] width 202 height 19
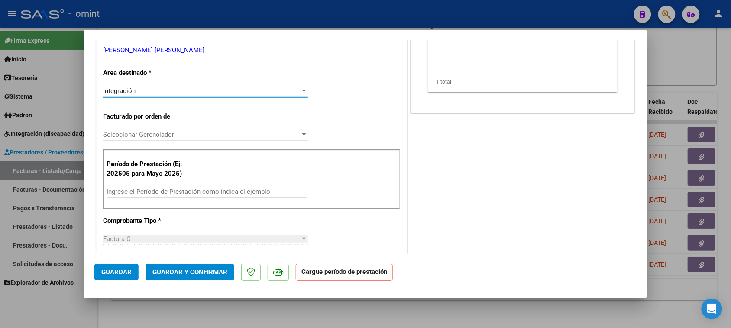
scroll to position [162, 0]
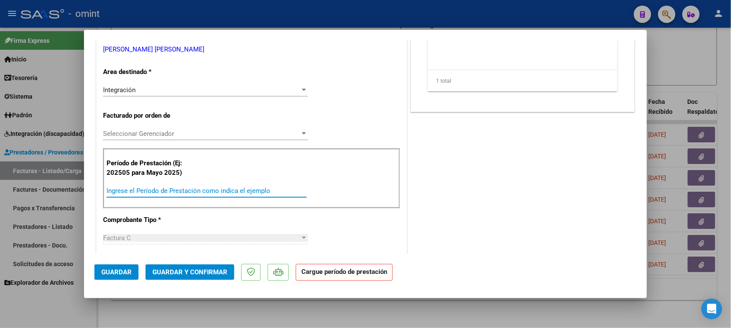
click at [178, 189] on input "Ingrese el Período de Prestación como indica el ejemplo" at bounding box center [207, 191] width 200 height 8
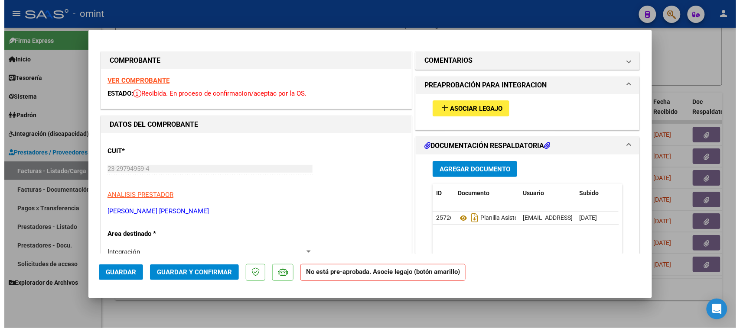
scroll to position [0, 0]
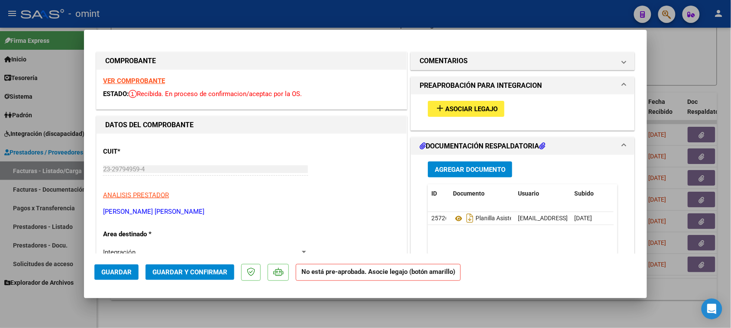
type input "202508"
click at [459, 104] on button "add Asociar Legajo" at bounding box center [466, 109] width 77 height 16
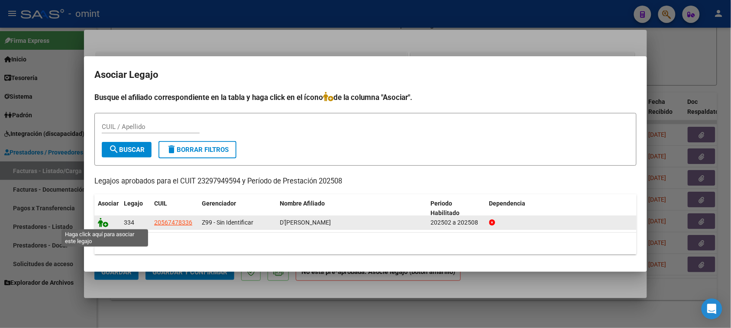
click at [104, 224] on icon at bounding box center [103, 223] width 10 height 10
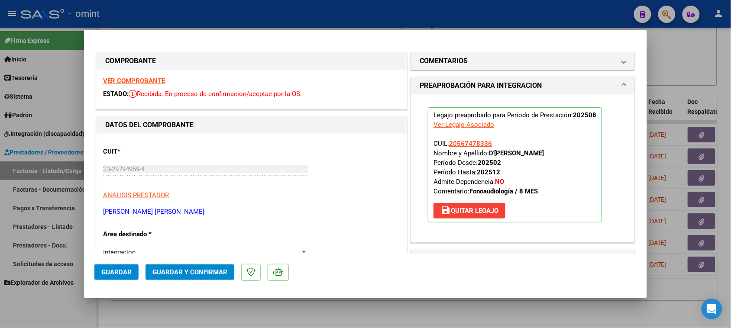
click at [113, 269] on span "Guardar" at bounding box center [116, 273] width 30 height 8
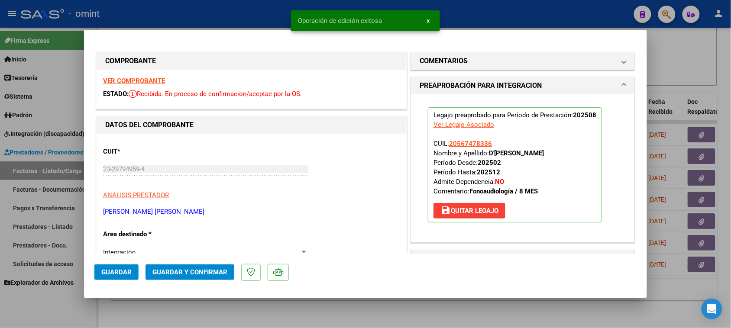
type input "$ 0,00"
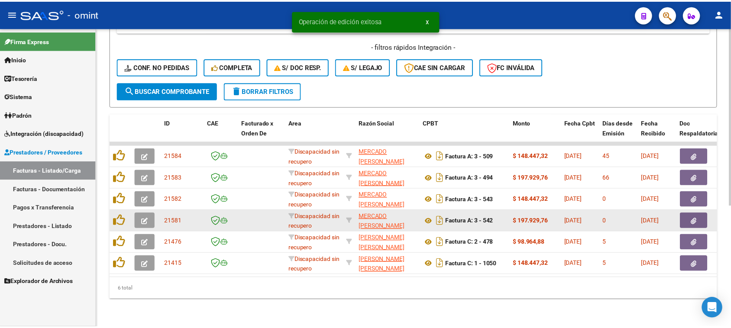
scroll to position [205, 0]
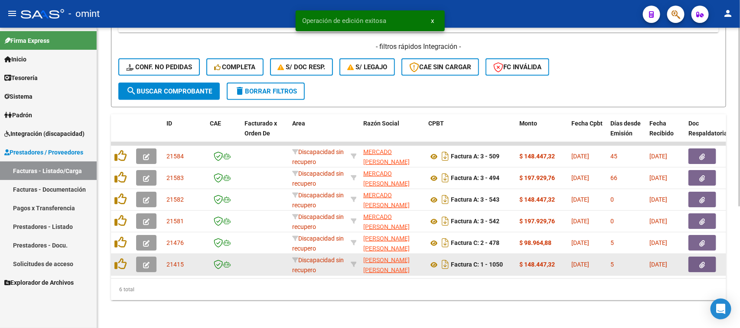
click at [140, 257] on button "button" at bounding box center [146, 265] width 20 height 16
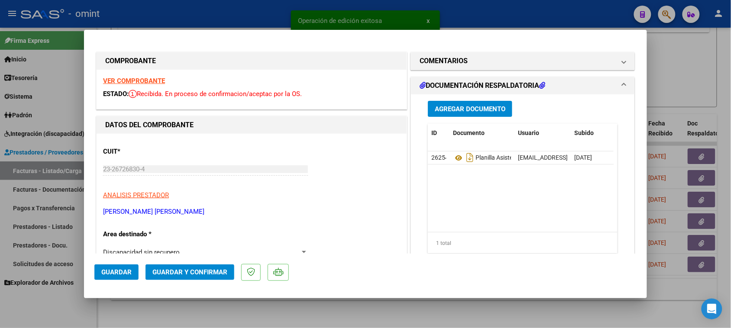
click at [152, 80] on strong "VER COMPROBANTE" at bounding box center [134, 81] width 62 height 8
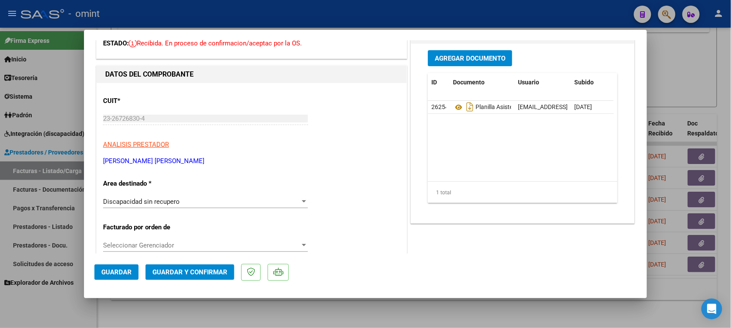
scroll to position [108, 0]
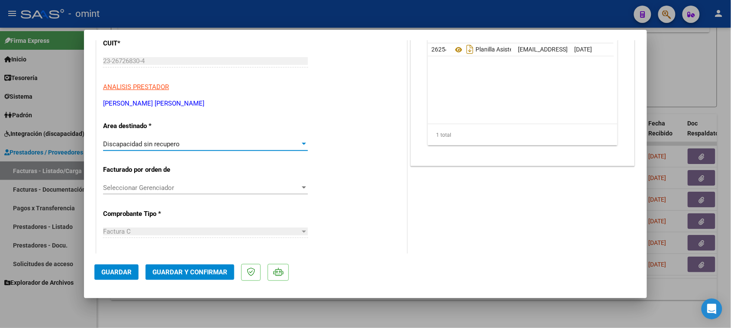
click at [195, 145] on div "Discapacidad sin recupero" at bounding box center [201, 144] width 197 height 8
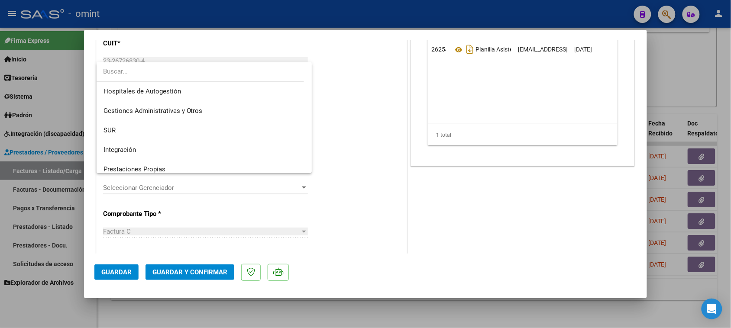
scroll to position [29, 0]
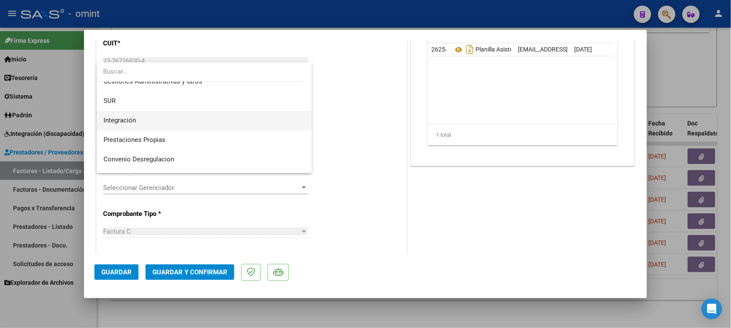
click at [201, 123] on span "Integración" at bounding box center [205, 120] width 202 height 19
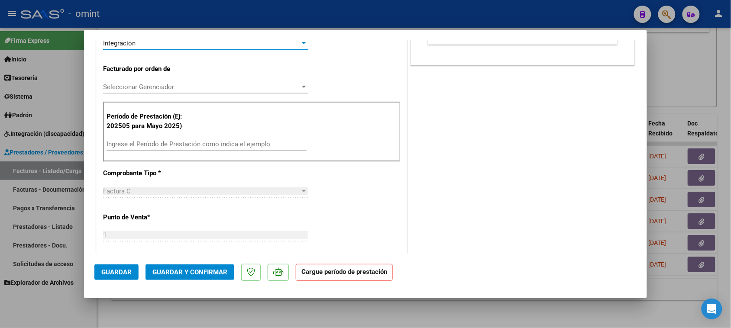
scroll to position [217, 0]
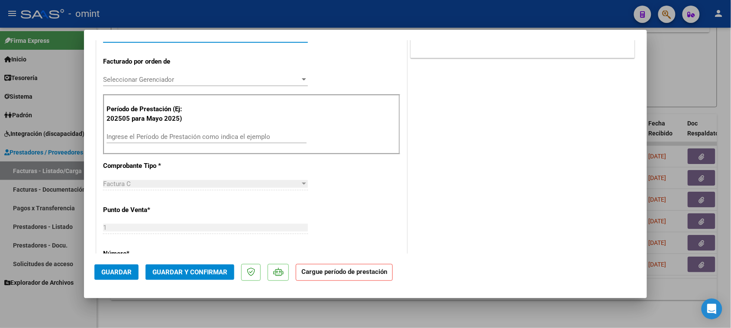
click at [200, 136] on input "Ingrese el Período de Prestación como indica el ejemplo" at bounding box center [207, 137] width 200 height 8
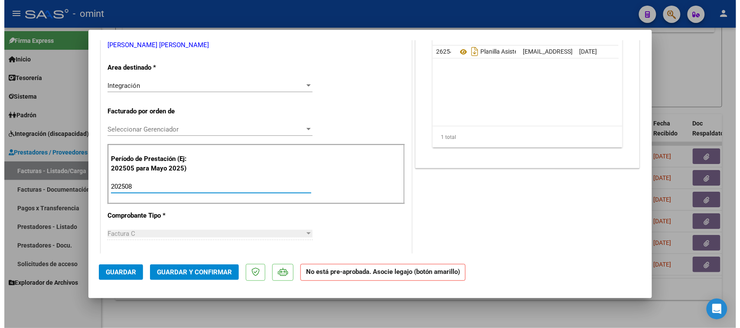
scroll to position [54, 0]
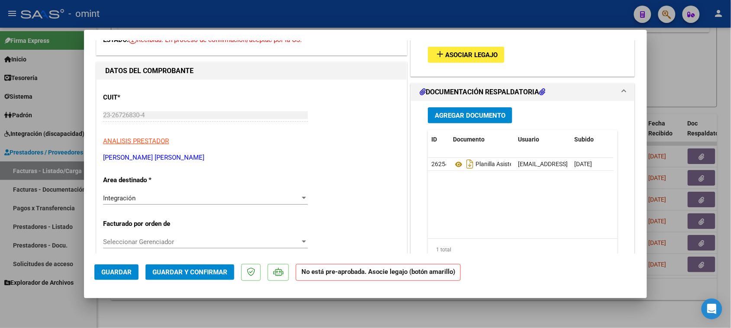
type input "202508"
click at [453, 59] on button "add Asociar Legajo" at bounding box center [466, 55] width 77 height 16
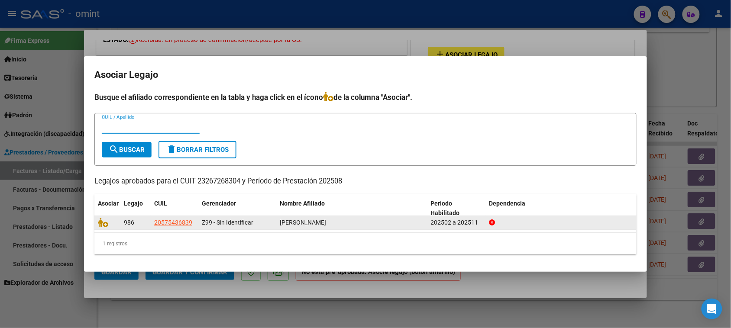
click at [108, 216] on datatable-body-cell at bounding box center [107, 222] width 26 height 13
click at [107, 217] on datatable-body-cell at bounding box center [107, 222] width 26 height 13
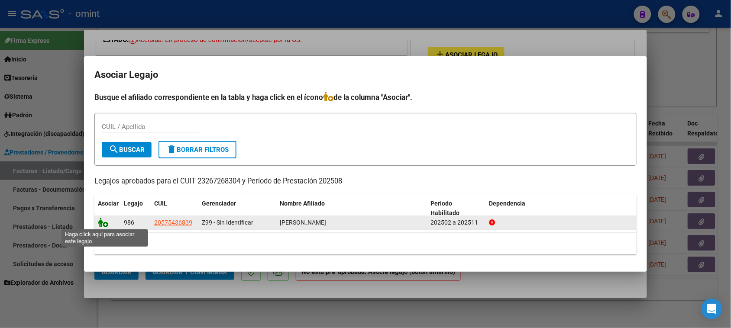
click at [103, 224] on icon at bounding box center [103, 223] width 10 height 10
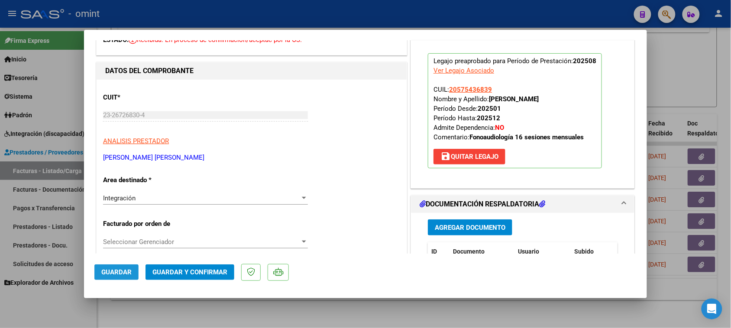
click at [113, 280] on button "Guardar" at bounding box center [116, 273] width 44 height 16
click at [110, 268] on button "Guardar" at bounding box center [116, 273] width 44 height 16
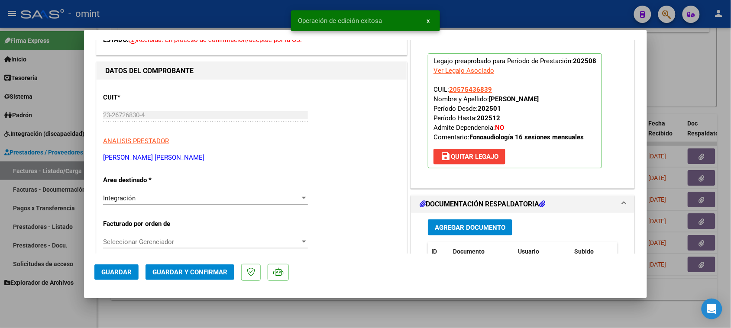
type input "$ 0,00"
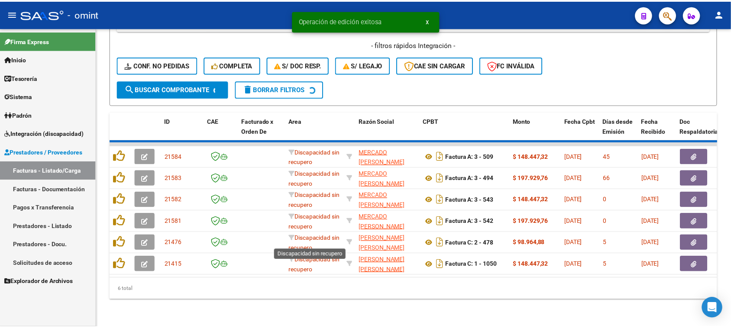
scroll to position [183, 0]
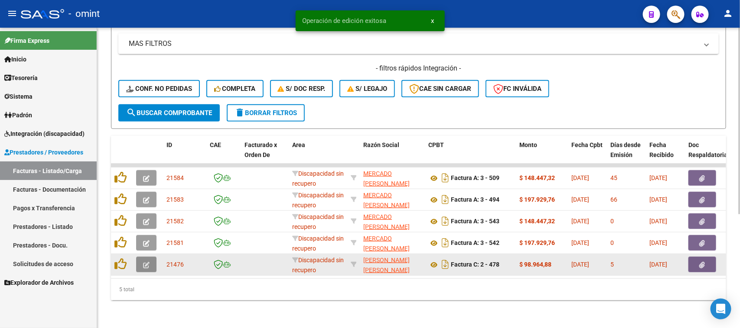
click at [149, 258] on button "button" at bounding box center [146, 265] width 20 height 16
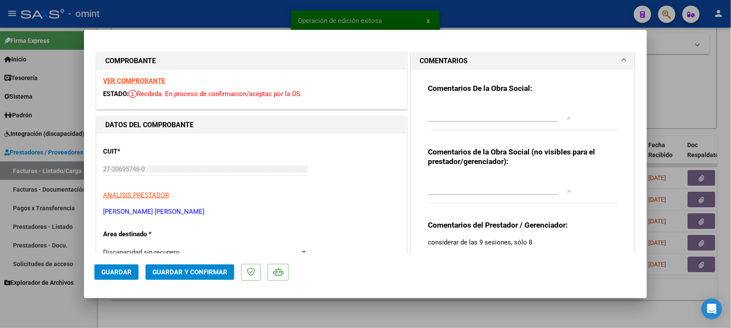
click at [150, 84] on strong "VER COMPROBANTE" at bounding box center [134, 81] width 62 height 8
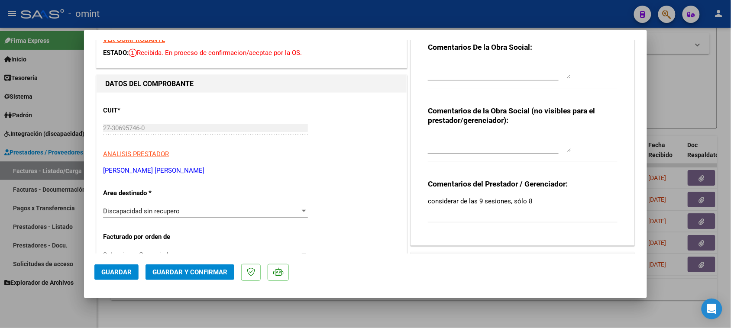
scroll to position [108, 0]
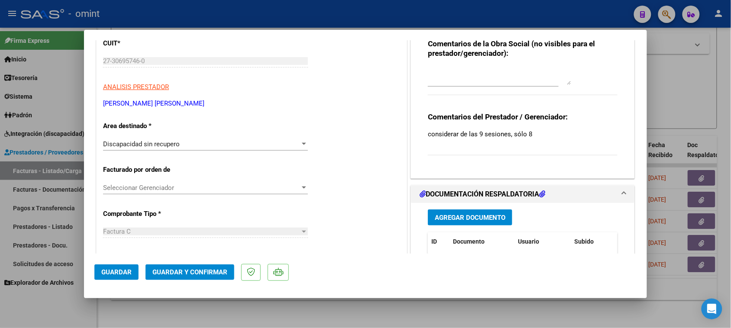
click at [174, 144] on span "Discapacidad sin recupero" at bounding box center [141, 144] width 77 height 8
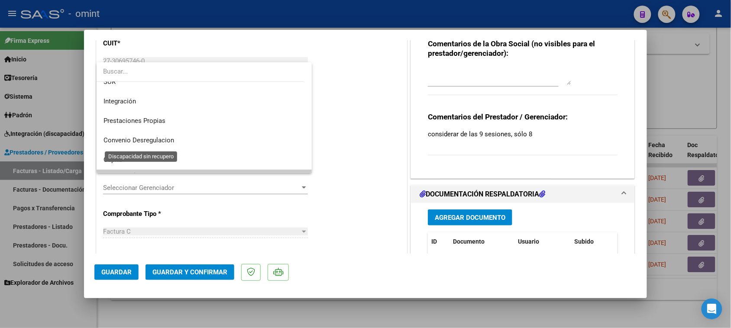
scroll to position [29, 0]
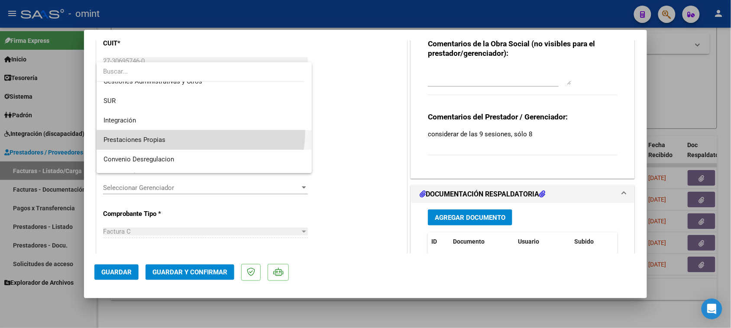
click at [175, 130] on span "Prestaciones Propias" at bounding box center [205, 139] width 202 height 19
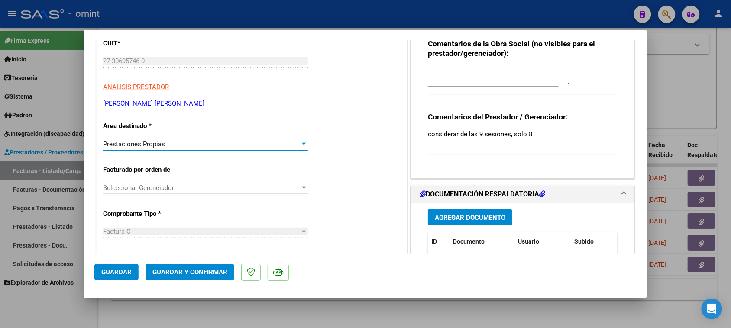
click at [171, 146] on div "Prestaciones Propias" at bounding box center [201, 144] width 197 height 8
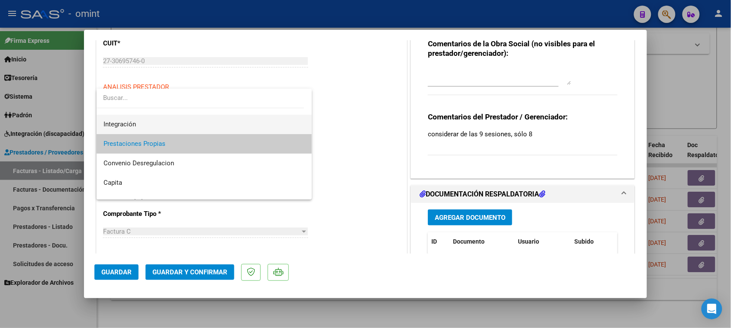
click at [172, 123] on span "Integración" at bounding box center [205, 124] width 202 height 19
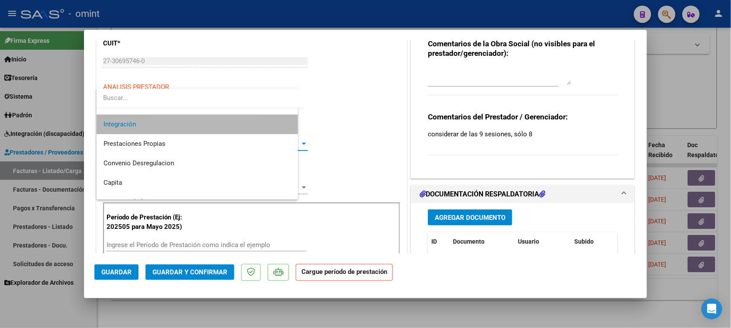
scroll to position [58, 0]
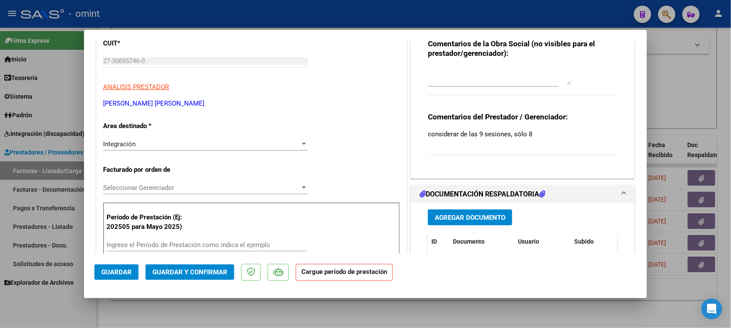
click at [159, 250] on div "Ingrese el Período de Prestación como indica el ejemplo" at bounding box center [207, 245] width 200 height 13
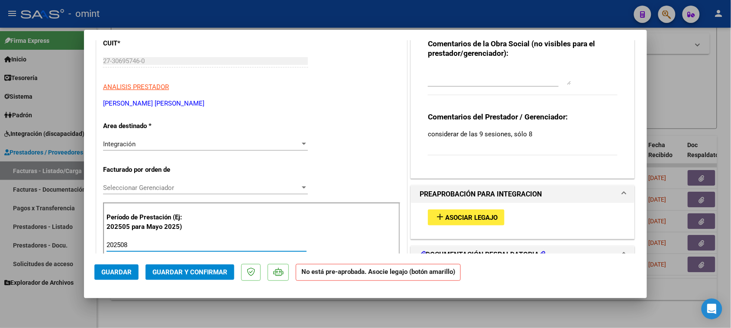
type input "202508"
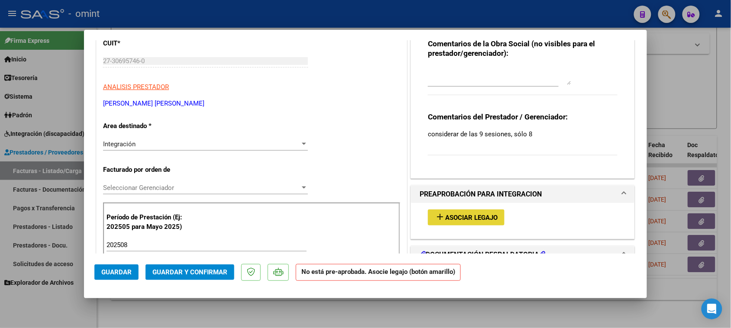
click at [467, 218] on span "Asociar Legajo" at bounding box center [471, 218] width 52 height 8
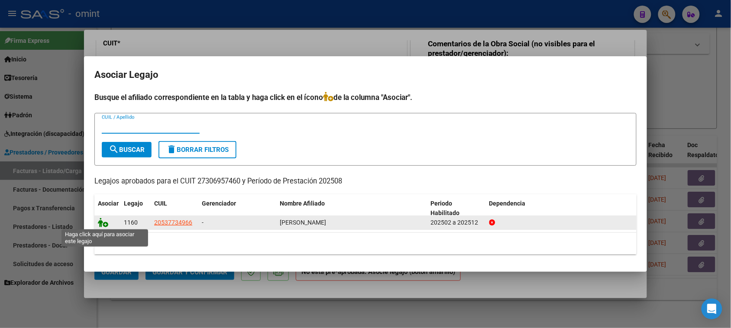
click at [102, 222] on icon at bounding box center [103, 223] width 10 height 10
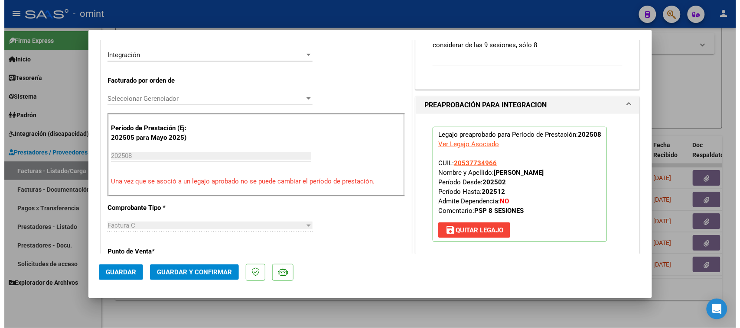
scroll to position [217, 0]
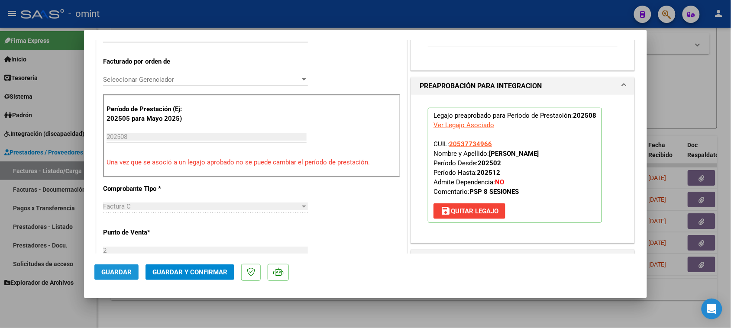
click at [101, 272] on button "Guardar" at bounding box center [116, 273] width 44 height 16
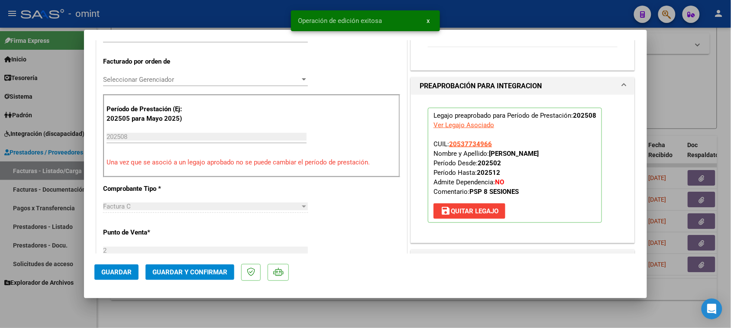
type input "$ 0,00"
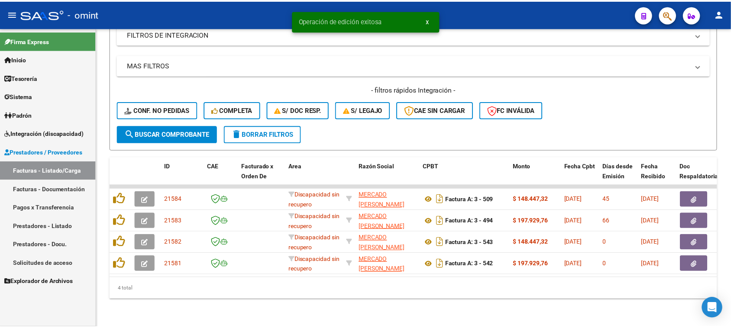
scroll to position [161, 0]
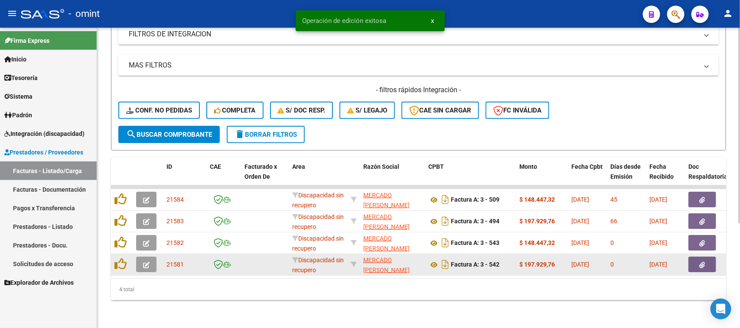
click at [149, 259] on button "button" at bounding box center [146, 265] width 20 height 16
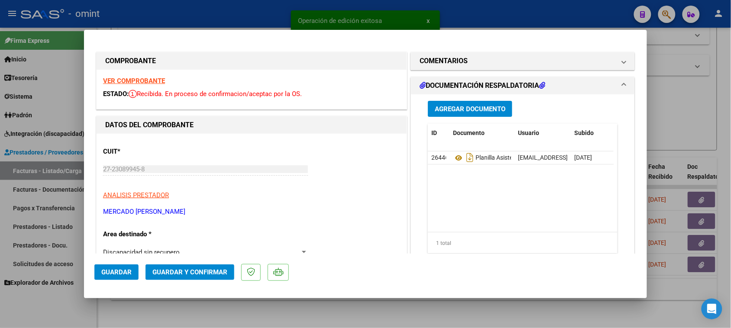
click at [137, 80] on strong "VER COMPROBANTE" at bounding box center [134, 81] width 62 height 8
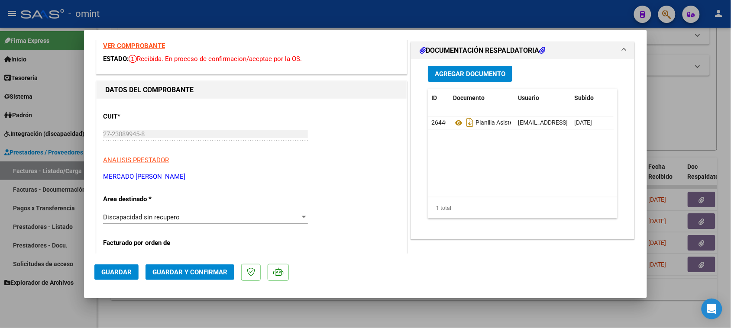
scroll to position [54, 0]
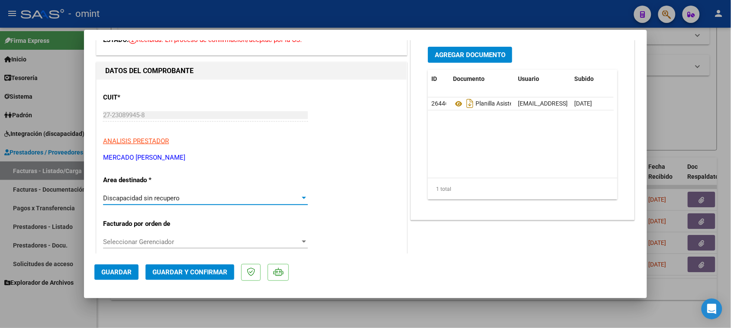
click at [176, 195] on span "Discapacidad sin recupero" at bounding box center [141, 199] width 77 height 8
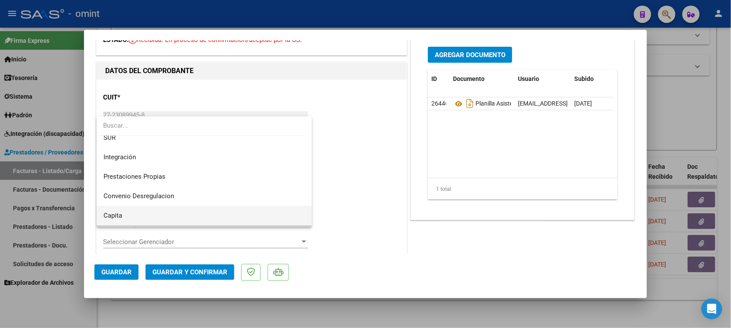
scroll to position [0, 0]
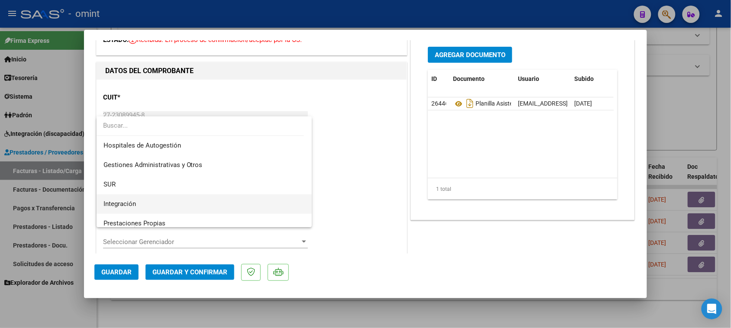
click at [178, 201] on span "Integración" at bounding box center [205, 204] width 202 height 19
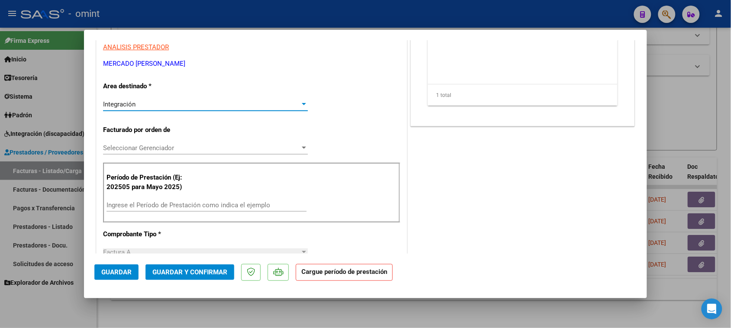
scroll to position [108, 0]
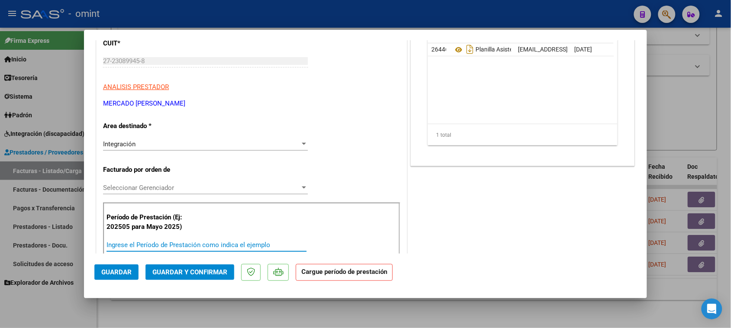
click at [164, 245] on input "Ingrese el Período de Prestación como indica el ejemplo" at bounding box center [207, 245] width 200 height 8
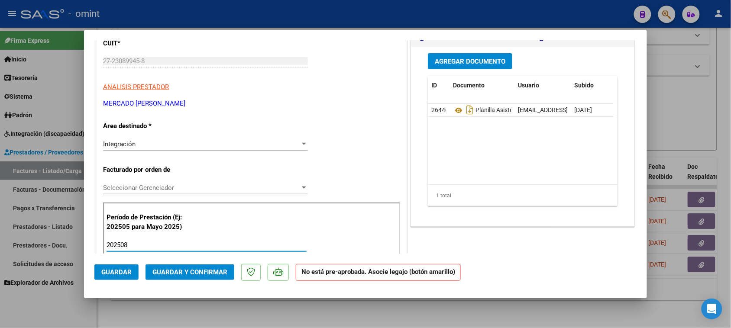
type input "202508"
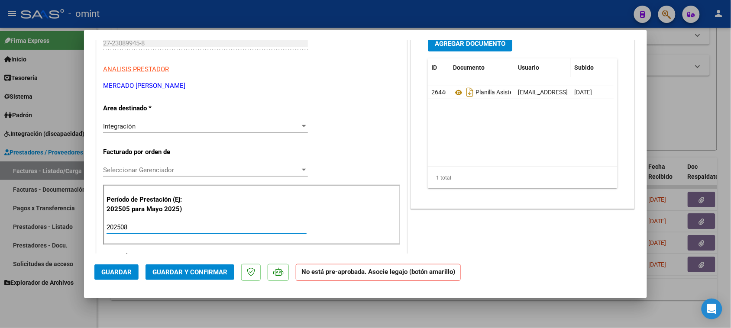
scroll to position [0, 0]
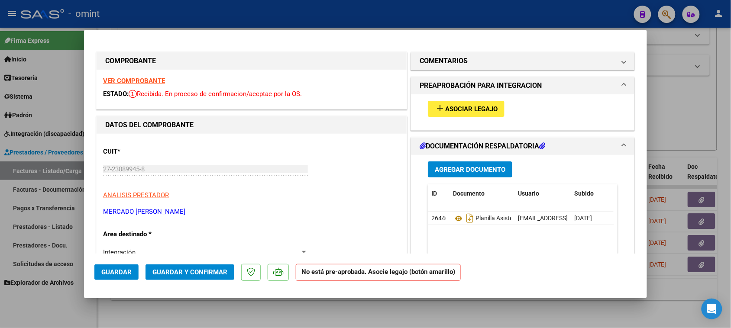
click at [487, 105] on span "Asociar Legajo" at bounding box center [471, 109] width 52 height 8
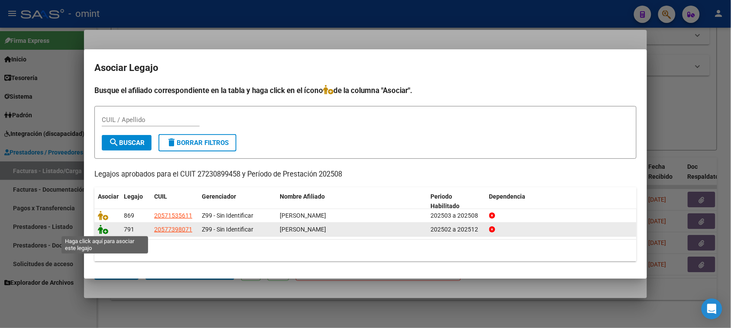
click at [102, 232] on icon at bounding box center [103, 230] width 10 height 10
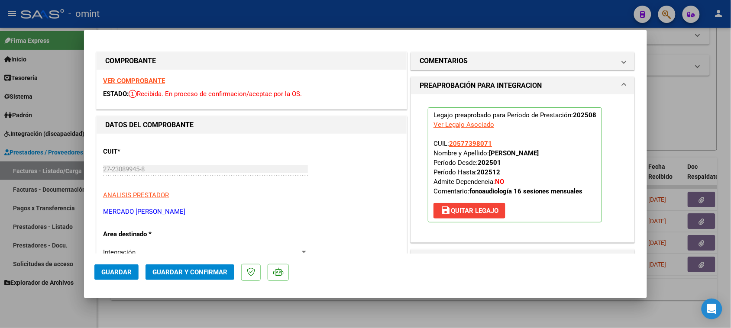
type input "$ 0,00"
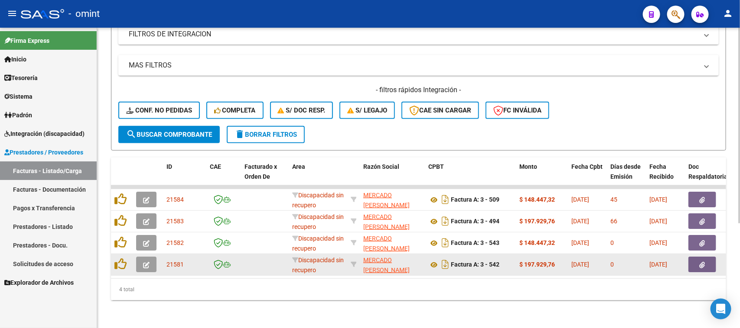
click at [140, 258] on button "button" at bounding box center [146, 265] width 20 height 16
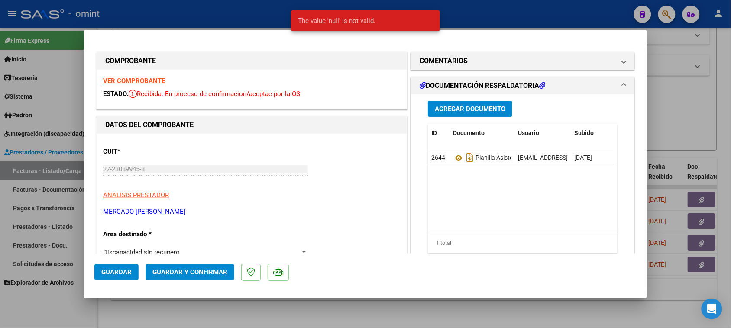
click at [156, 86] on div "VER COMPROBANTE ESTADO: Recibida. En proceso de confirmacion/aceptac por la OS." at bounding box center [252, 89] width 310 height 39
click at [161, 76] on div "VER COMPROBANTE ESTADO: Recibida. En proceso de confirmacion/aceptac por la OS." at bounding box center [252, 89] width 310 height 39
click at [159, 78] on strong "VER COMPROBANTE" at bounding box center [134, 81] width 62 height 8
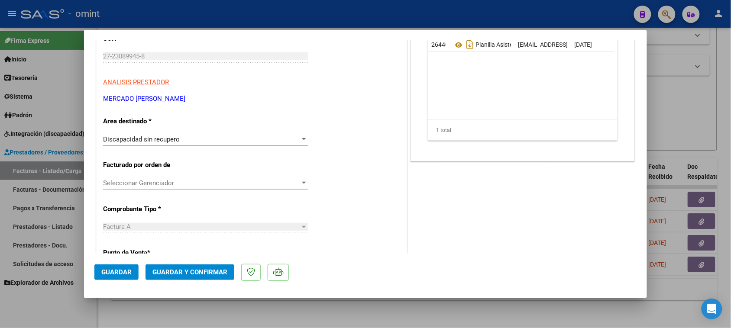
scroll to position [162, 0]
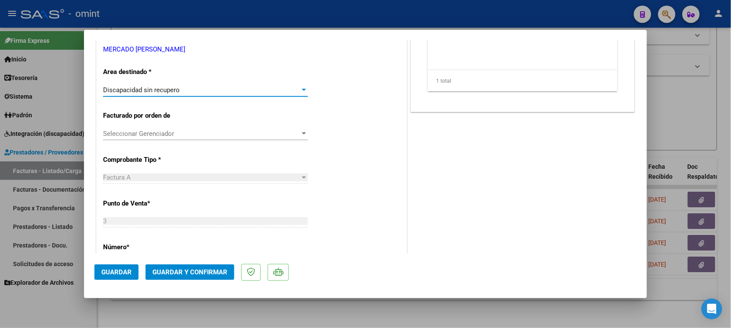
click at [237, 89] on div "Discapacidad sin recupero" at bounding box center [201, 90] width 197 height 8
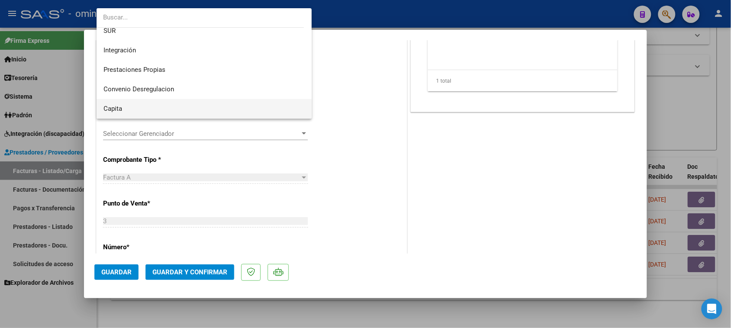
scroll to position [29, 0]
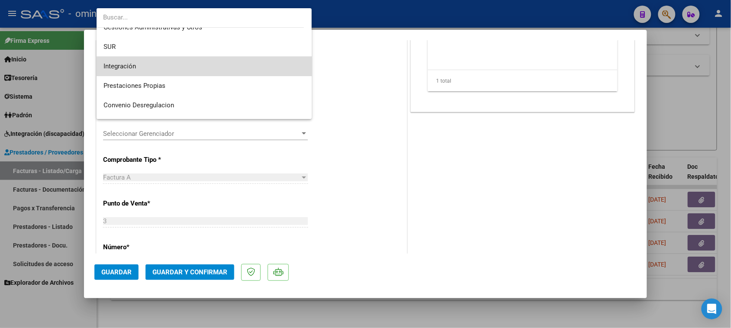
click at [213, 67] on span "Integración" at bounding box center [205, 66] width 202 height 19
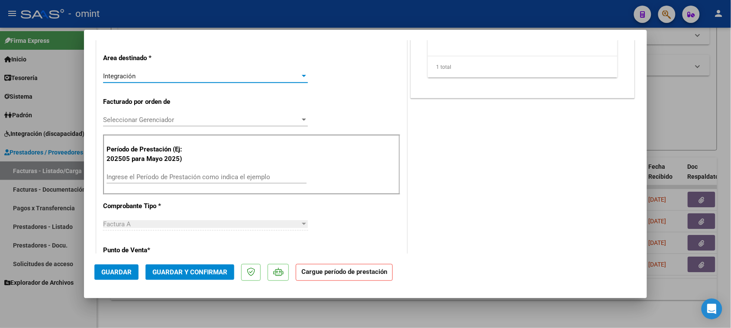
scroll to position [217, 0]
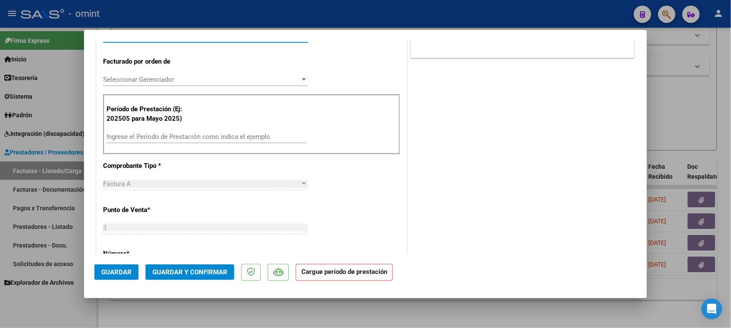
click at [182, 141] on input "Ingrese el Período de Prestación como indica el ejemplo" at bounding box center [207, 137] width 200 height 8
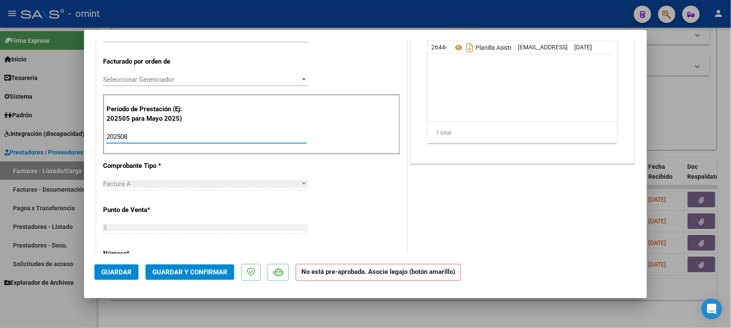
type input "202508"
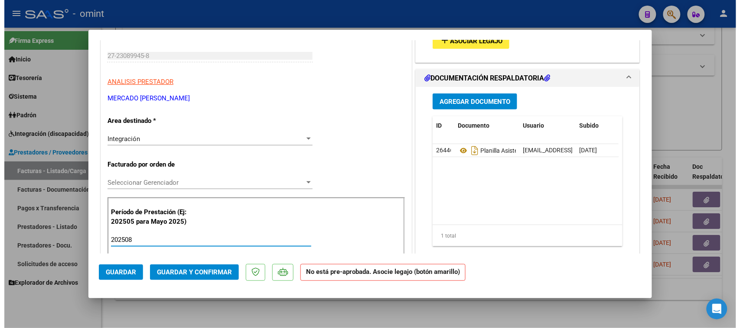
scroll to position [54, 0]
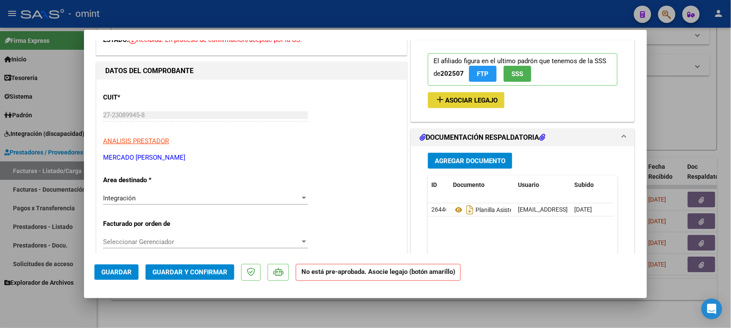
click at [464, 102] on span "Asociar Legajo" at bounding box center [471, 101] width 52 height 8
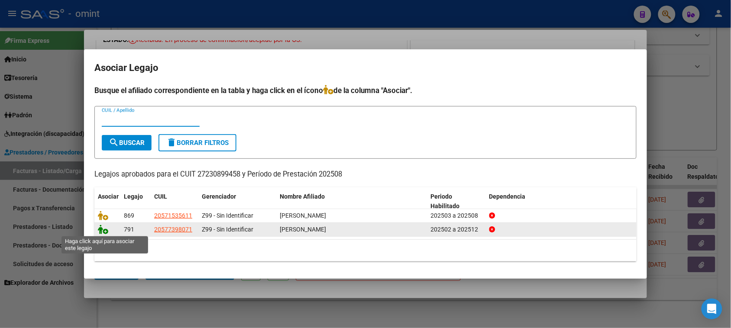
click at [103, 232] on icon at bounding box center [103, 230] width 10 height 10
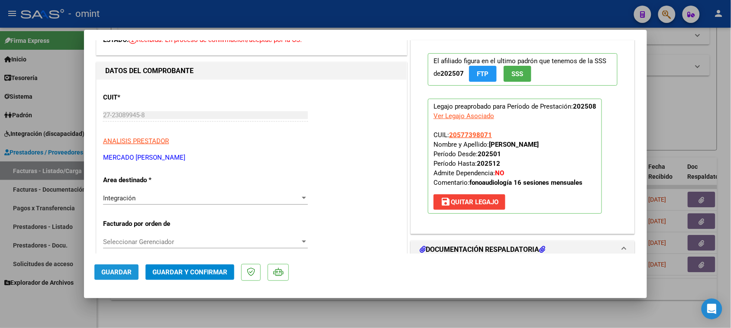
click at [121, 269] on span "Guardar" at bounding box center [116, 273] width 30 height 8
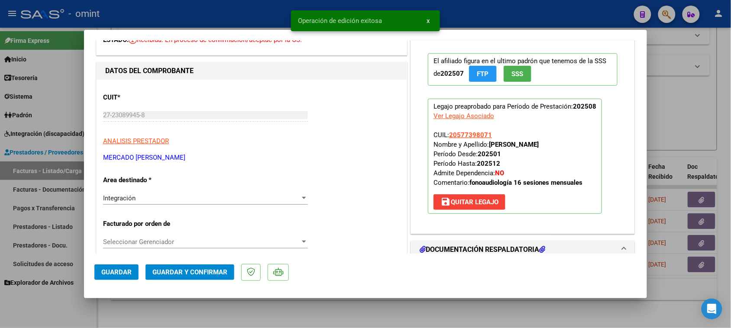
type input "$ 0,00"
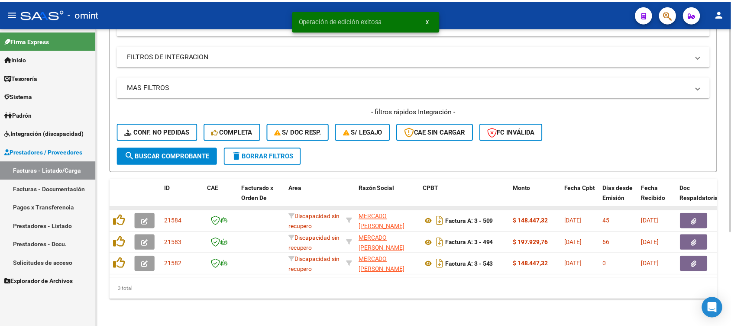
scroll to position [140, 0]
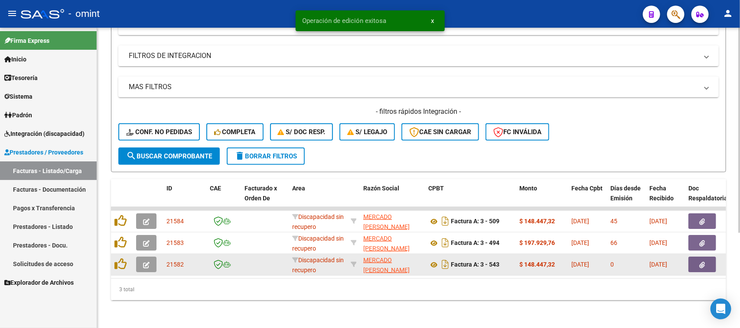
click at [145, 262] on icon "button" at bounding box center [146, 265] width 6 height 6
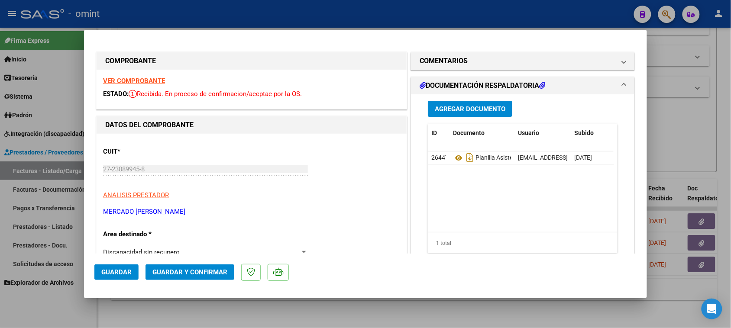
click at [145, 81] on strong "VER COMPROBANTE" at bounding box center [134, 81] width 62 height 8
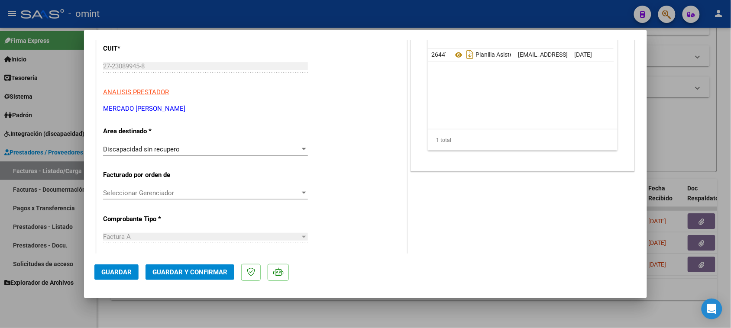
scroll to position [108, 0]
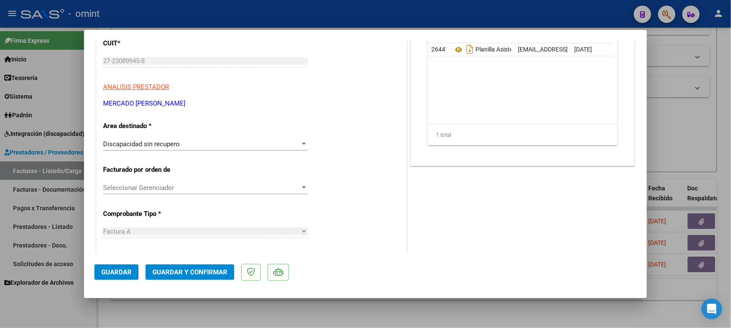
click at [171, 144] on span "Discapacidad sin recupero" at bounding box center [141, 144] width 77 height 8
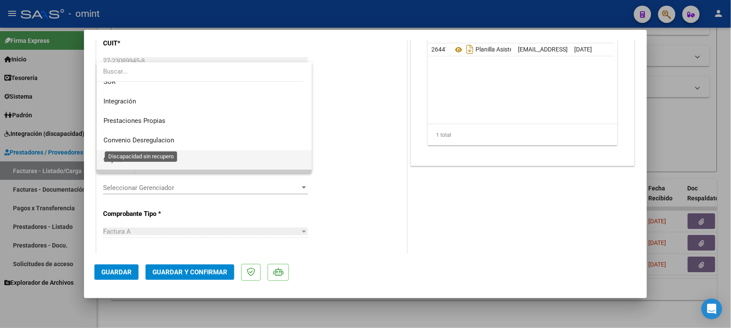
scroll to position [29, 0]
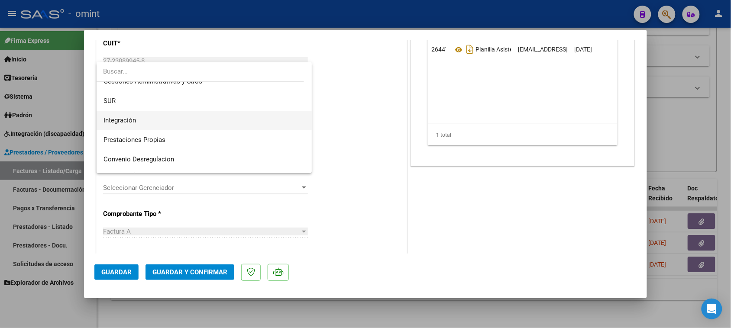
click at [172, 126] on span "Integración" at bounding box center [205, 120] width 202 height 19
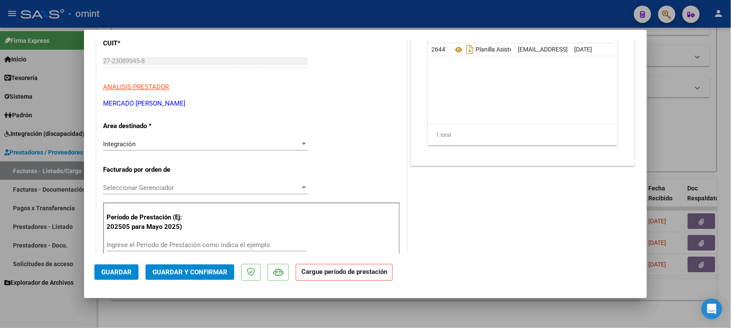
click at [153, 240] on div "Ingrese el Período de Prestación como indica el ejemplo" at bounding box center [207, 245] width 200 height 13
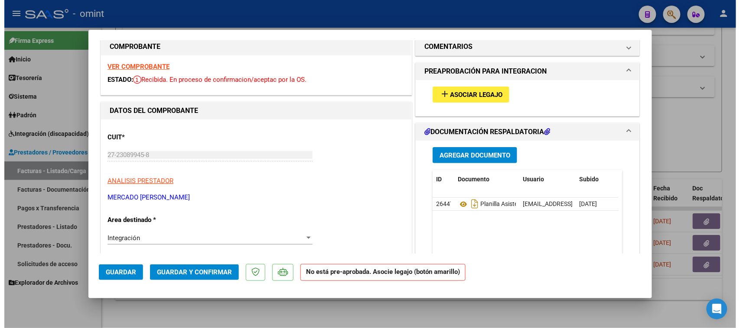
scroll to position [0, 0]
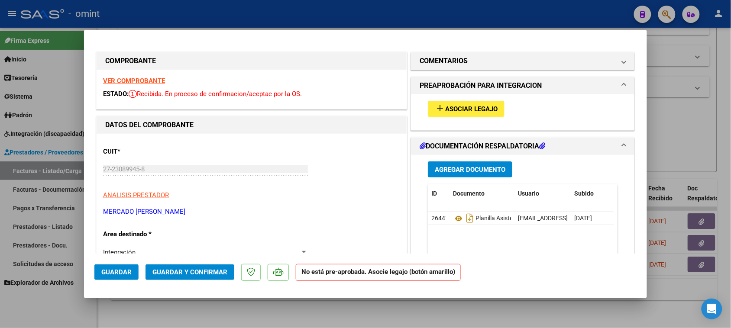
type input "202506"
click at [468, 110] on span "Asociar Legajo" at bounding box center [471, 109] width 52 height 8
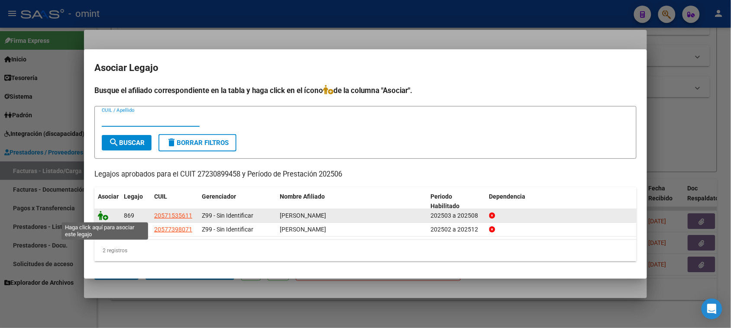
click at [102, 214] on icon at bounding box center [103, 216] width 10 height 10
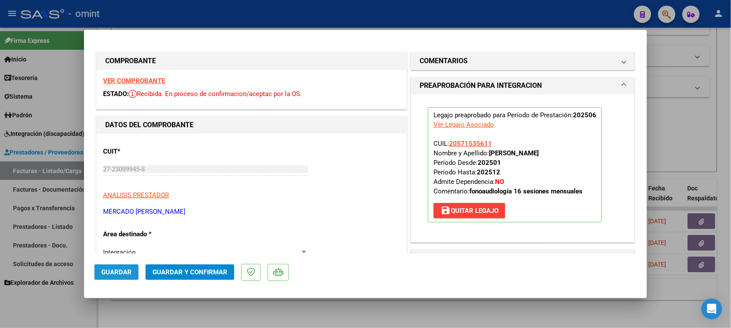
click at [111, 271] on span "Guardar" at bounding box center [116, 273] width 30 height 8
click at [114, 83] on strong "VER COMPROBANTE" at bounding box center [134, 81] width 62 height 8
type input "$ 0,00"
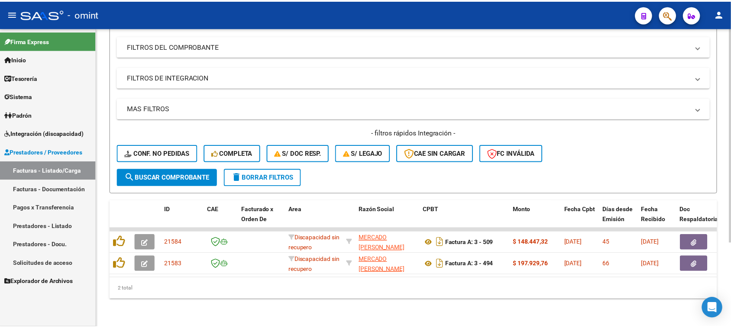
scroll to position [118, 0]
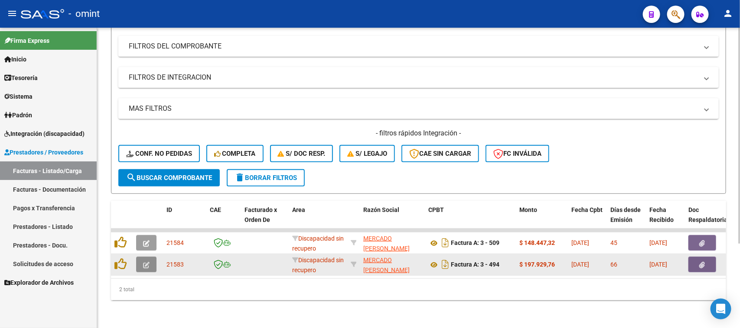
click at [150, 257] on button "button" at bounding box center [146, 265] width 20 height 16
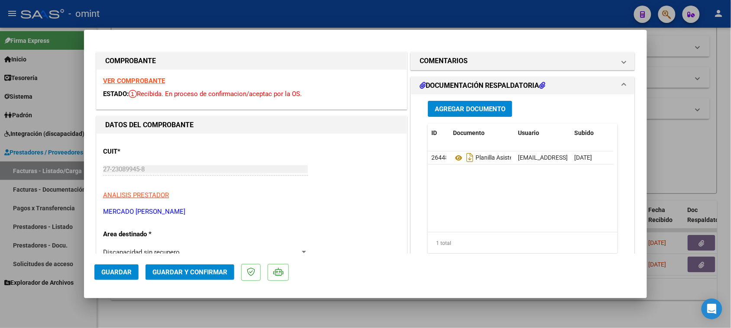
click at [154, 85] on div "VER COMPROBANTE ESTADO: Recibida. En proceso de confirmacion/aceptac por la OS." at bounding box center [252, 89] width 310 height 39
click at [154, 80] on strong "VER COMPROBANTE" at bounding box center [134, 81] width 62 height 8
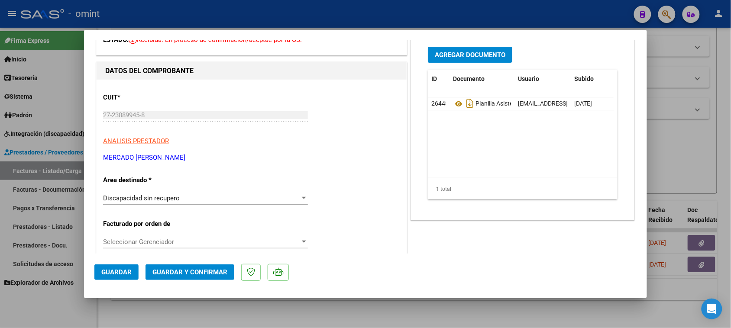
click at [164, 198] on span "Discapacidad sin recupero" at bounding box center [141, 199] width 77 height 8
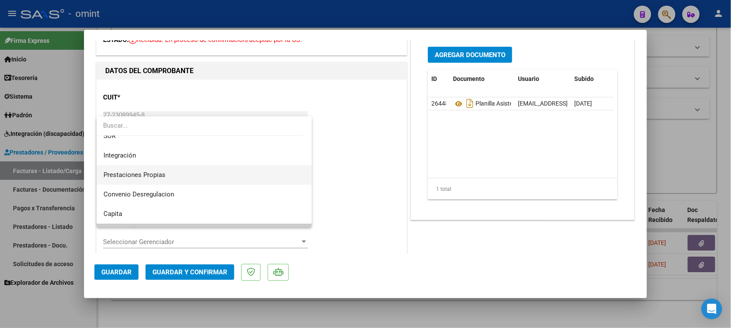
scroll to position [29, 0]
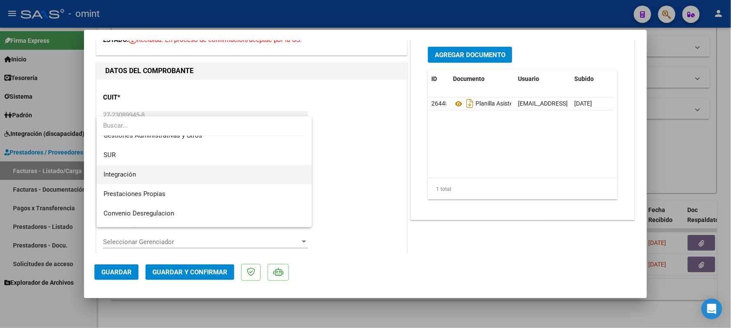
click at [166, 174] on span "Integración" at bounding box center [205, 174] width 202 height 19
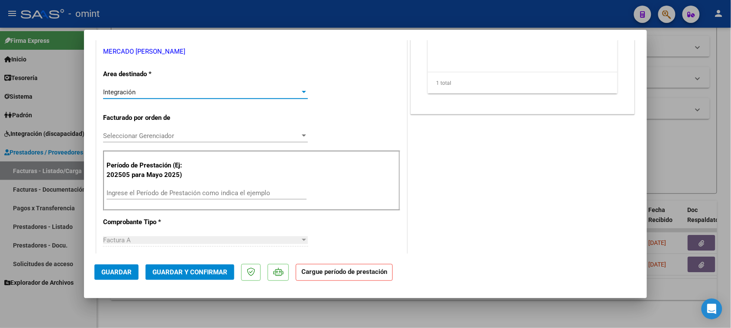
scroll to position [162, 0]
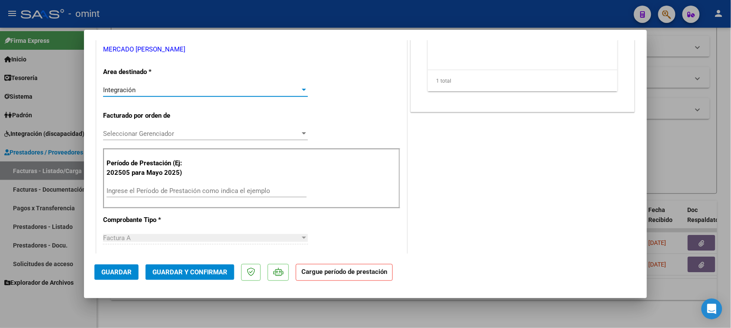
click at [166, 189] on input "Ingrese el Período de Prestación como indica el ejemplo" at bounding box center [207, 191] width 200 height 8
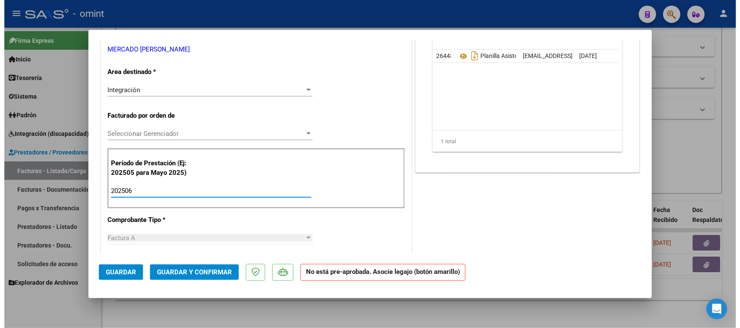
scroll to position [54, 0]
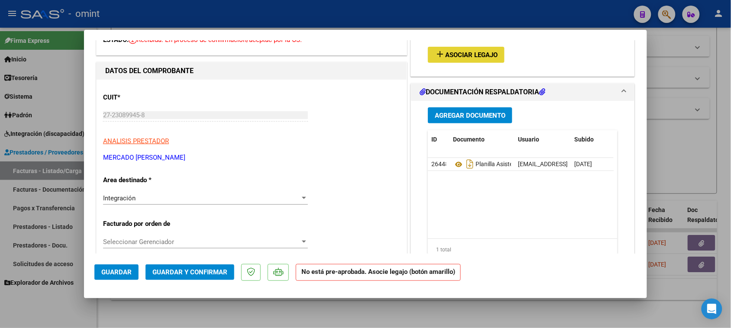
click at [479, 51] on span "Asociar Legajo" at bounding box center [471, 55] width 52 height 8
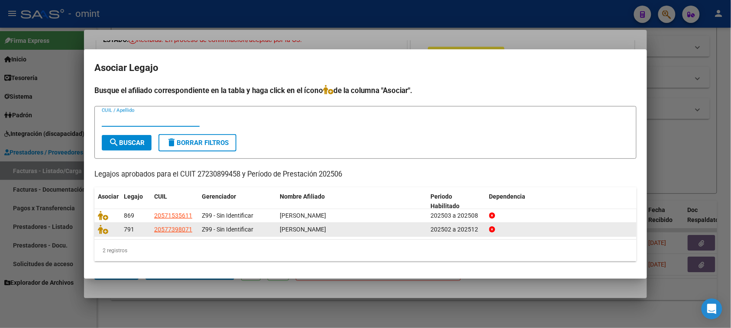
click at [99, 234] on div at bounding box center [107, 230] width 19 height 10
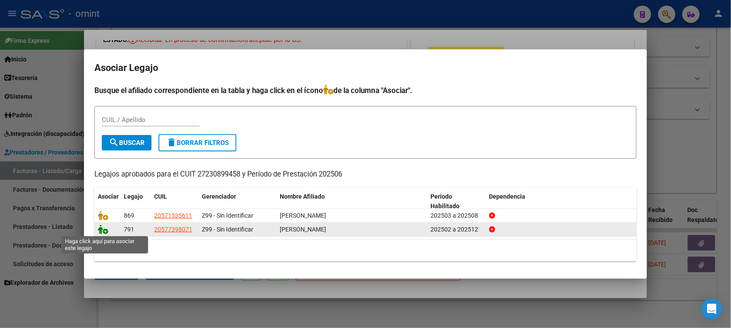
click at [101, 229] on icon at bounding box center [103, 230] width 10 height 10
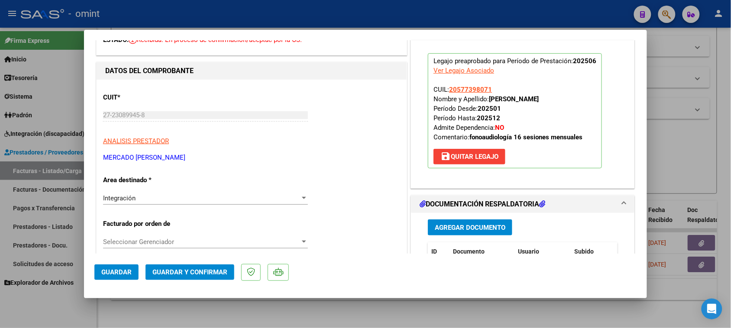
click at [128, 267] on button "Guardar" at bounding box center [116, 273] width 44 height 16
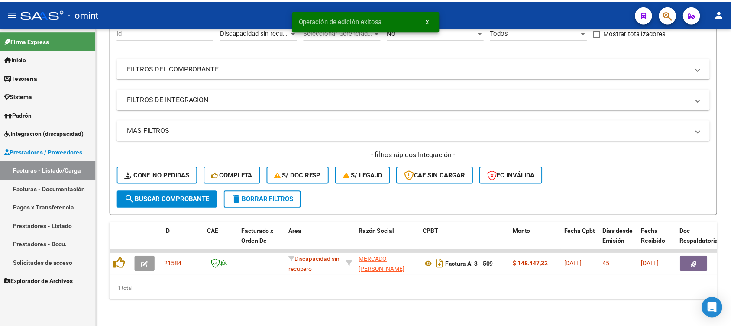
scroll to position [96, 0]
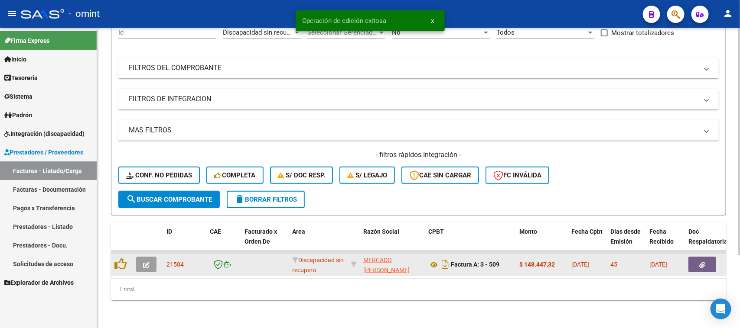
click at [146, 262] on icon "button" at bounding box center [146, 265] width 6 height 6
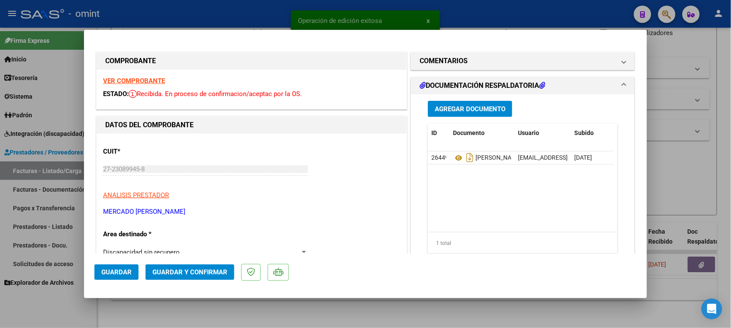
click at [153, 79] on strong "VER COMPROBANTE" at bounding box center [134, 81] width 62 height 8
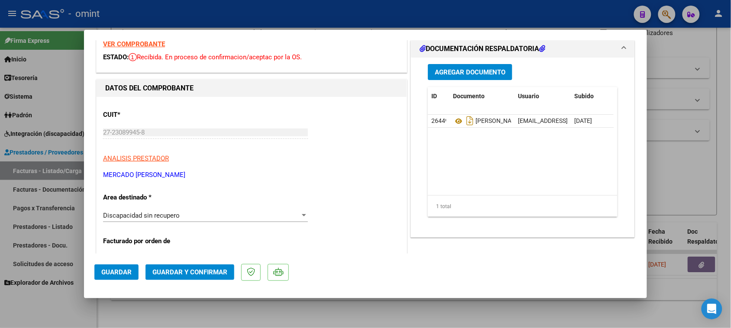
scroll to position [54, 0]
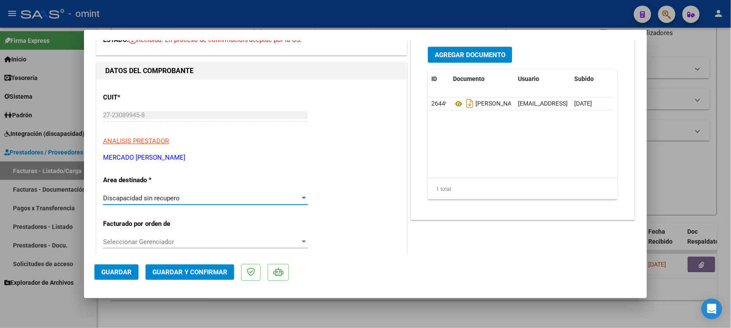
click at [161, 195] on span "Discapacidad sin recupero" at bounding box center [141, 199] width 77 height 8
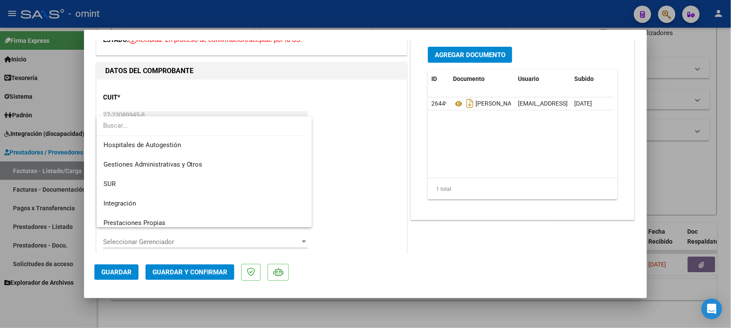
scroll to position [0, 0]
click at [155, 206] on span "Integración" at bounding box center [205, 204] width 202 height 19
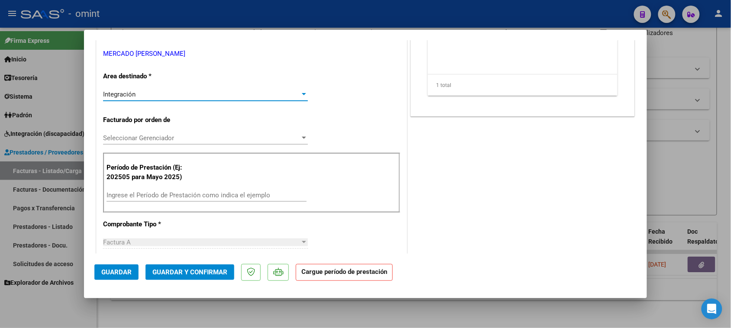
scroll to position [162, 0]
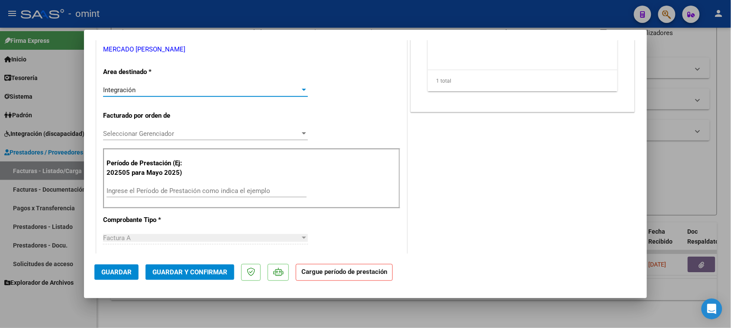
click at [157, 194] on input "Ingrese el Período de Prestación como indica el ejemplo" at bounding box center [207, 191] width 200 height 8
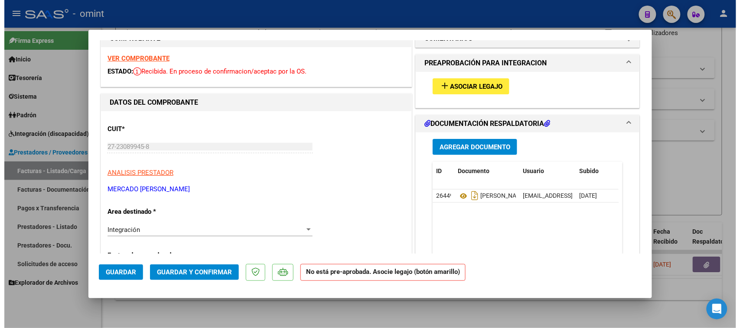
scroll to position [0, 0]
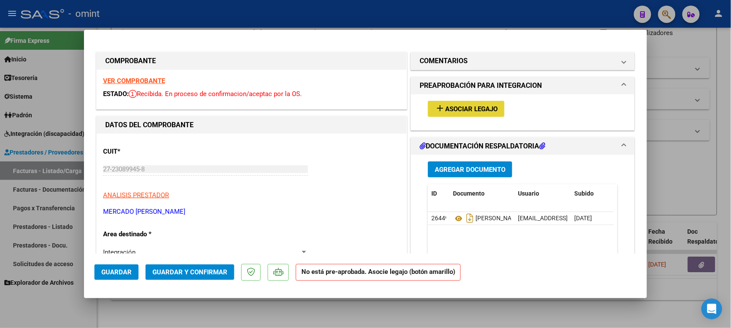
click at [470, 110] on span "Asociar Legajo" at bounding box center [471, 109] width 52 height 8
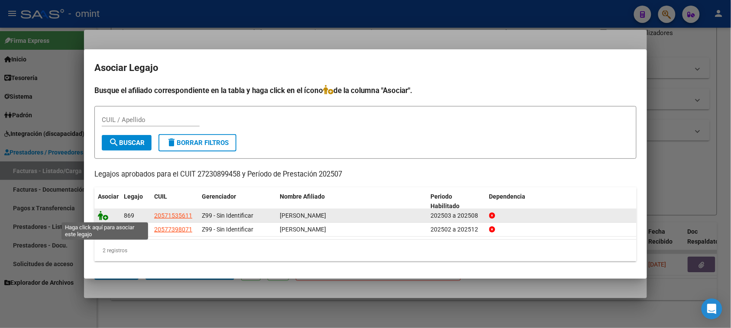
click at [103, 212] on icon at bounding box center [103, 216] width 10 height 10
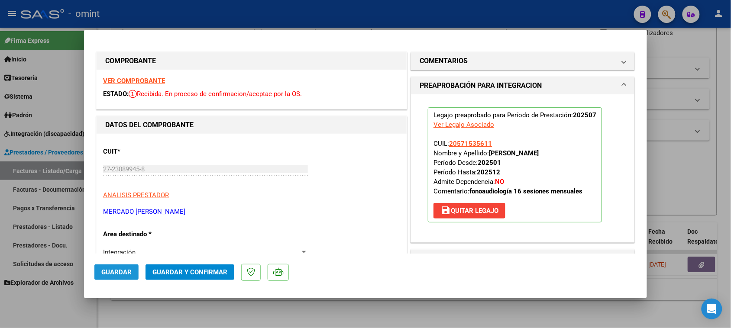
click at [115, 270] on button "Guardar" at bounding box center [116, 273] width 44 height 16
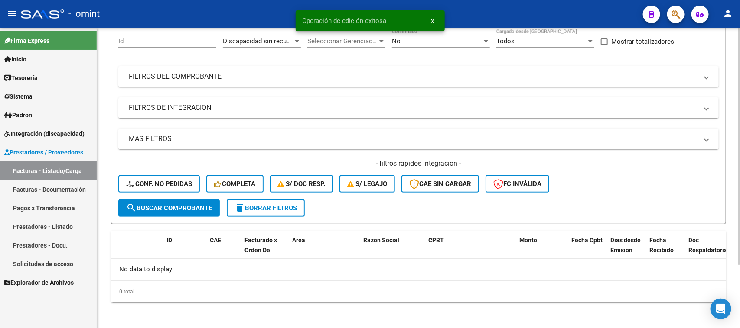
click at [280, 205] on span "delete Borrar Filtros" at bounding box center [265, 209] width 62 height 8
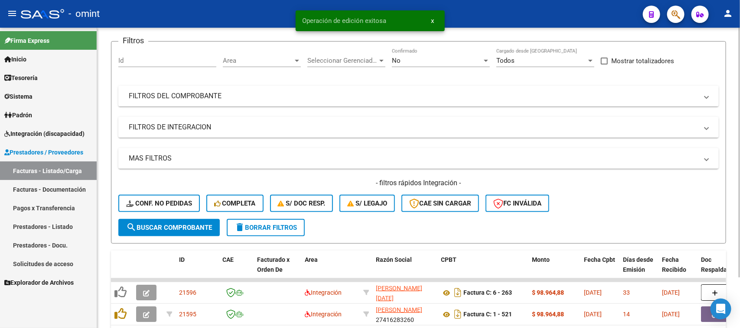
scroll to position [81, 0]
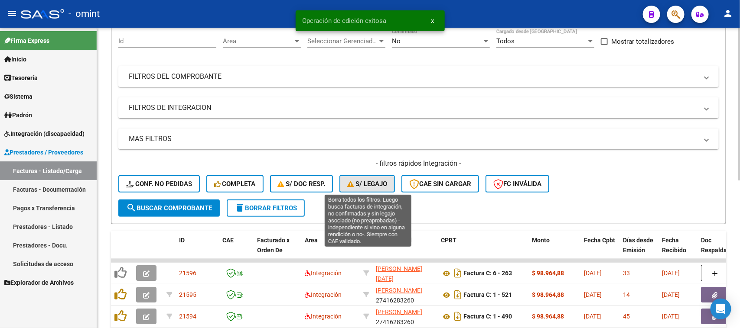
click at [352, 181] on icon "button" at bounding box center [351, 184] width 8 height 6
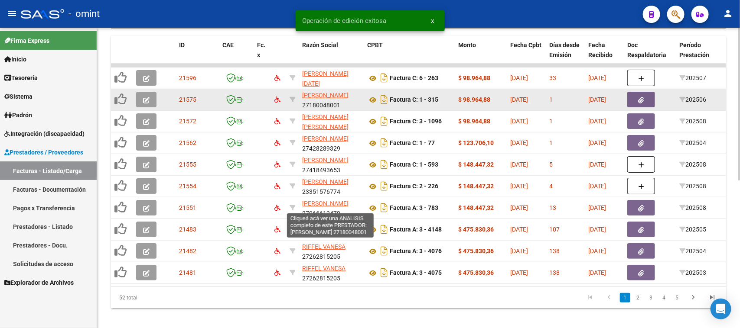
scroll to position [291, 0]
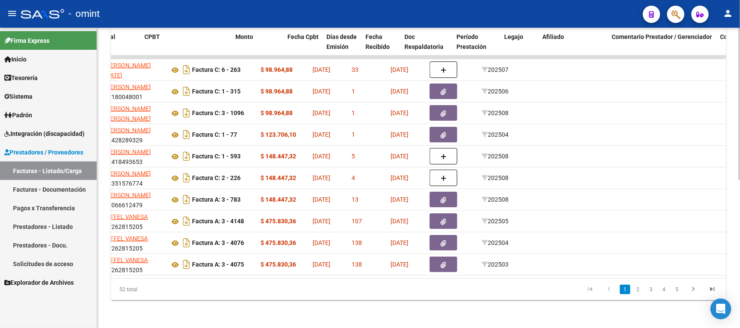
drag, startPoint x: 323, startPoint y: 269, endPoint x: 739, endPoint y: 267, distance: 415.9
click at [739, 267] on div "Video tutorial PRESTADORES -> Listado de CPBTs Emitidos por Prestadores / Prove…" at bounding box center [419, 35] width 645 height 585
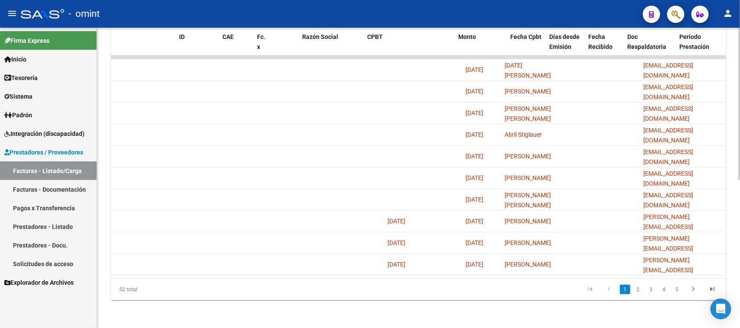
scroll to position [0, 0]
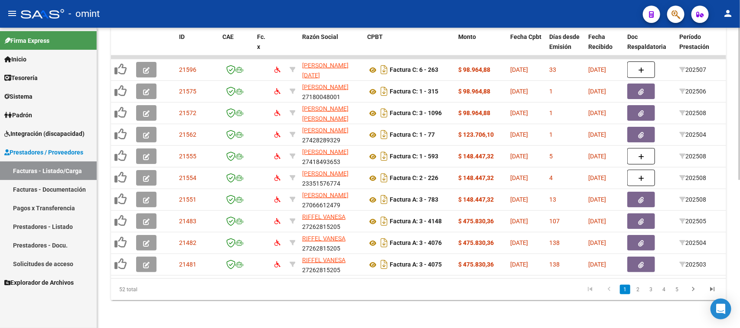
click at [308, 315] on div "Video tutorial PRESTADORES -> Listado de CPBTs Emitidos por Prestadores / Prove…" at bounding box center [418, 35] width 643 height 585
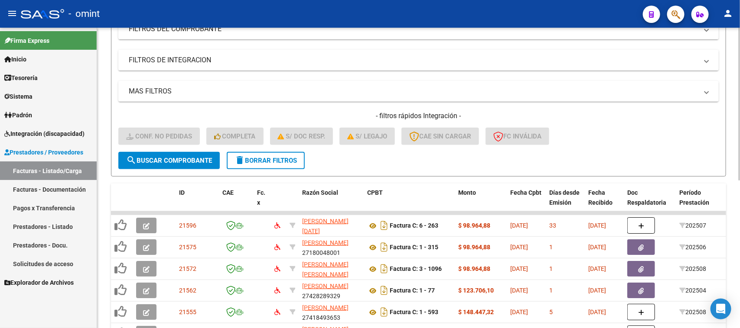
drag, startPoint x: 262, startPoint y: 162, endPoint x: 235, endPoint y: 153, distance: 28.6
click at [261, 162] on span "delete Borrar Filtros" at bounding box center [265, 161] width 62 height 8
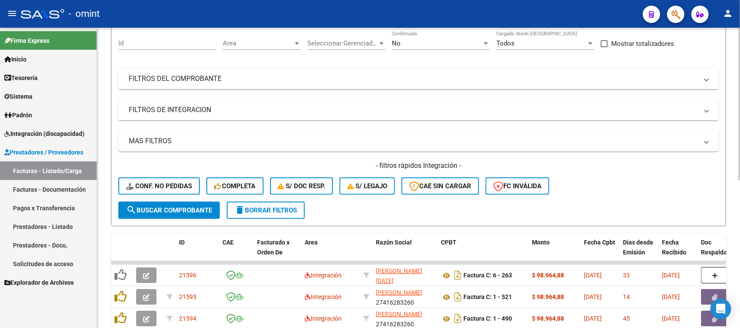
scroll to position [129, 0]
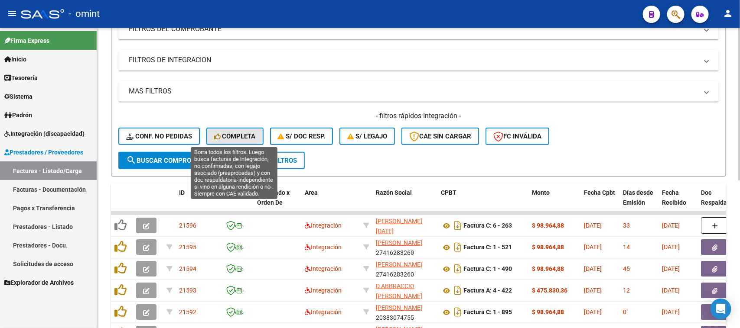
click at [230, 134] on span "Completa" at bounding box center [235, 137] width 42 height 8
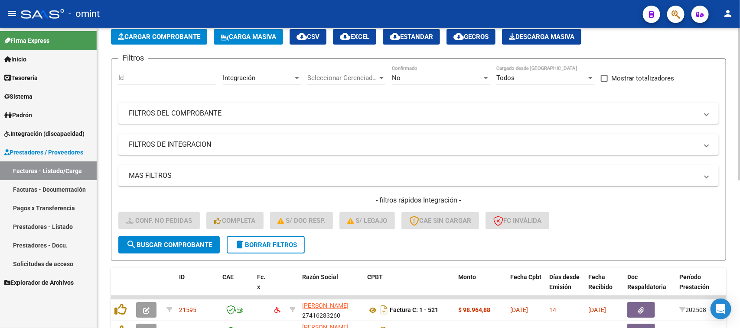
scroll to position [0, 0]
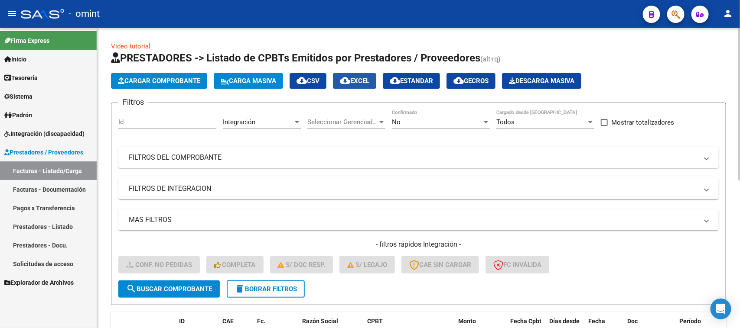
click at [369, 81] on span "cloud_download EXCEL" at bounding box center [354, 81] width 29 height 8
